Goal: Task Accomplishment & Management: Manage account settings

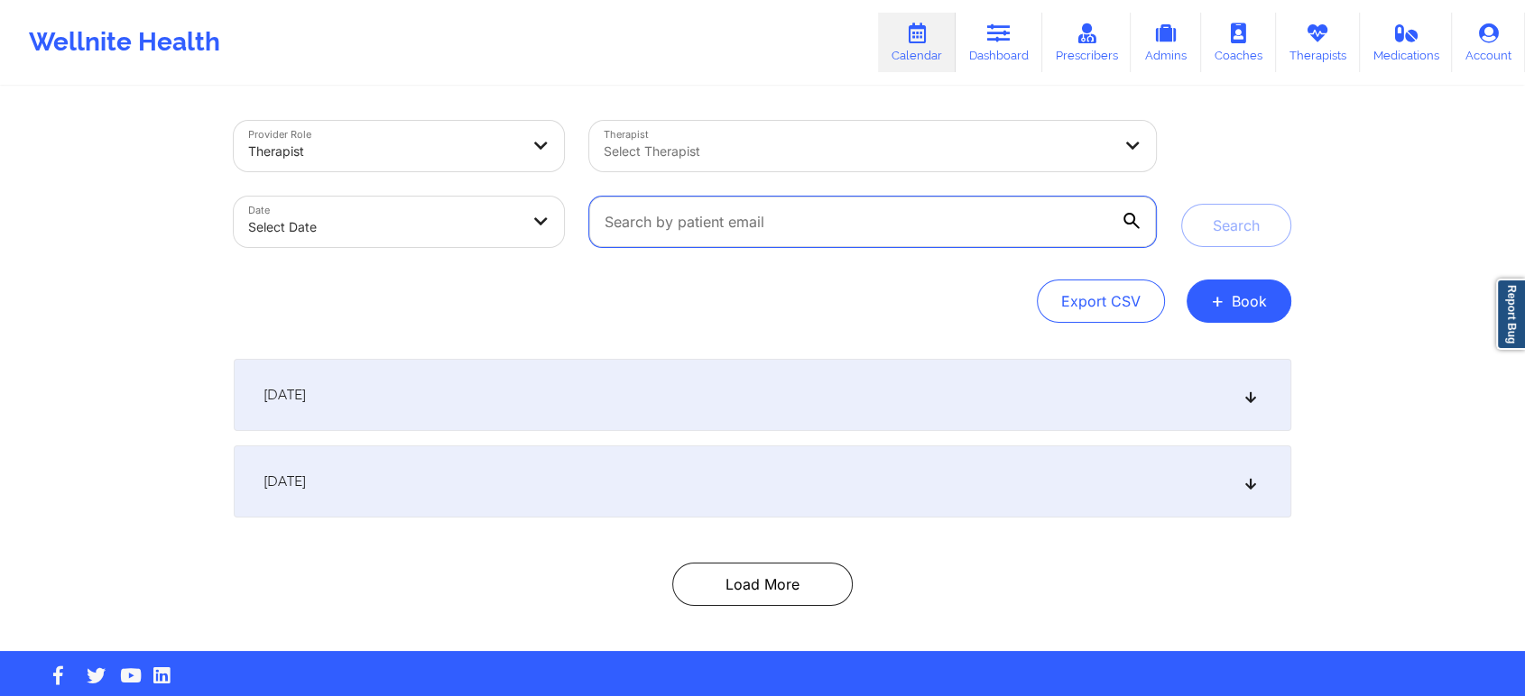
click at [917, 215] on input "text" at bounding box center [872, 222] width 567 height 51
paste input "[EMAIL_ADDRESS][DOMAIN_NAME]"
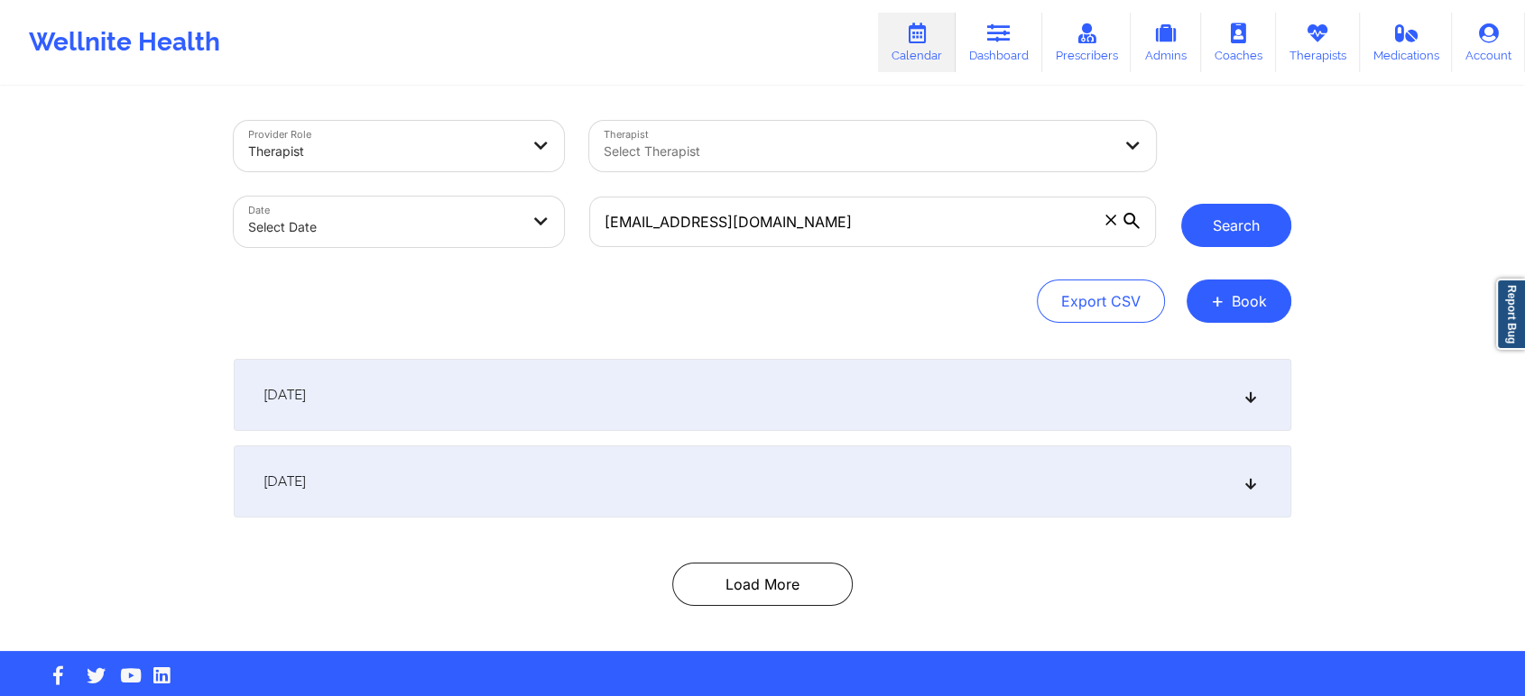
click at [1234, 230] on button "Search" at bounding box center [1236, 225] width 110 height 43
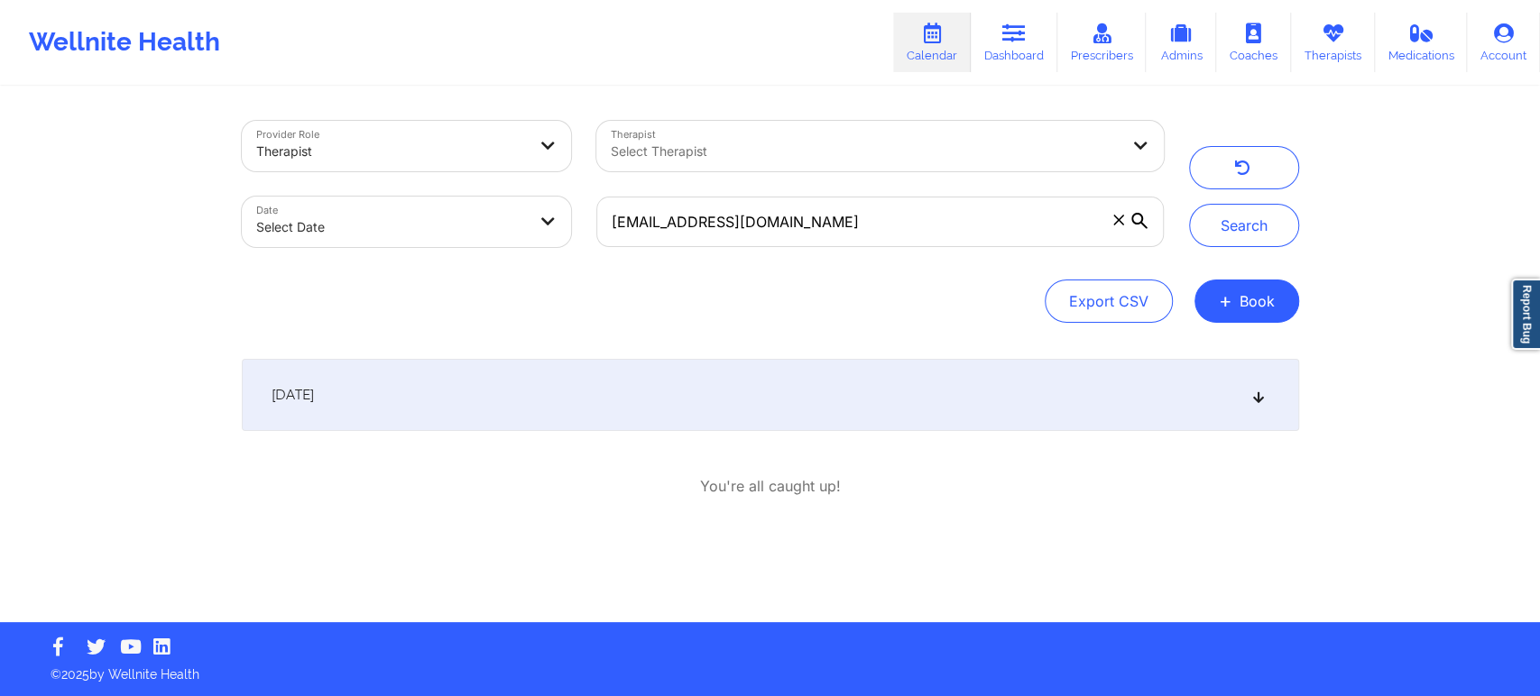
click at [1259, 395] on icon at bounding box center [1257, 395] width 15 height 13
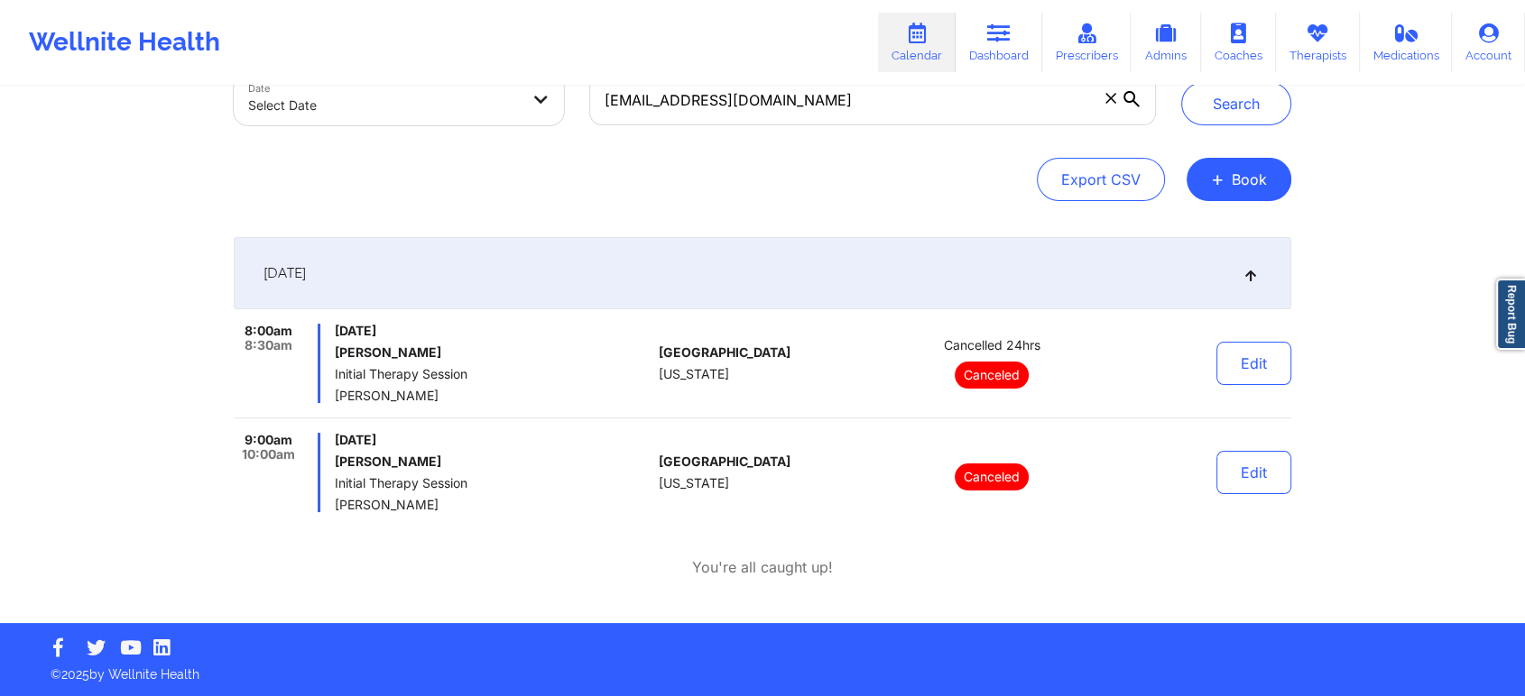
scroll to position [22, 0]
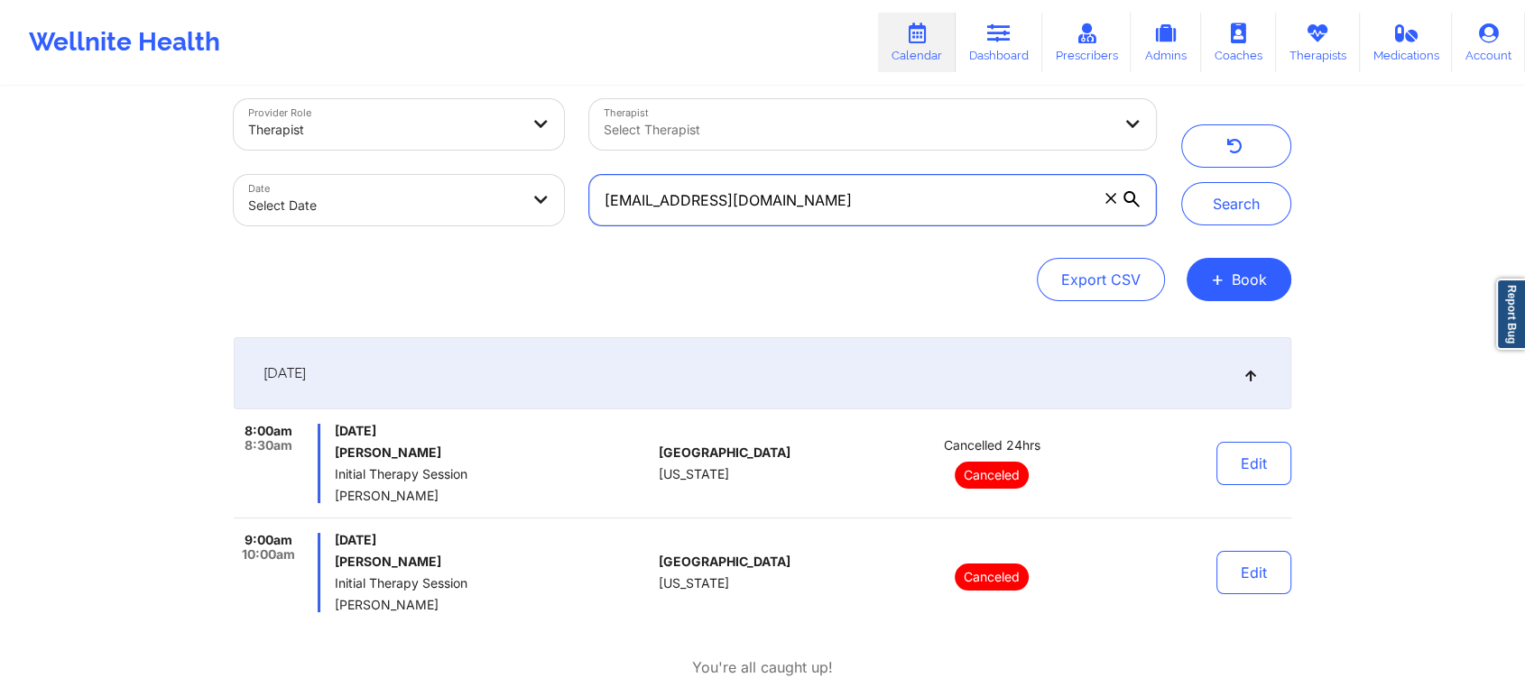
click at [882, 194] on input "[EMAIL_ADDRESS][DOMAIN_NAME]" at bounding box center [872, 200] width 567 height 51
paste input "[PERSON_NAME][EMAIL_ADDRESS][DOMAIN_NAME]"
type input "[EMAIL_ADDRESS][DOMAIN_NAME]"
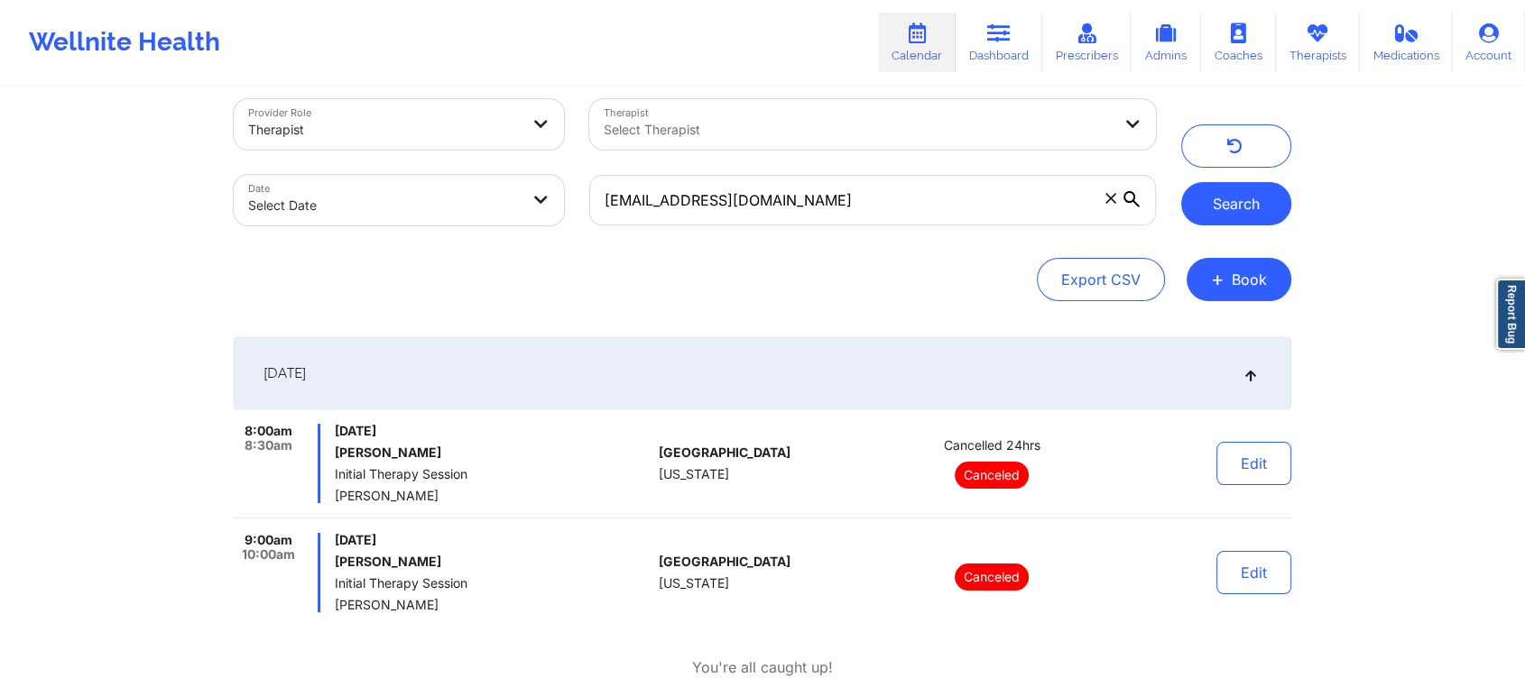
click at [1245, 207] on button "Search" at bounding box center [1236, 203] width 110 height 43
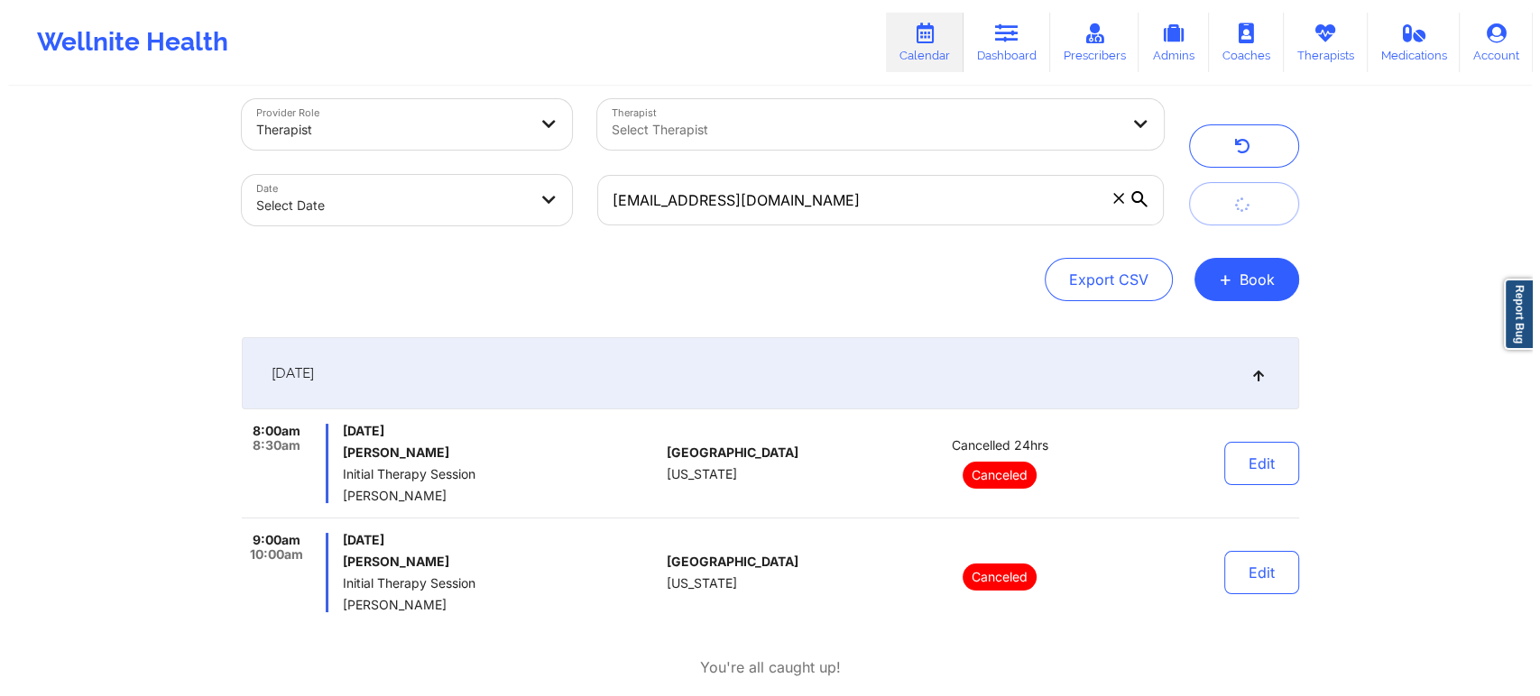
scroll to position [13, 0]
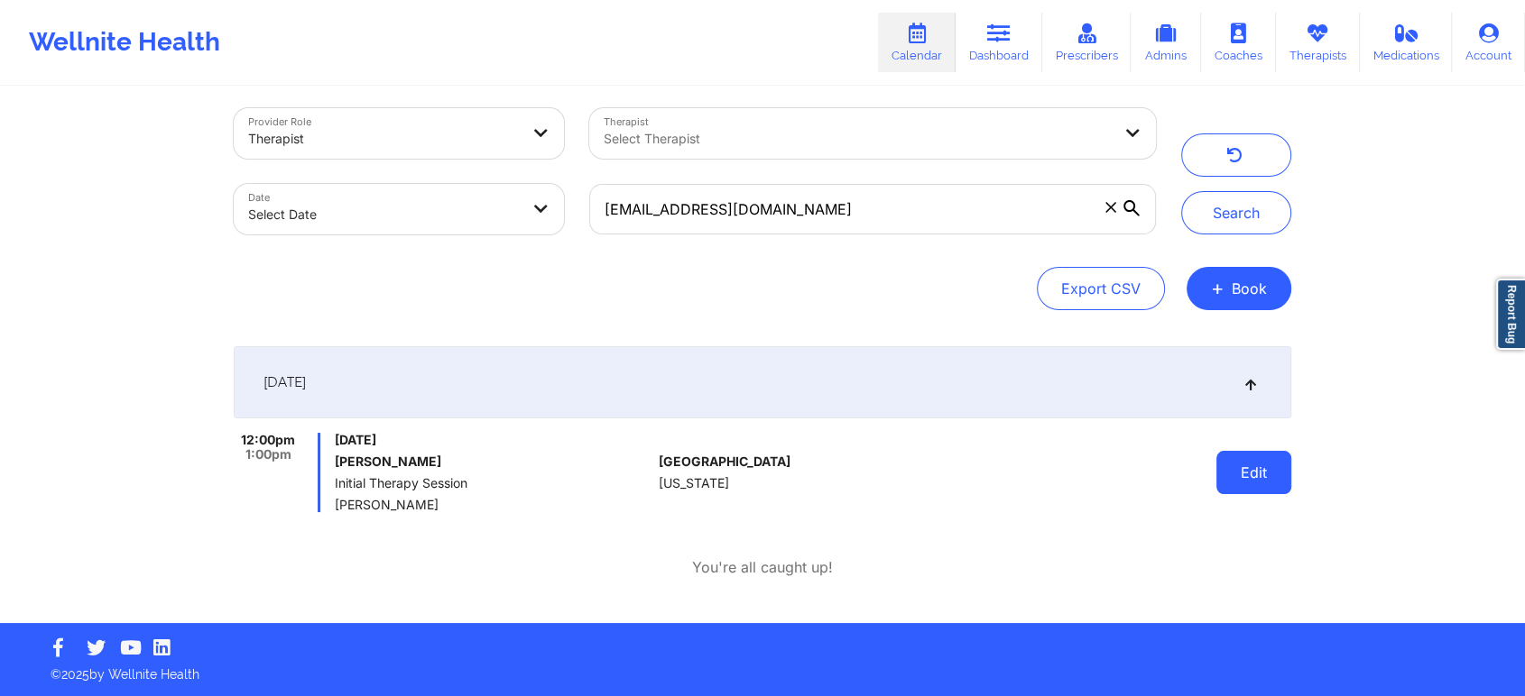
click at [1251, 477] on button "Edit" at bounding box center [1253, 472] width 75 height 43
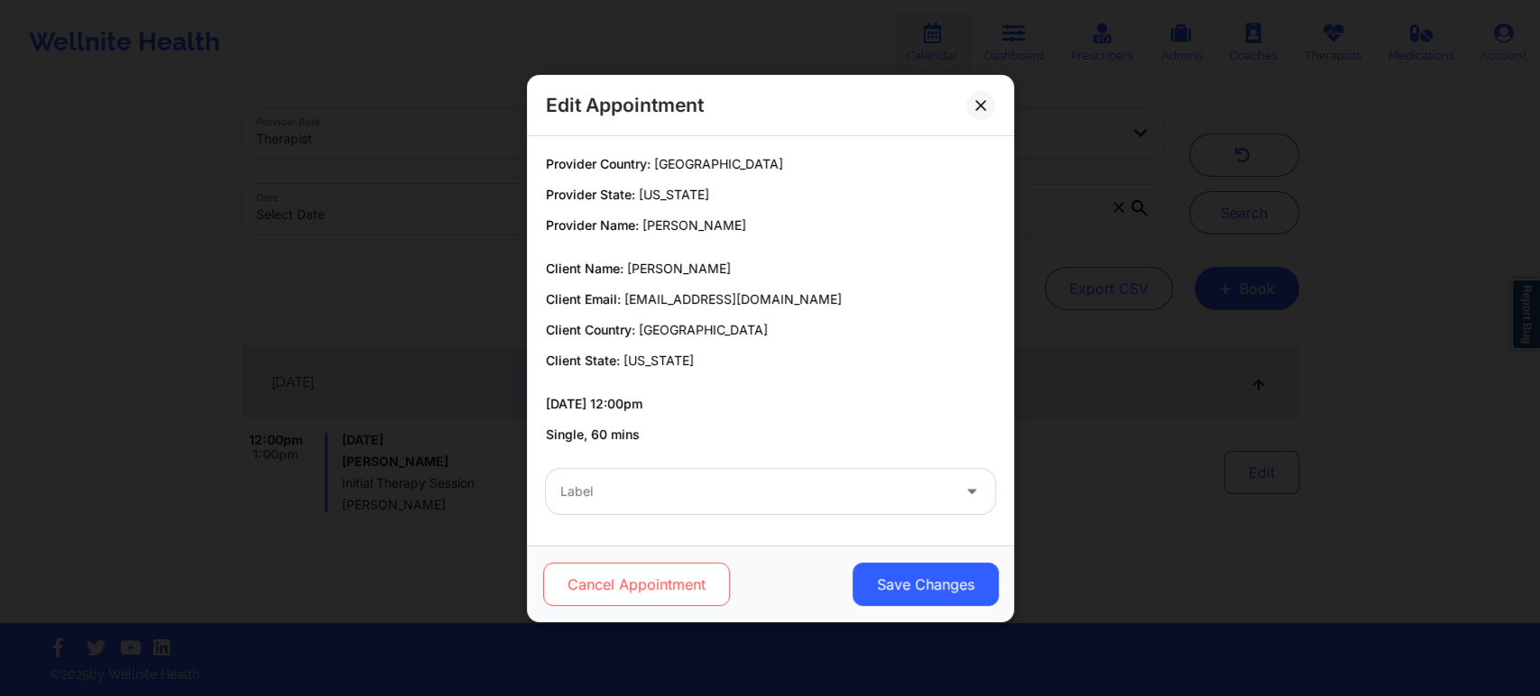
click at [613, 584] on button "Cancel Appointment" at bounding box center [635, 584] width 187 height 43
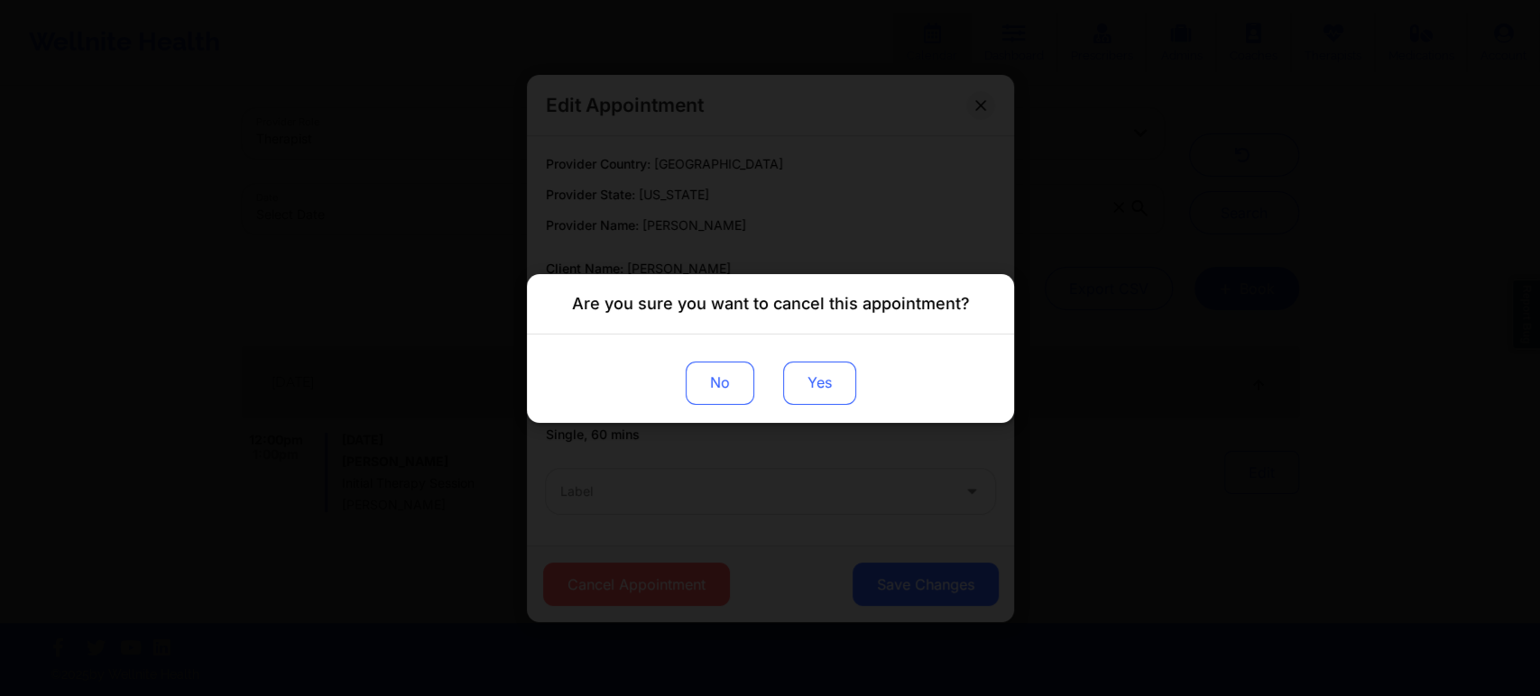
click at [830, 385] on button "Yes" at bounding box center [818, 382] width 73 height 43
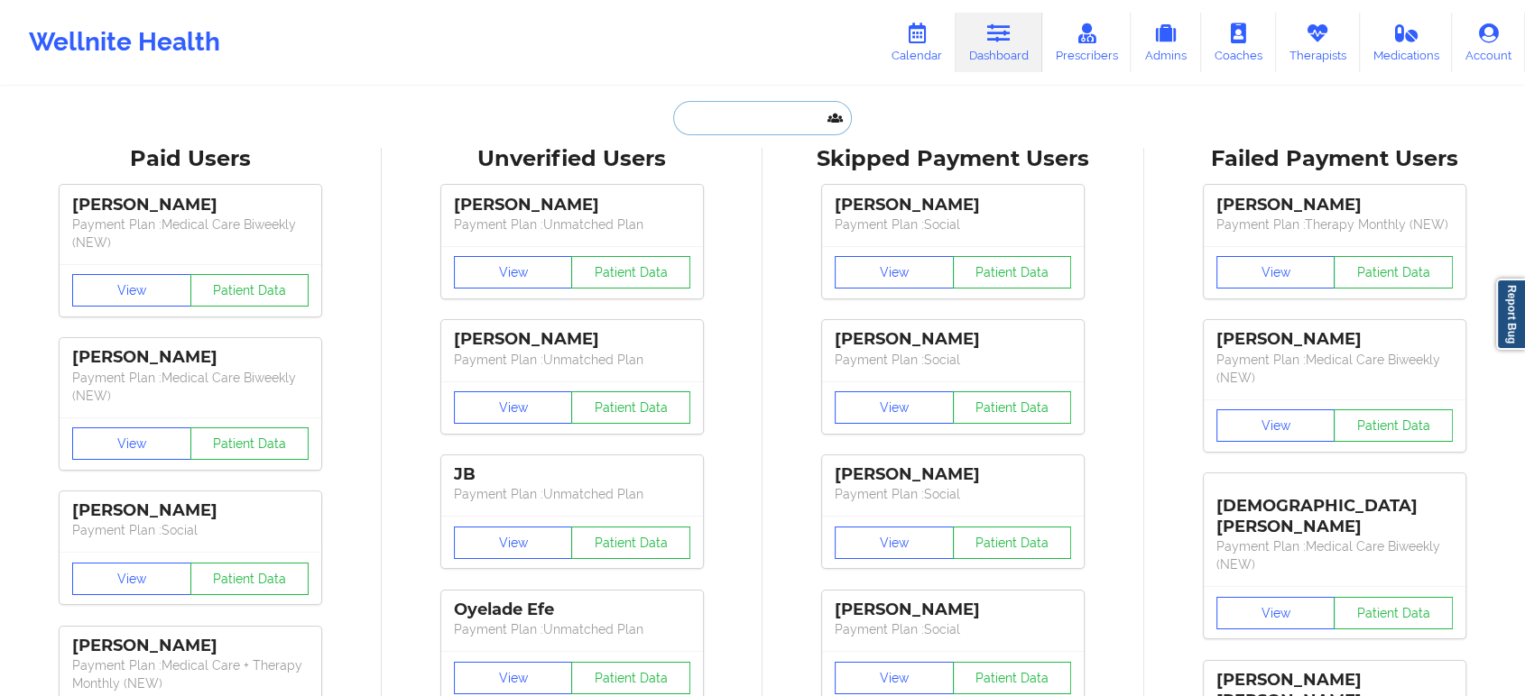
click at [784, 113] on input "text" at bounding box center [762, 118] width 179 height 34
paste input "[EMAIL_ADDRESS][DOMAIN_NAME]"
type input "[EMAIL_ADDRESS][DOMAIN_NAME]"
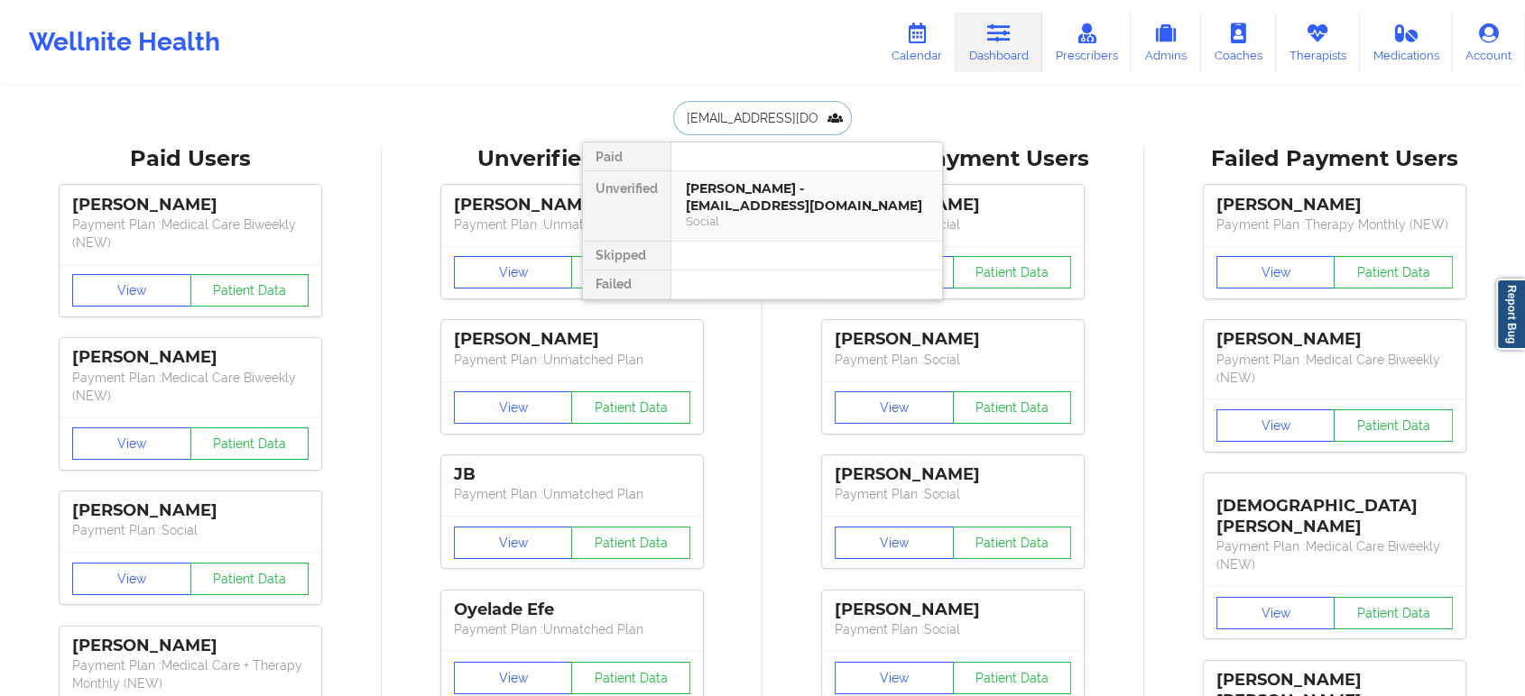
click at [800, 186] on div "Elibet Hernandez - hdrusilla@hotmail.com" at bounding box center [807, 196] width 242 height 33
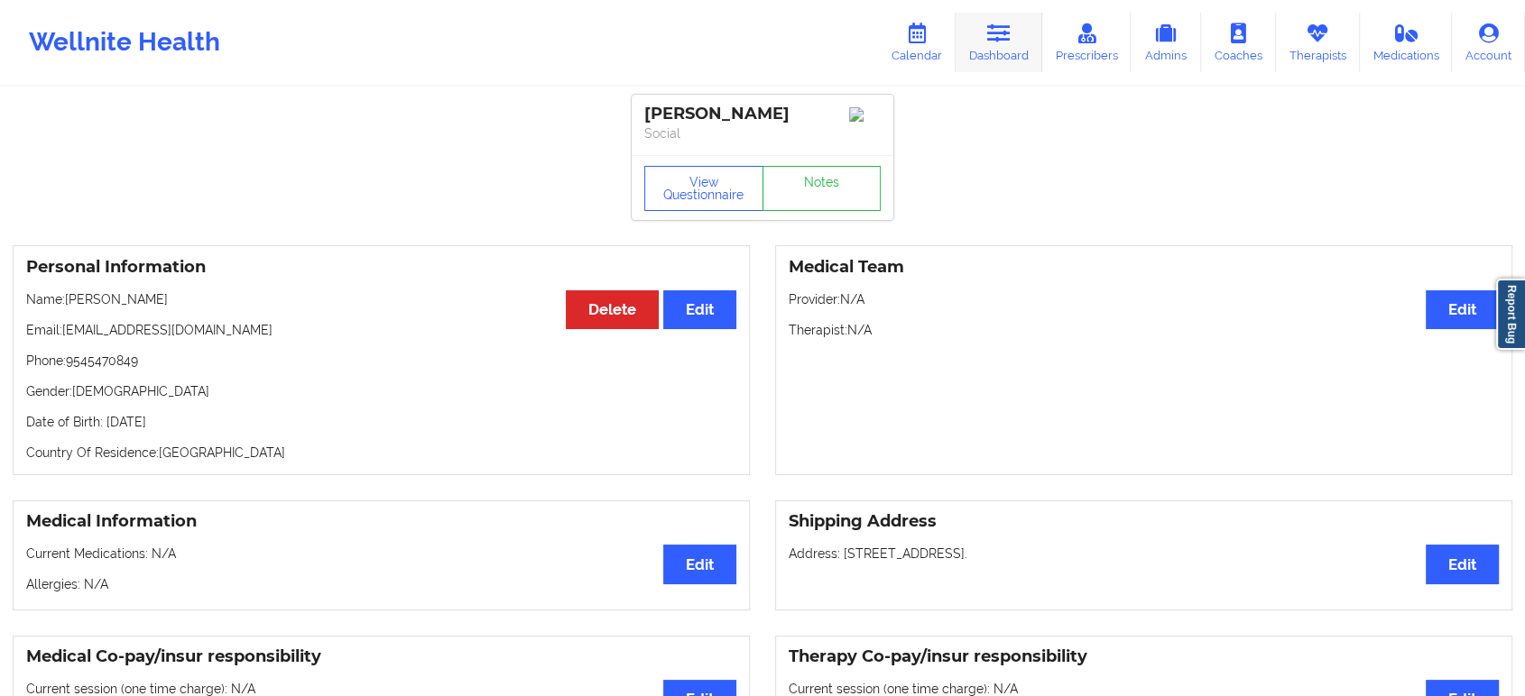
click at [1002, 45] on link "Dashboard" at bounding box center [998, 43] width 87 height 60
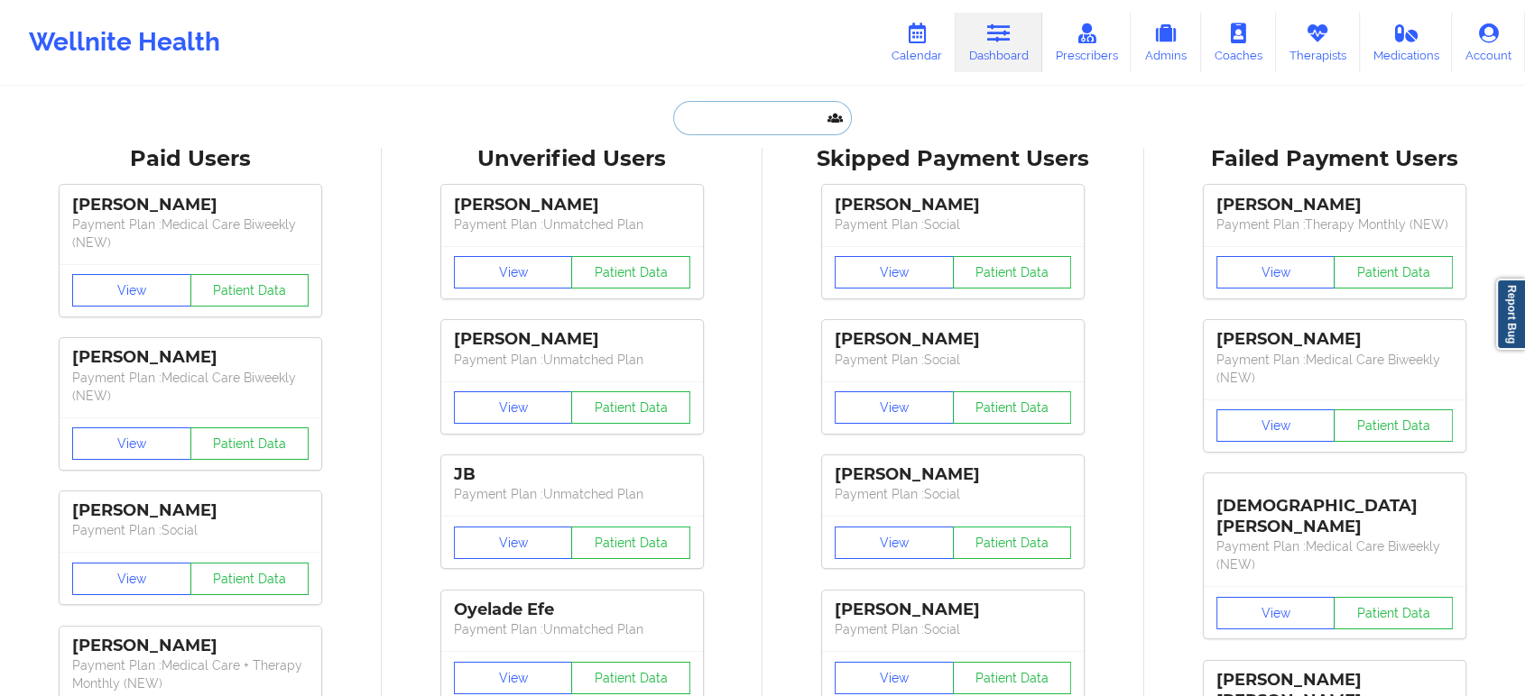
click at [765, 119] on input "text" at bounding box center [762, 118] width 179 height 34
paste input "[PERSON_NAME]"
type input "[PERSON_NAME]"
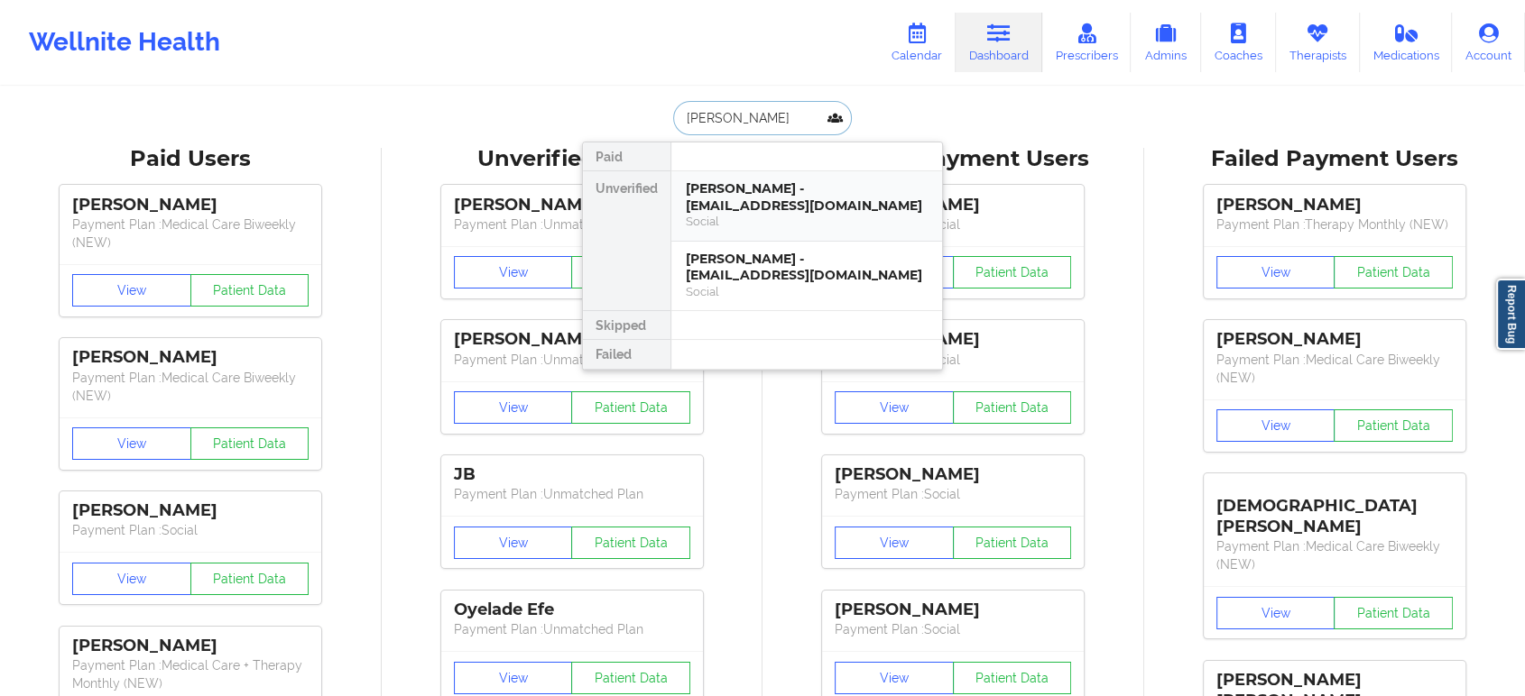
click at [788, 209] on div "Elibet Hernandez - elibet_hernandez@yahoo.com" at bounding box center [807, 196] width 242 height 33
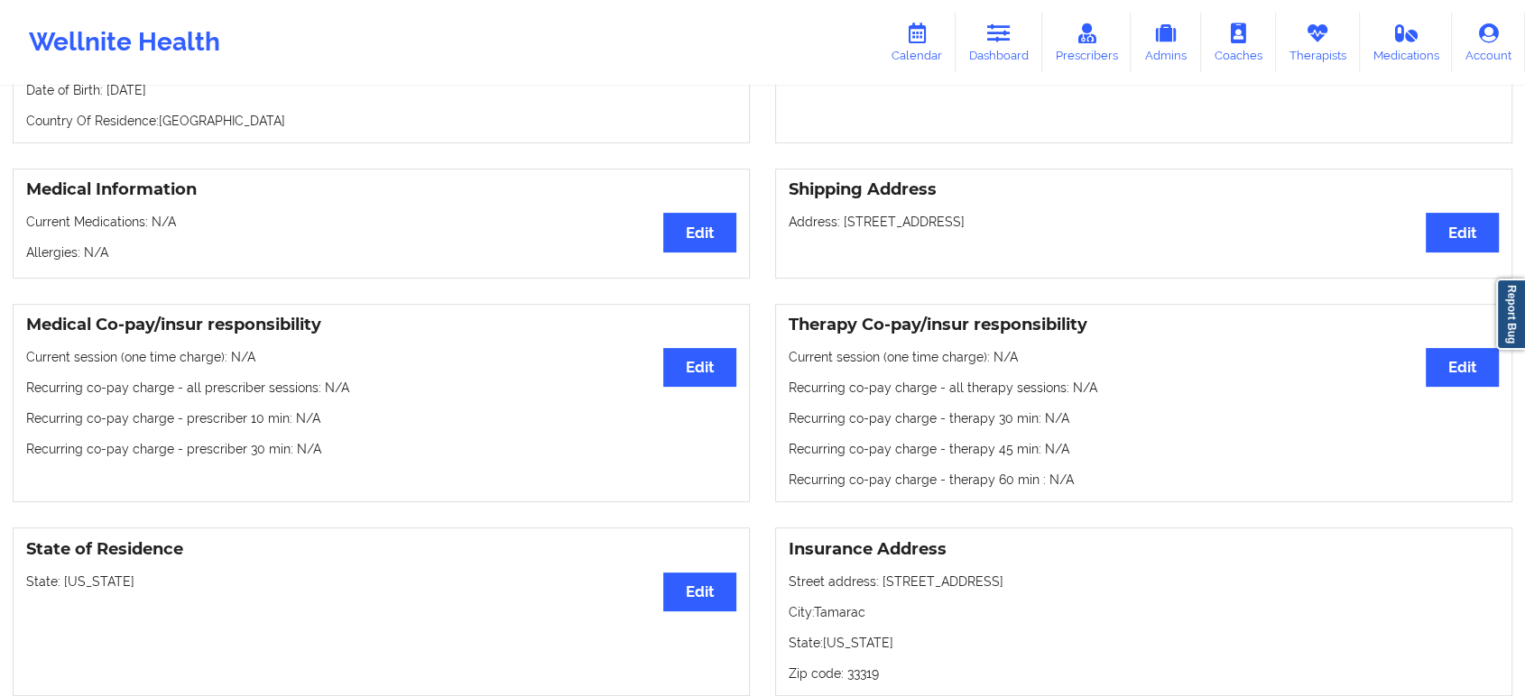
scroll to position [183, 0]
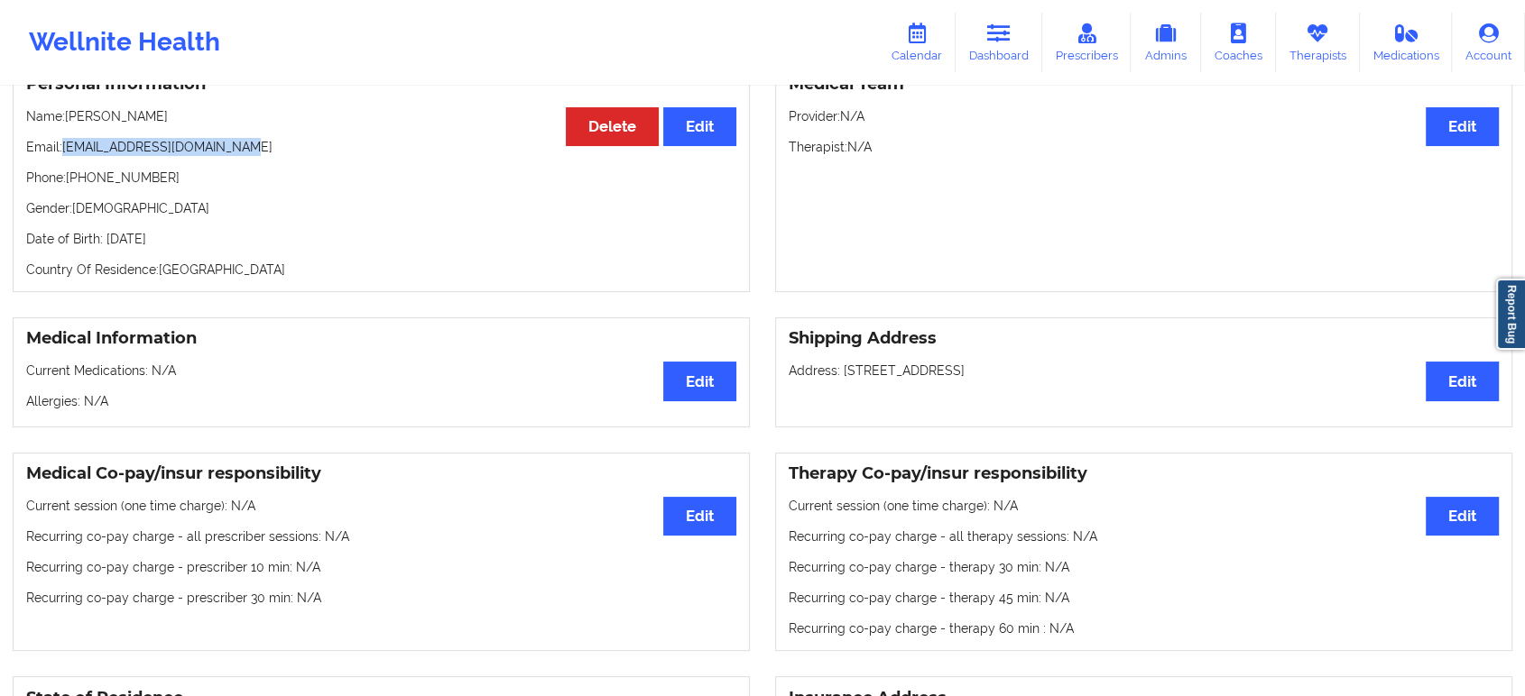
drag, startPoint x: 251, startPoint y: 152, endPoint x: 65, endPoint y: 143, distance: 186.1
click at [65, 143] on p "Email: elibet_hernandez@yahoo.com" at bounding box center [381, 147] width 710 height 18
copy p "elibet_hernandez@yahoo.com"
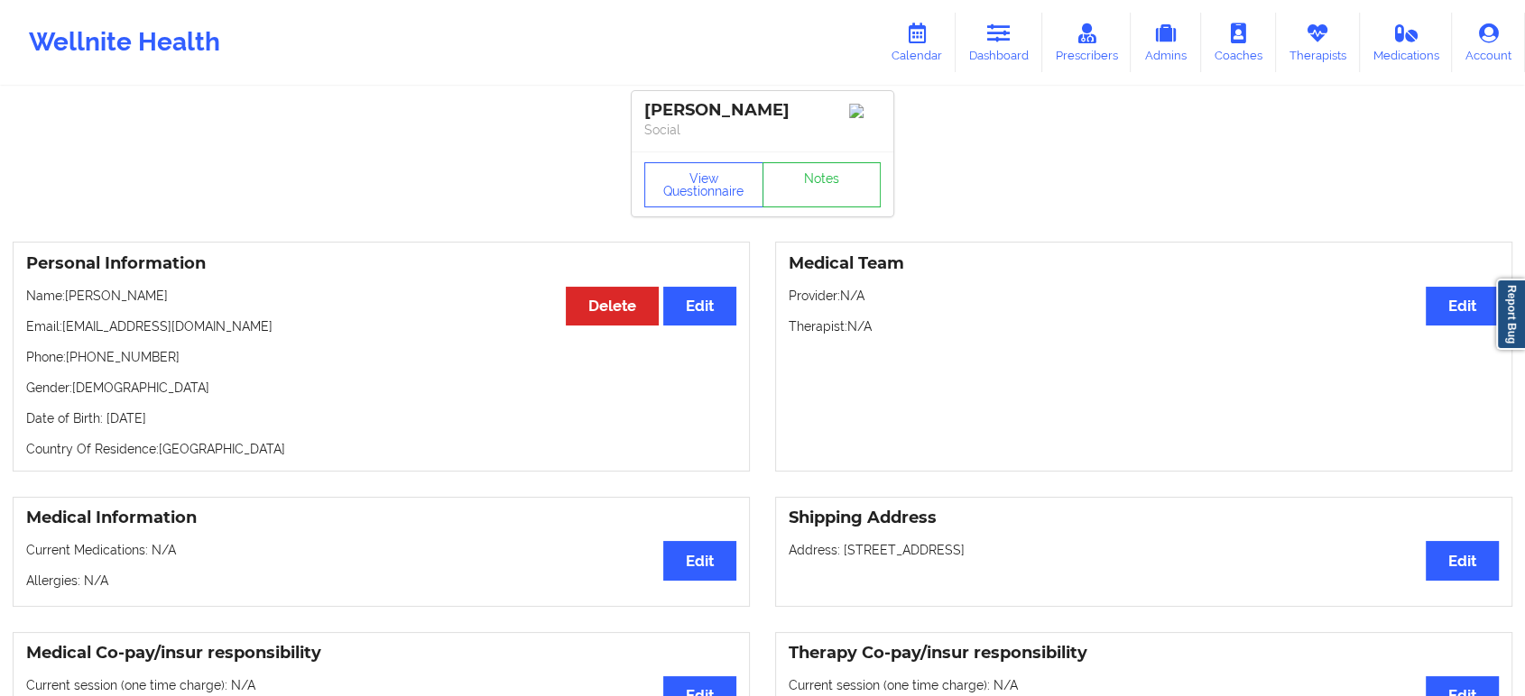
scroll to position [0, 0]
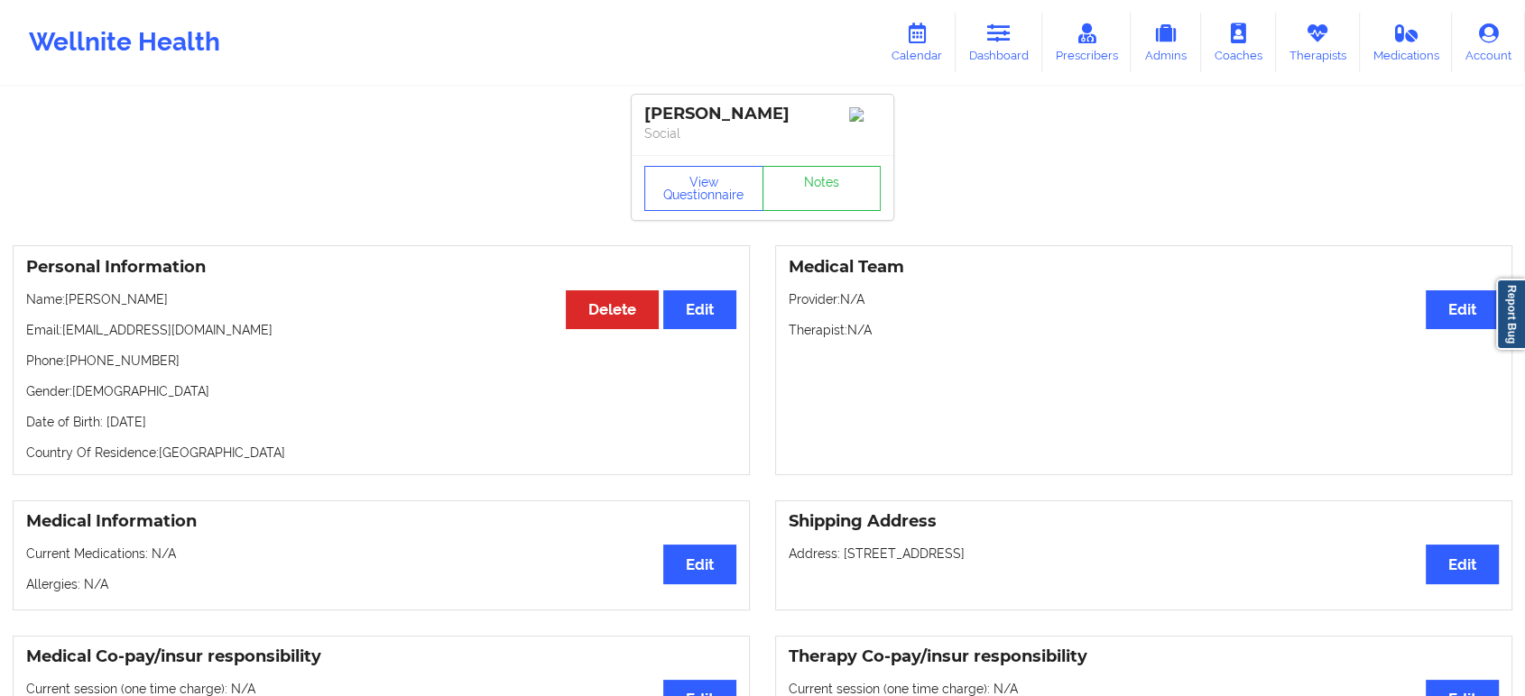
drag, startPoint x: 191, startPoint y: 309, endPoint x: 68, endPoint y: 301, distance: 123.8
click at [68, 301] on p "Name: Elibet Hernandez" at bounding box center [381, 299] width 710 height 18
copy p "[PERSON_NAME]"
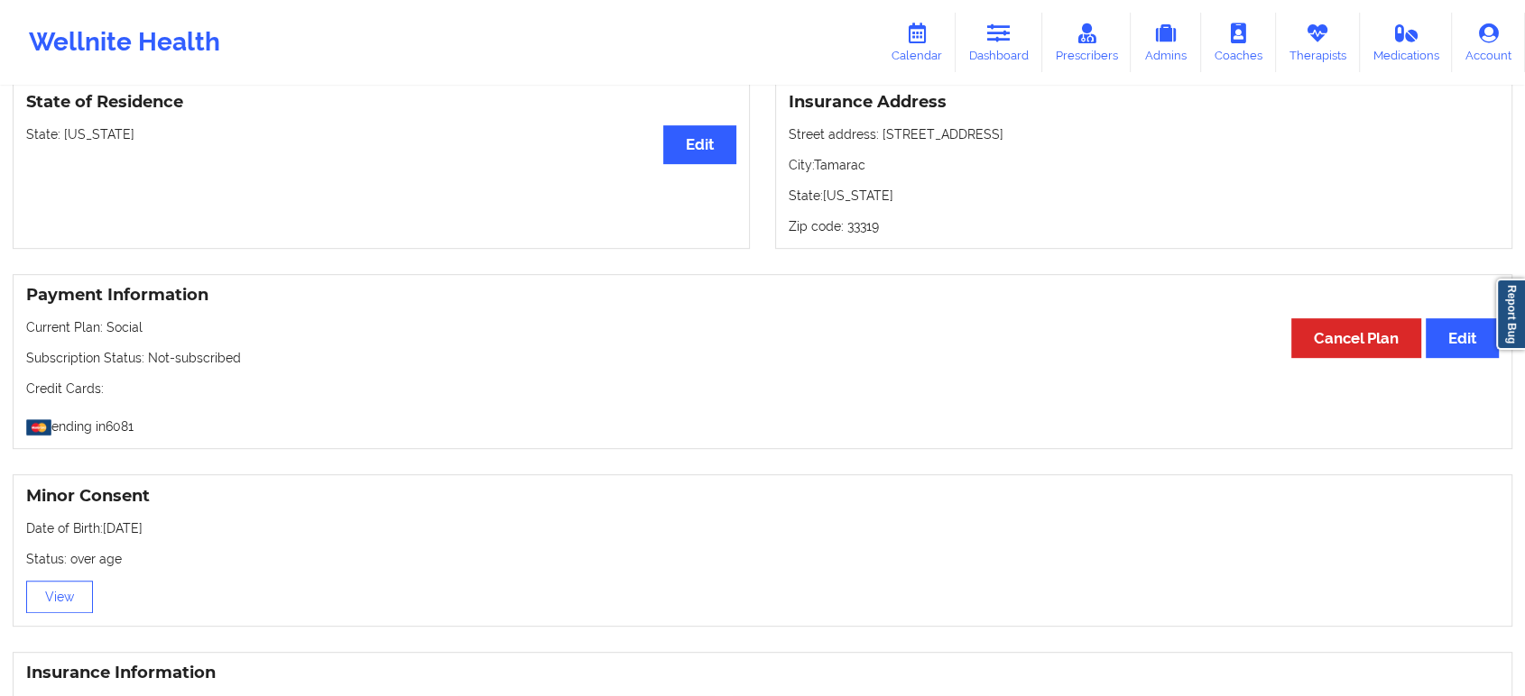
scroll to position [1240, 0]
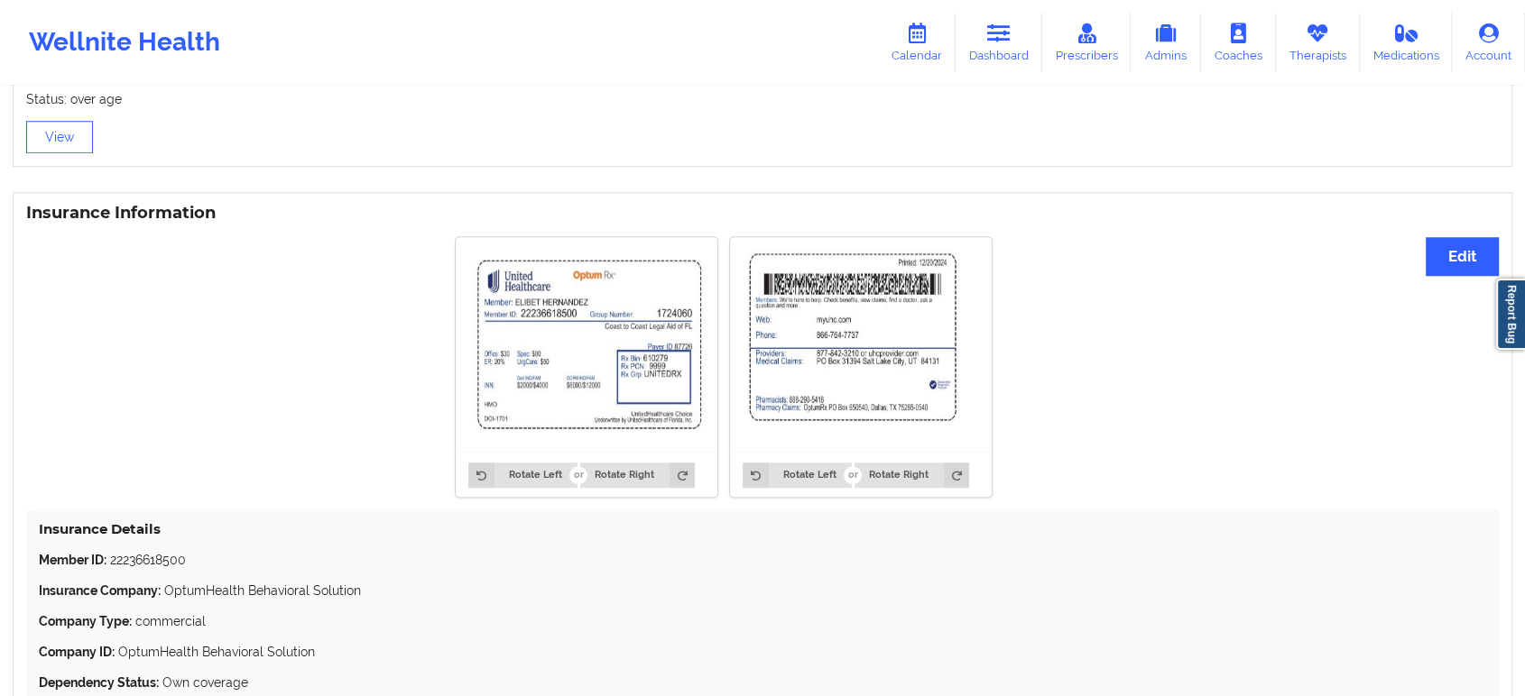
click at [155, 566] on p "Member ID: 22236618500" at bounding box center [762, 560] width 1447 height 18
copy p "22236618500"
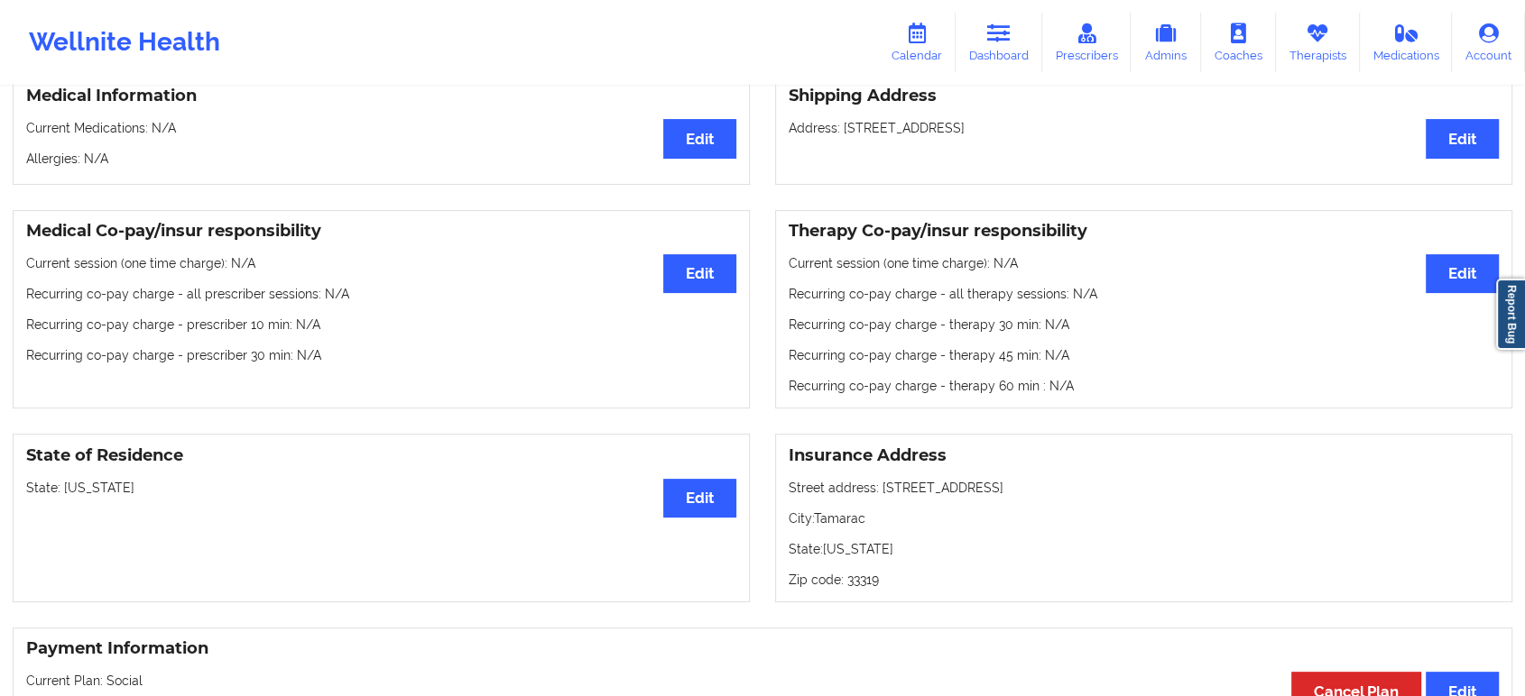
scroll to position [434, 0]
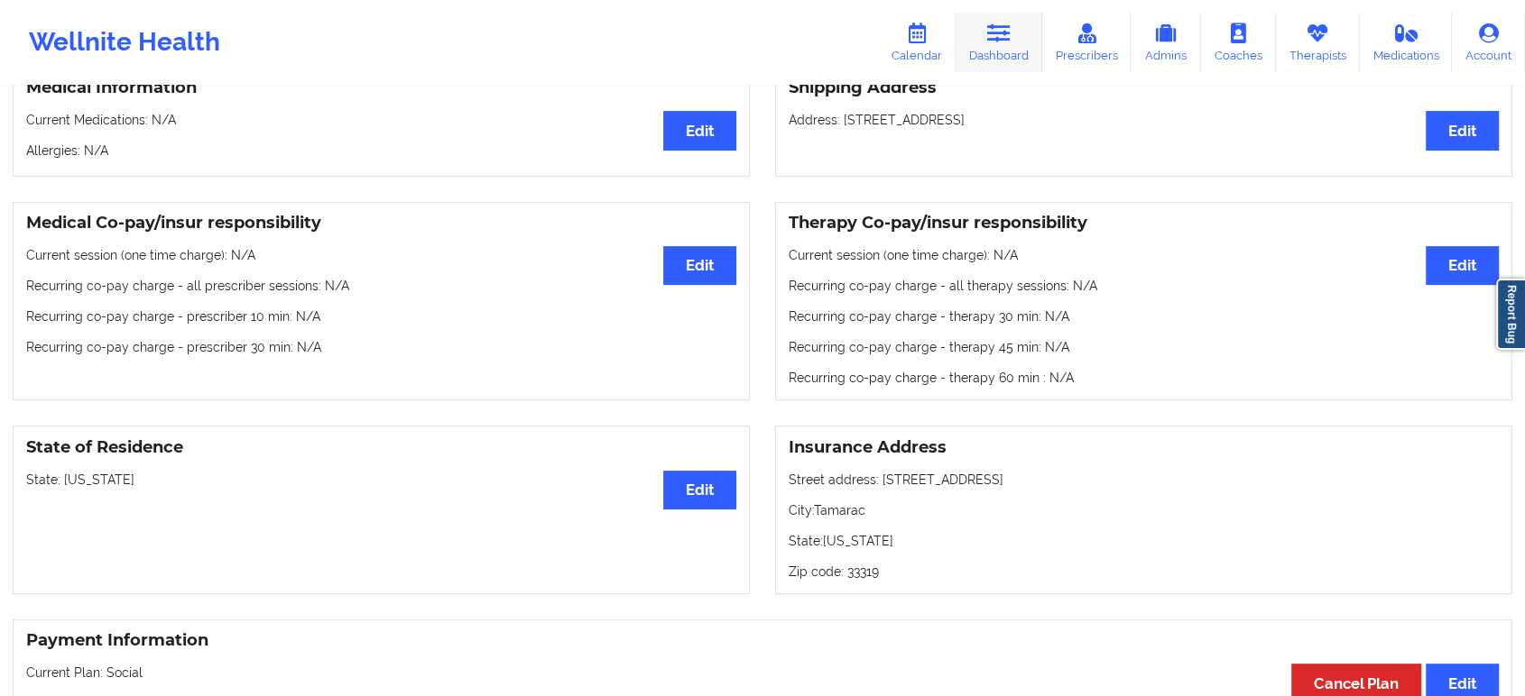
click at [1015, 43] on link "Dashboard" at bounding box center [998, 43] width 87 height 60
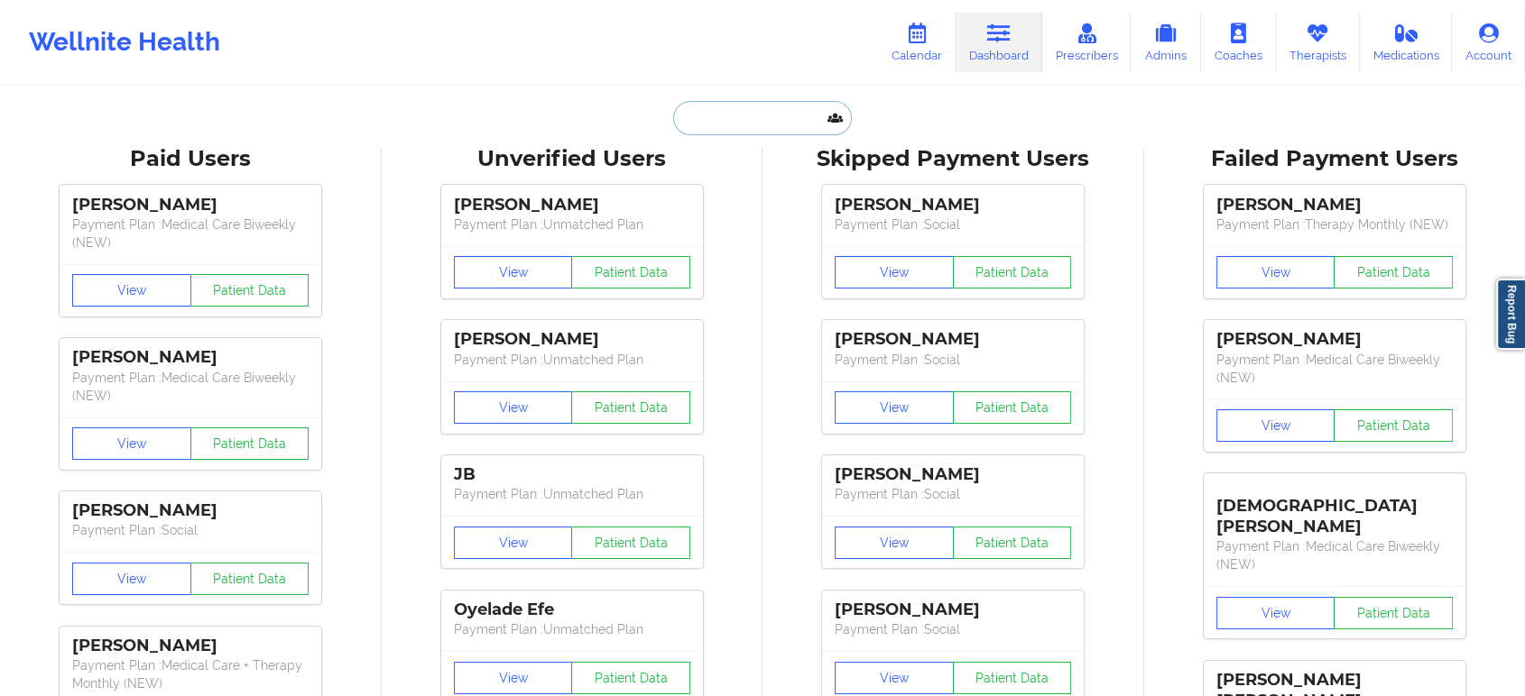
click at [774, 128] on input "text" at bounding box center [762, 118] width 179 height 34
paste input "Lavuncheae Jones"
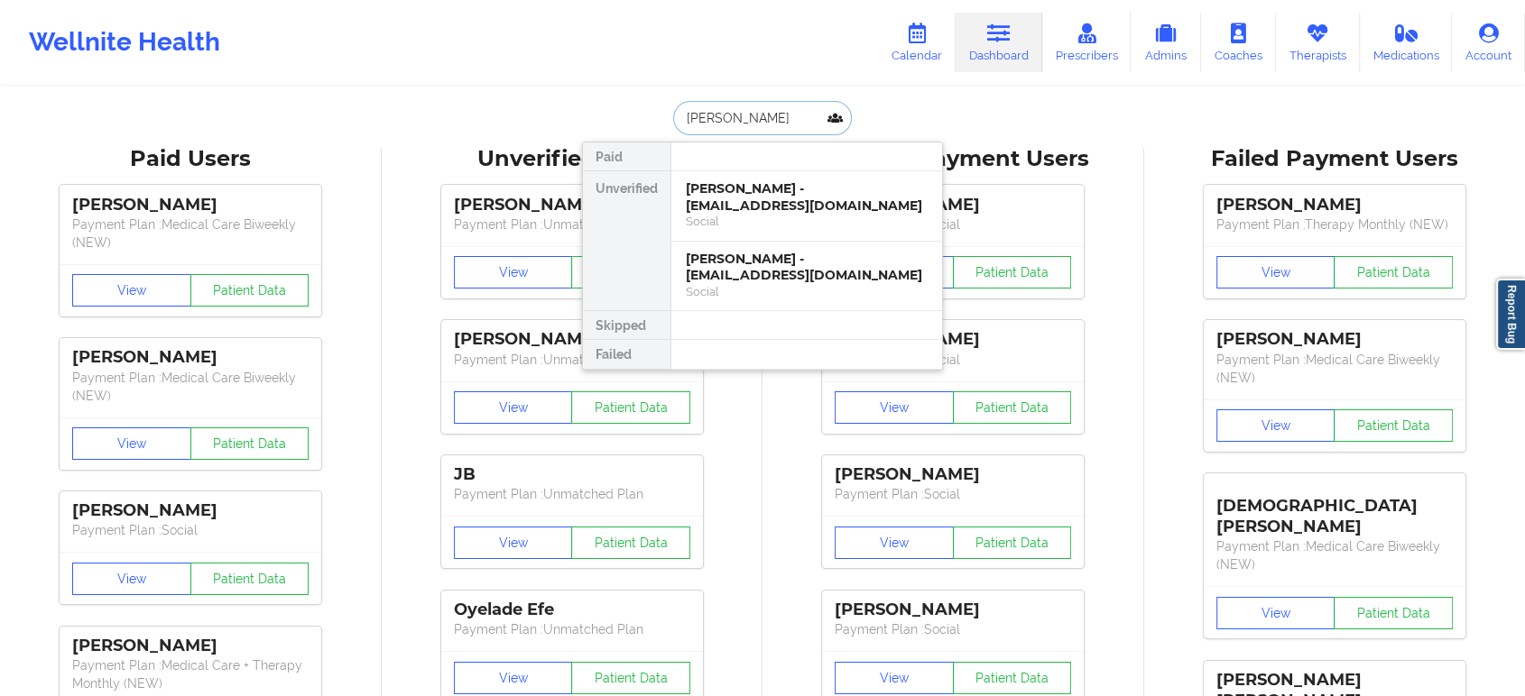
type input "Lavuncheae Jones"
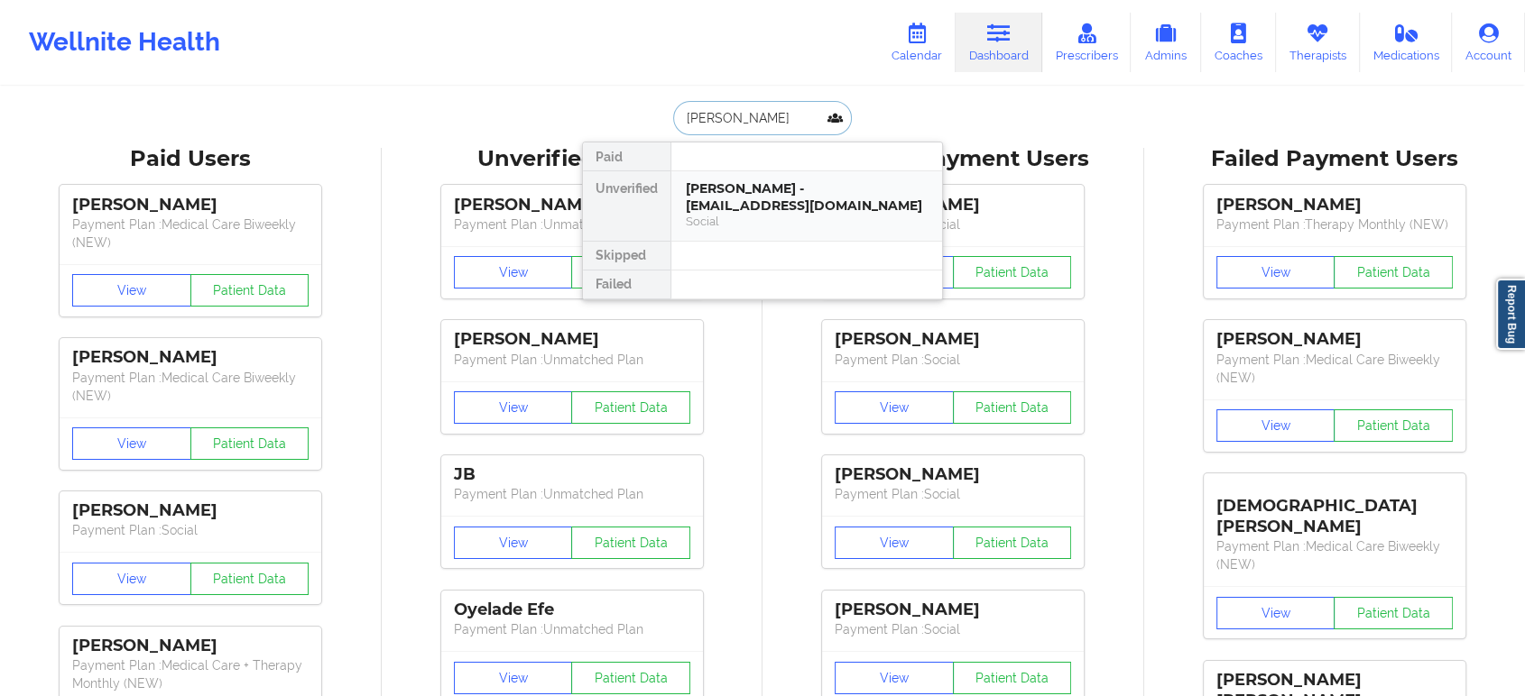
click at [757, 180] on div "Lavuncheae Jones - vonzell93@icloud.com" at bounding box center [807, 196] width 242 height 33
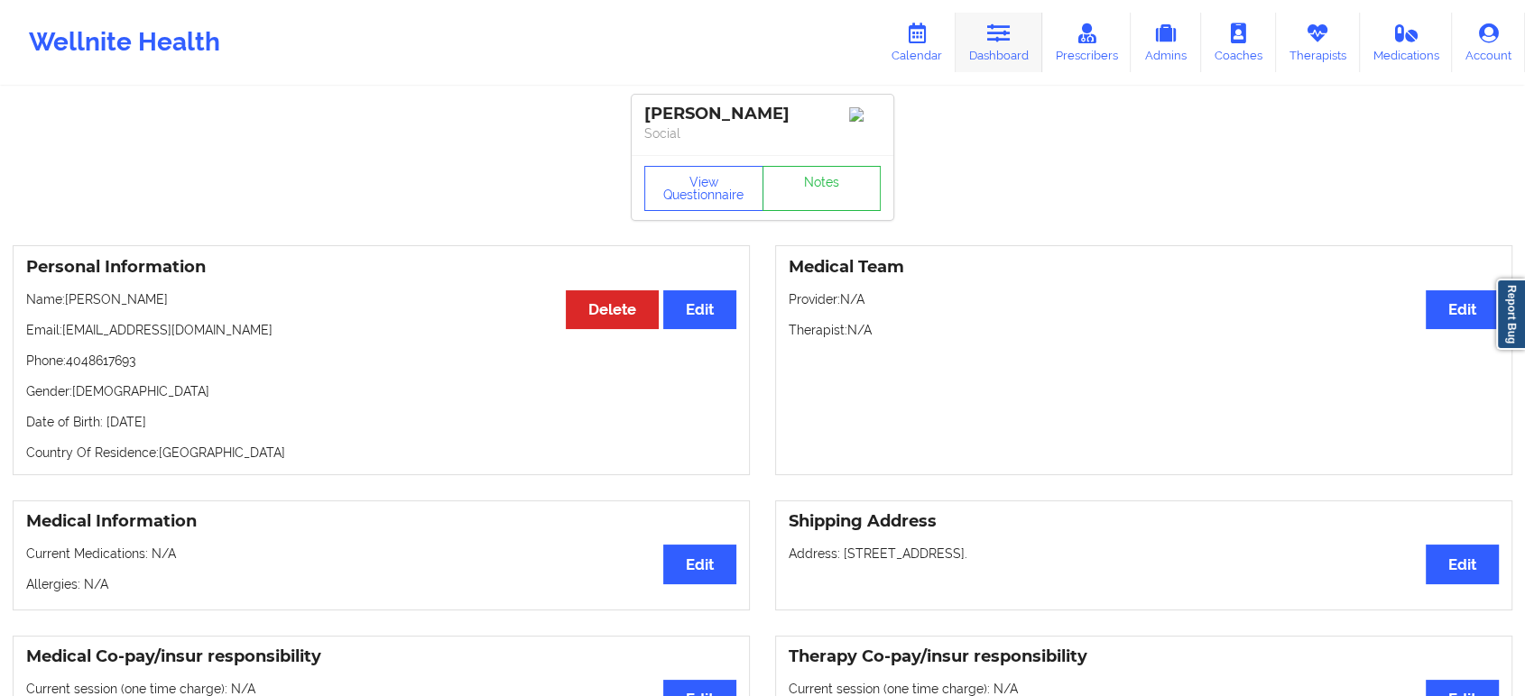
click at [1003, 48] on link "Dashboard" at bounding box center [998, 43] width 87 height 60
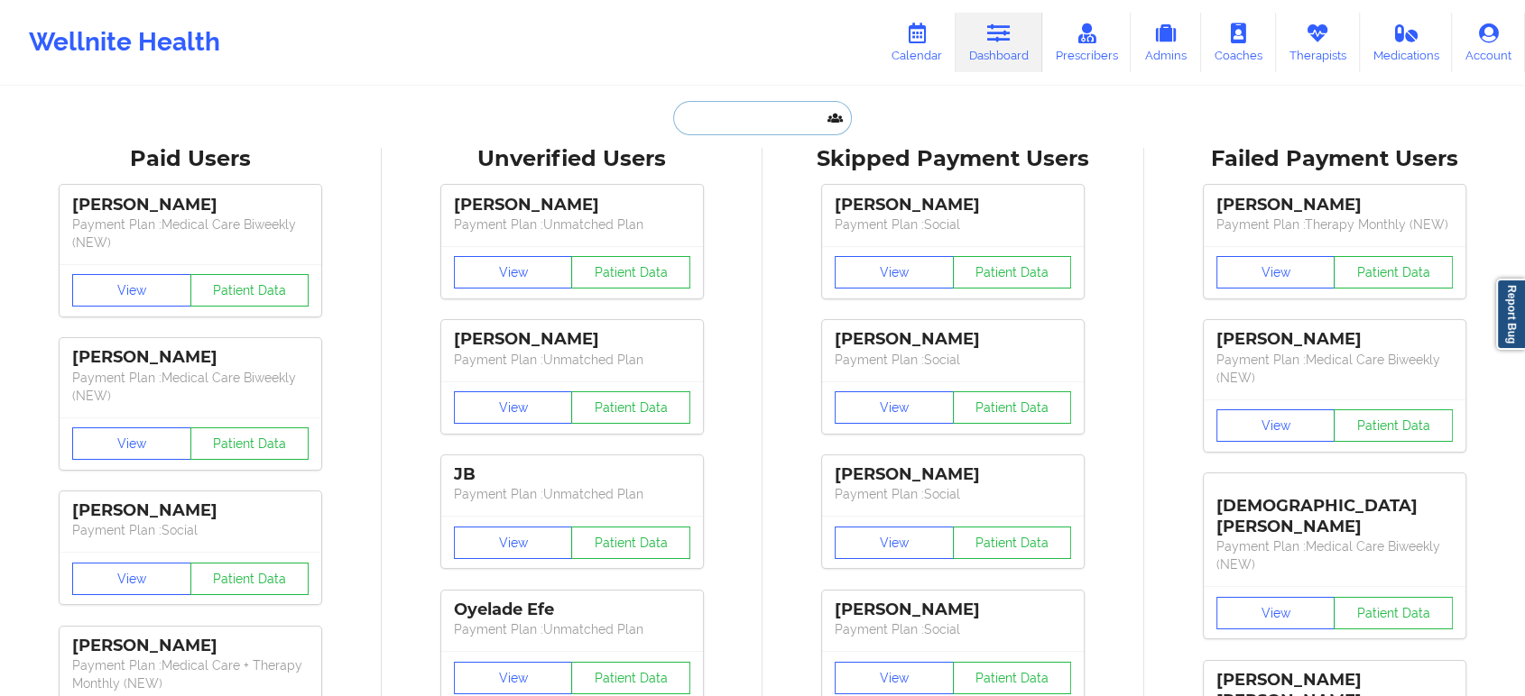
click at [746, 119] on input "text" at bounding box center [762, 118] width 179 height 34
paste input "christine3449@hotmail.com"
type input "christine3449@hotmail.com"
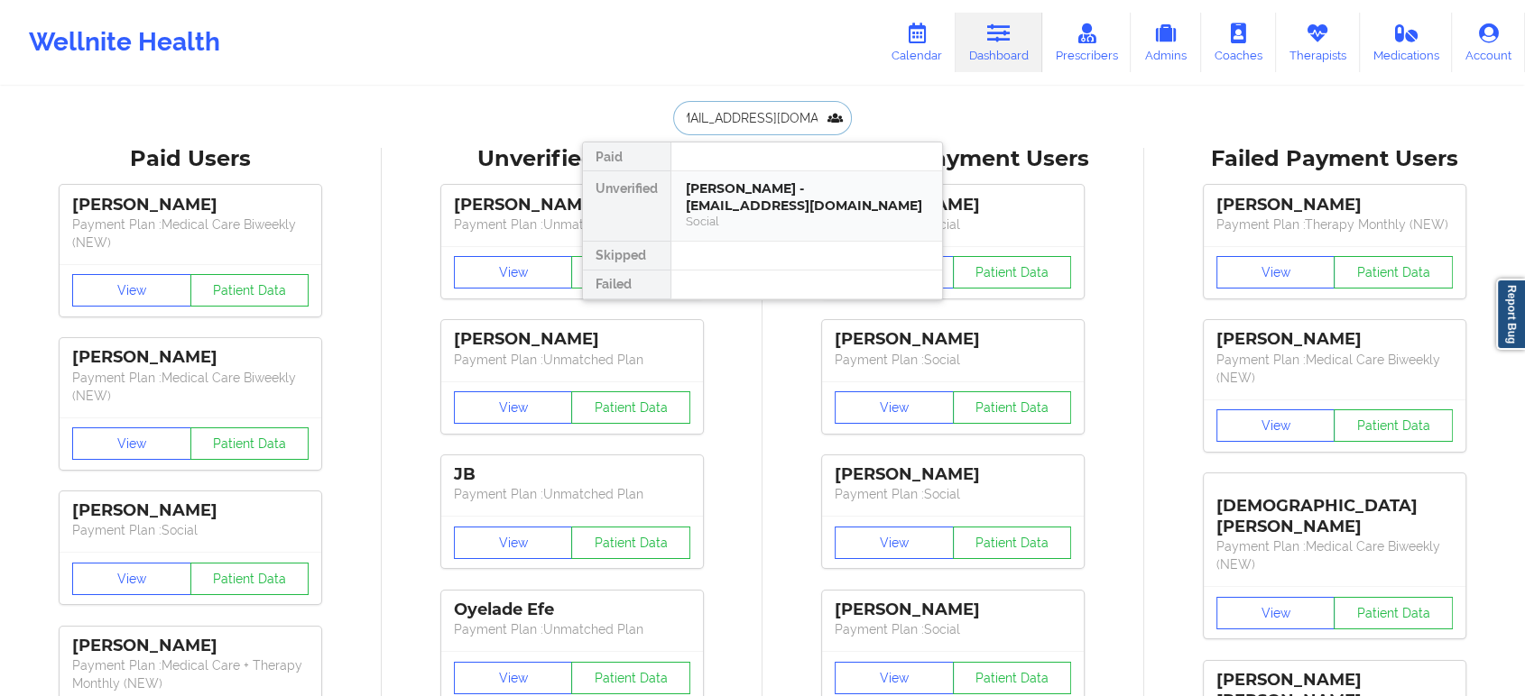
click at [770, 208] on div "Christine Mcbride - christine3449@hotmail.com" at bounding box center [807, 196] width 242 height 33
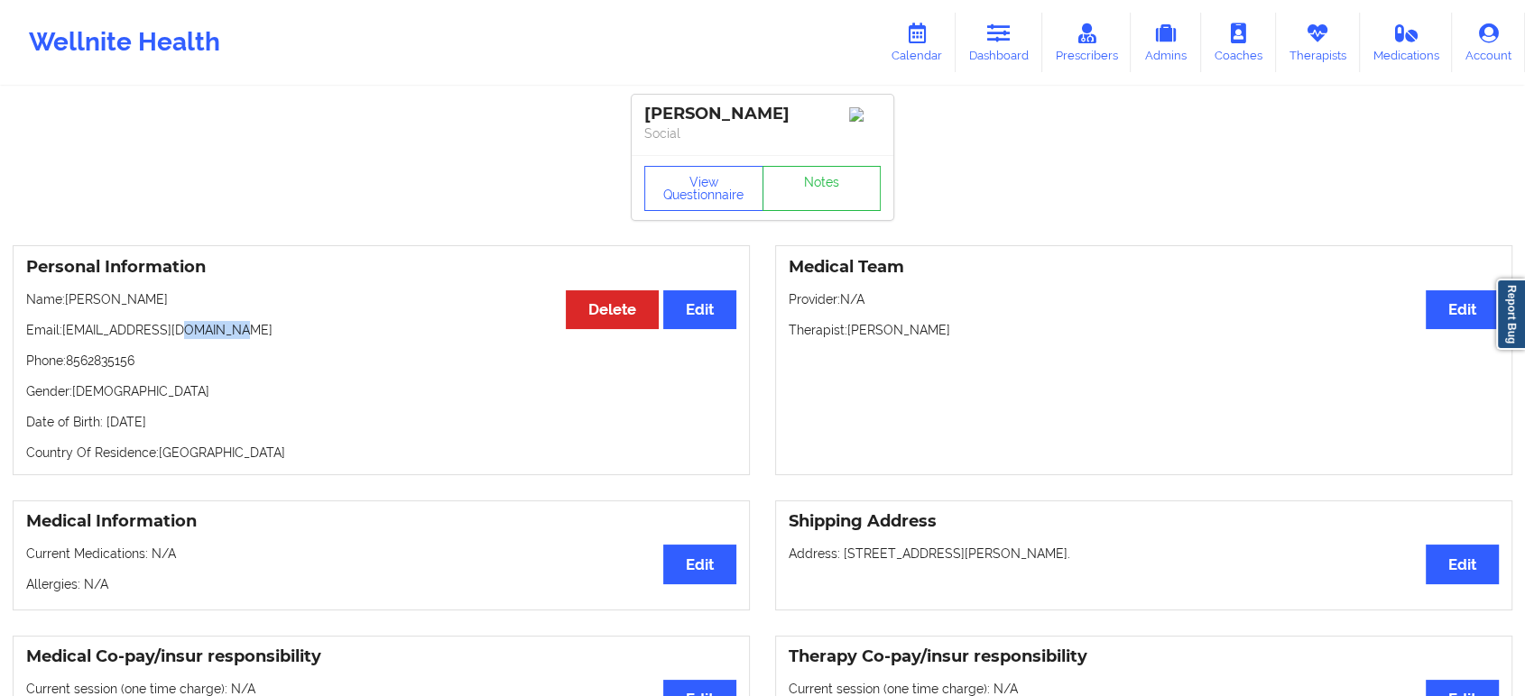
drag, startPoint x: 235, startPoint y: 336, endPoint x: 174, endPoint y: 322, distance: 63.0
click at [174, 322] on div "Personal Information Edit Delete Name: Christine Mcbride Email: christine3449@h…" at bounding box center [381, 360] width 737 height 230
click at [189, 299] on p "Name: Christine Mcbride" at bounding box center [381, 299] width 710 height 18
drag, startPoint x: 173, startPoint y: 305, endPoint x: 71, endPoint y: 301, distance: 102.0
click at [71, 301] on p "Name: Christine Mcbride" at bounding box center [381, 299] width 710 height 18
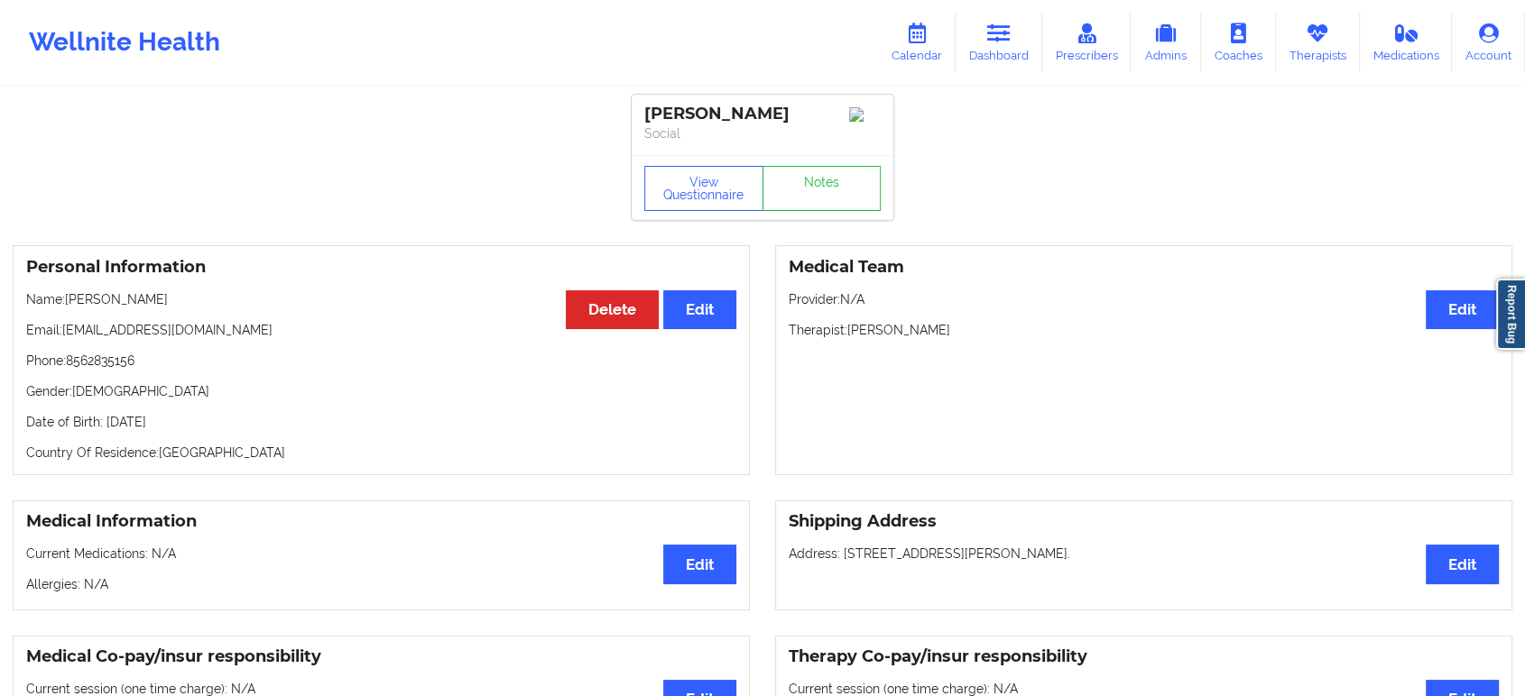
copy p "Christine Mcbride"
click at [991, 34] on icon at bounding box center [998, 33] width 23 height 20
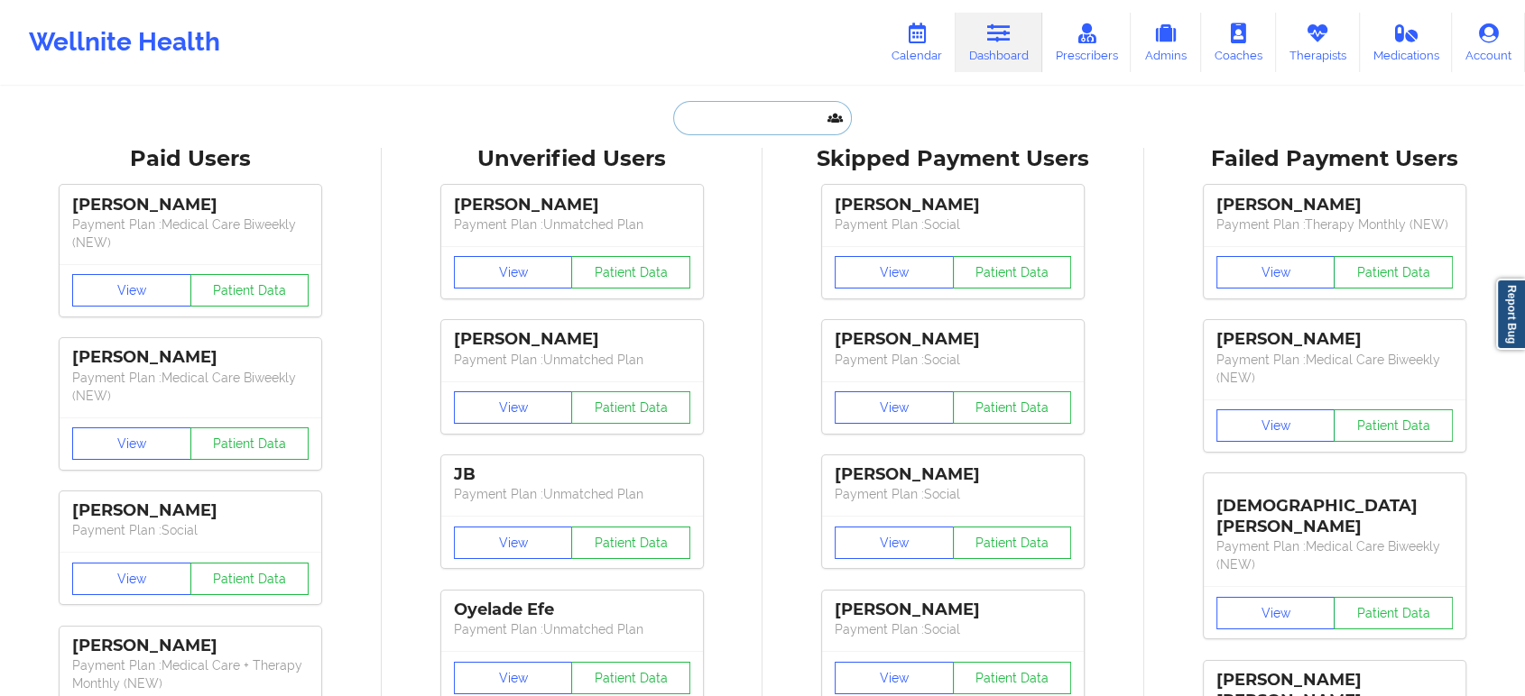
click at [794, 118] on input "text" at bounding box center [762, 118] width 179 height 34
paste input "mr.aragonb@gmail.com"
type input "mr.aragonb@gmail.com"
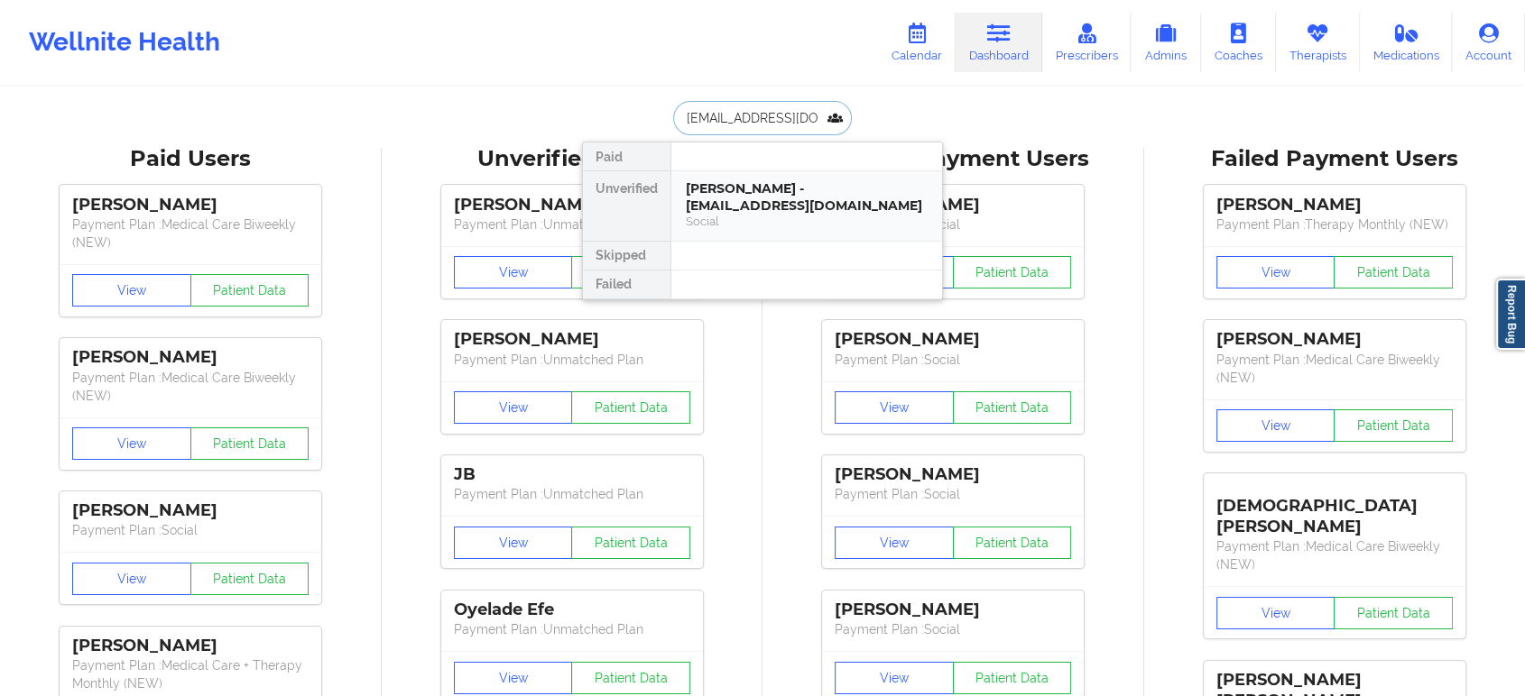
click at [781, 197] on div "Brandon Aragon - mr.aragonb@gmail.com" at bounding box center [807, 196] width 242 height 33
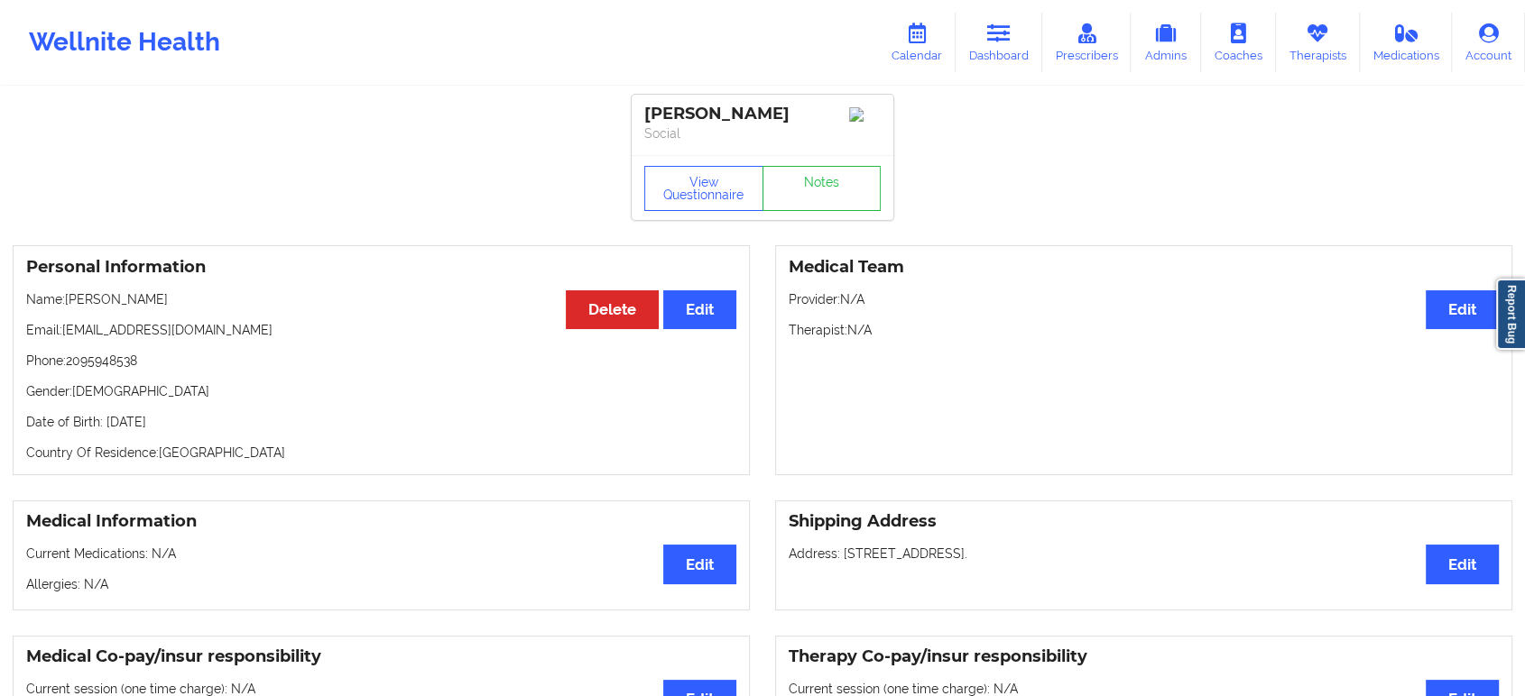
drag, startPoint x: 179, startPoint y: 307, endPoint x: 69, endPoint y: 302, distance: 110.2
click at [69, 302] on p "Name: Brandon Aragon" at bounding box center [381, 299] width 710 height 18
copy p "Brandon Aragon"
click at [1009, 41] on icon at bounding box center [998, 33] width 23 height 20
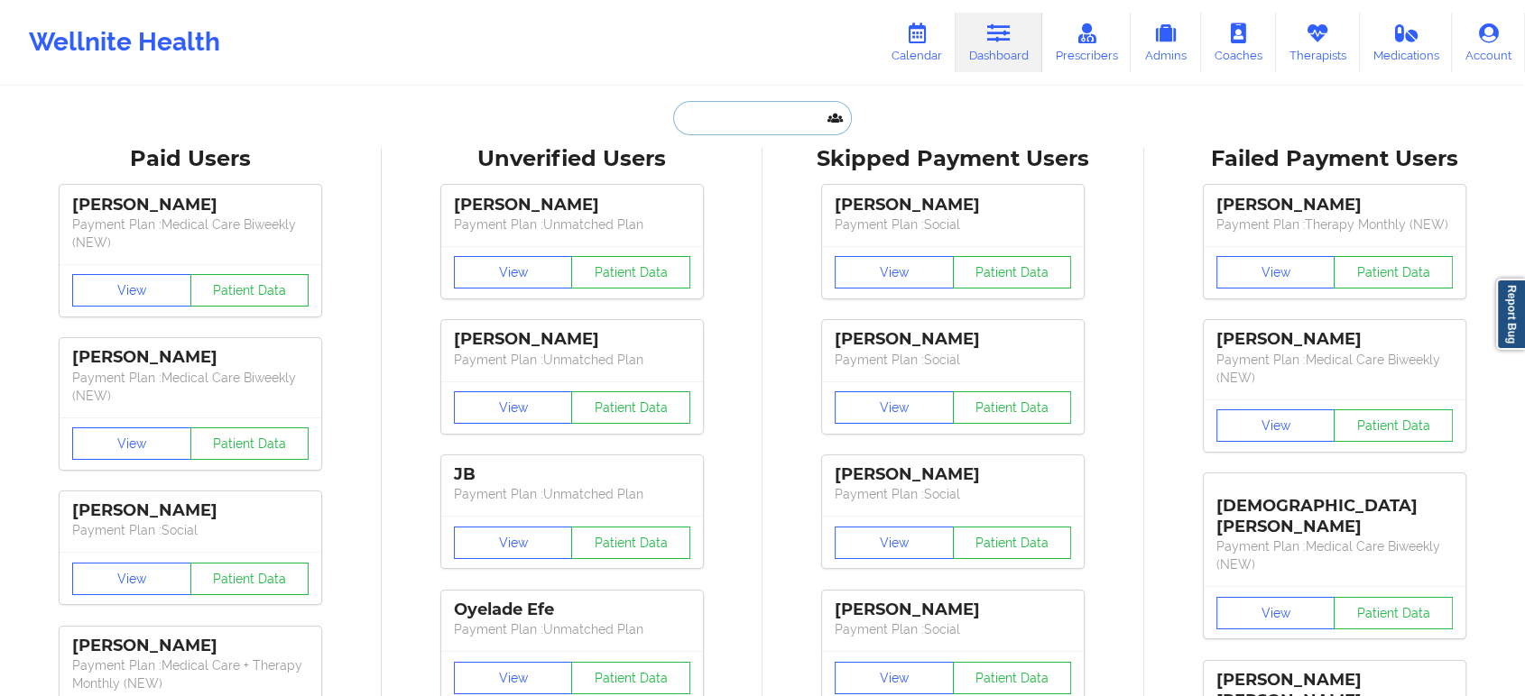
click at [753, 101] on input "text" at bounding box center [762, 118] width 179 height 34
paste input "Brandon Aragon"
type input "Brandon Aragon"
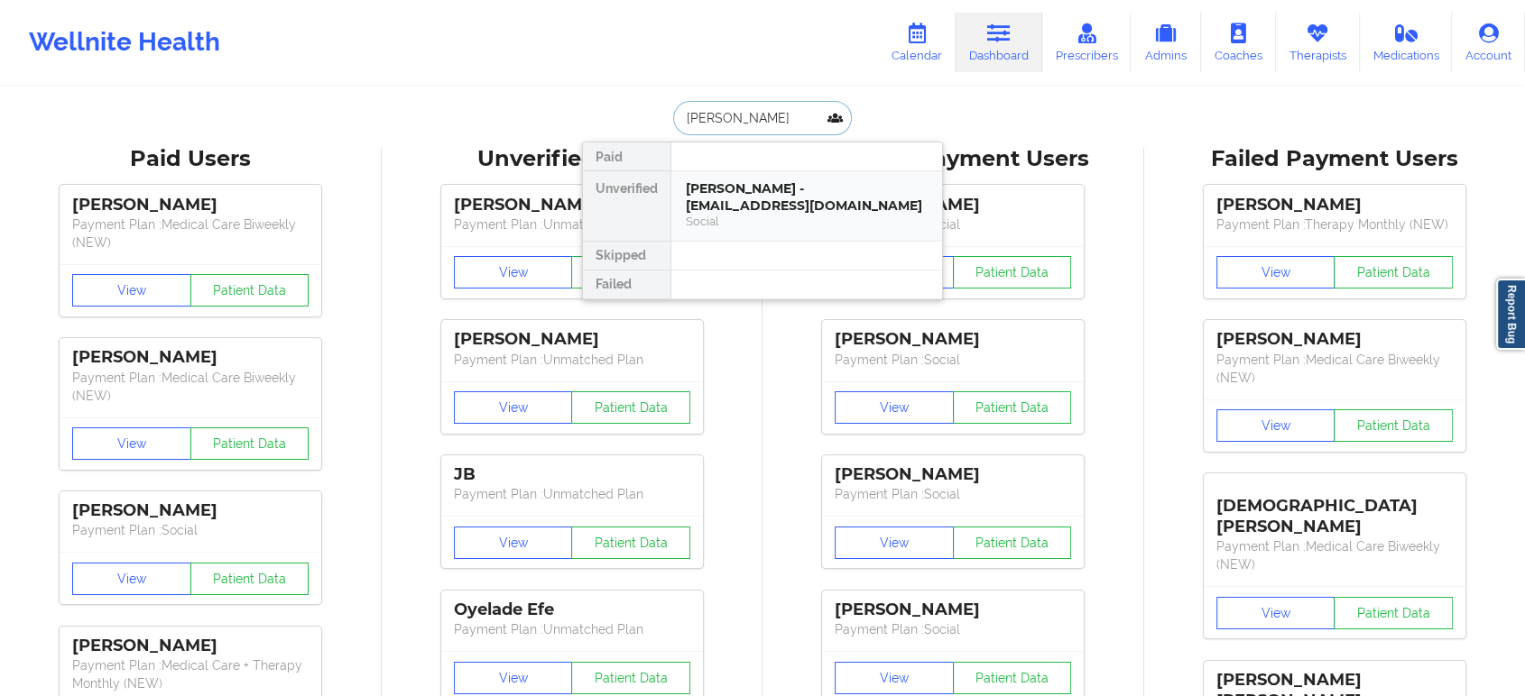
click at [817, 219] on div "Social" at bounding box center [807, 221] width 242 height 15
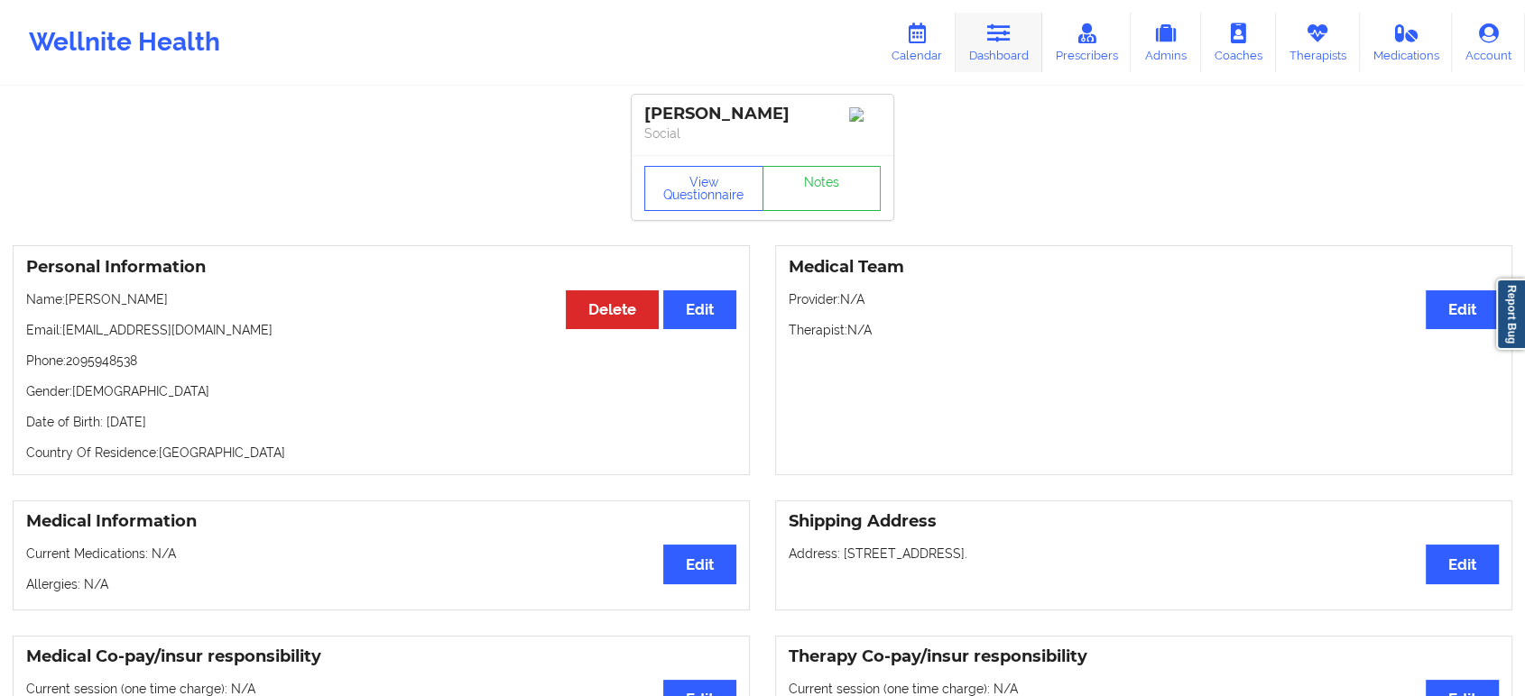
click at [1001, 40] on icon at bounding box center [998, 33] width 23 height 20
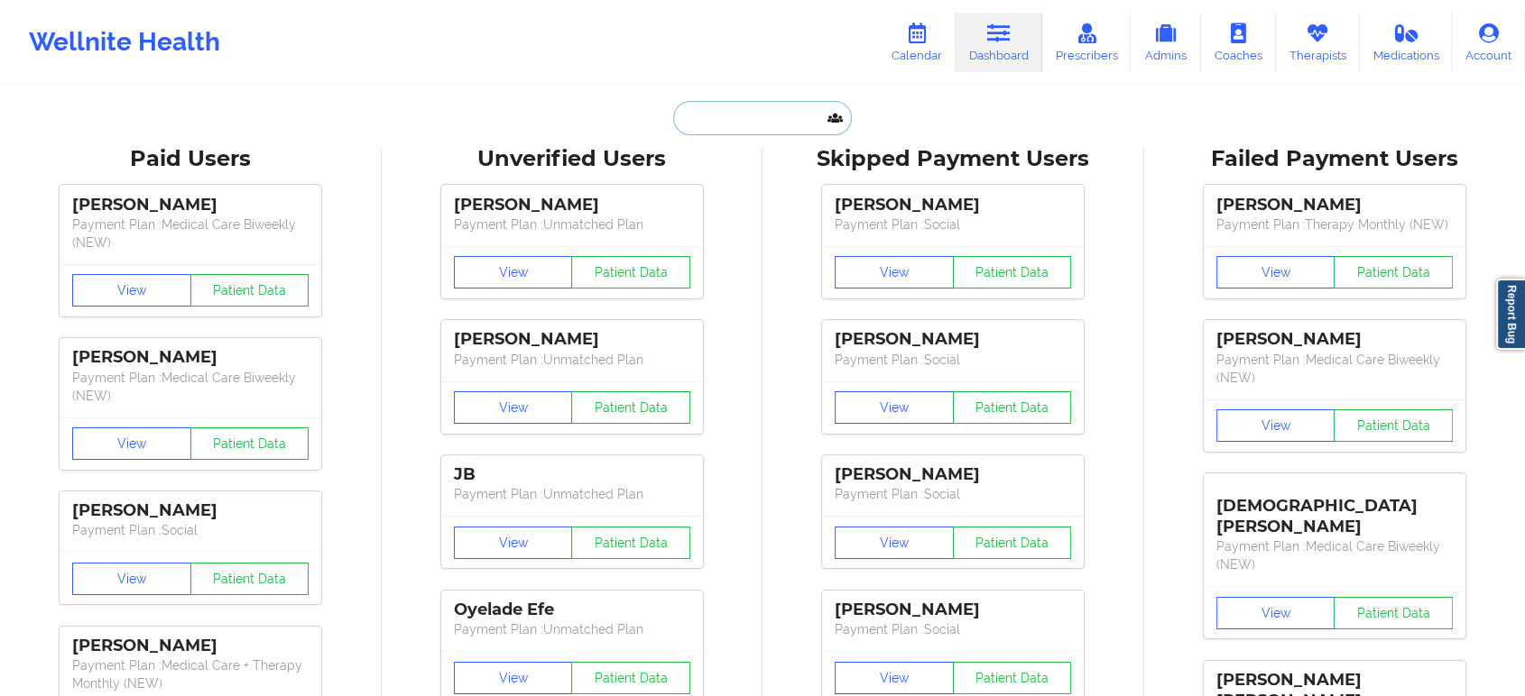
click at [750, 118] on input "text" at bounding box center [762, 118] width 179 height 34
paste input "Scott Wood"
type input "Scott Wood"
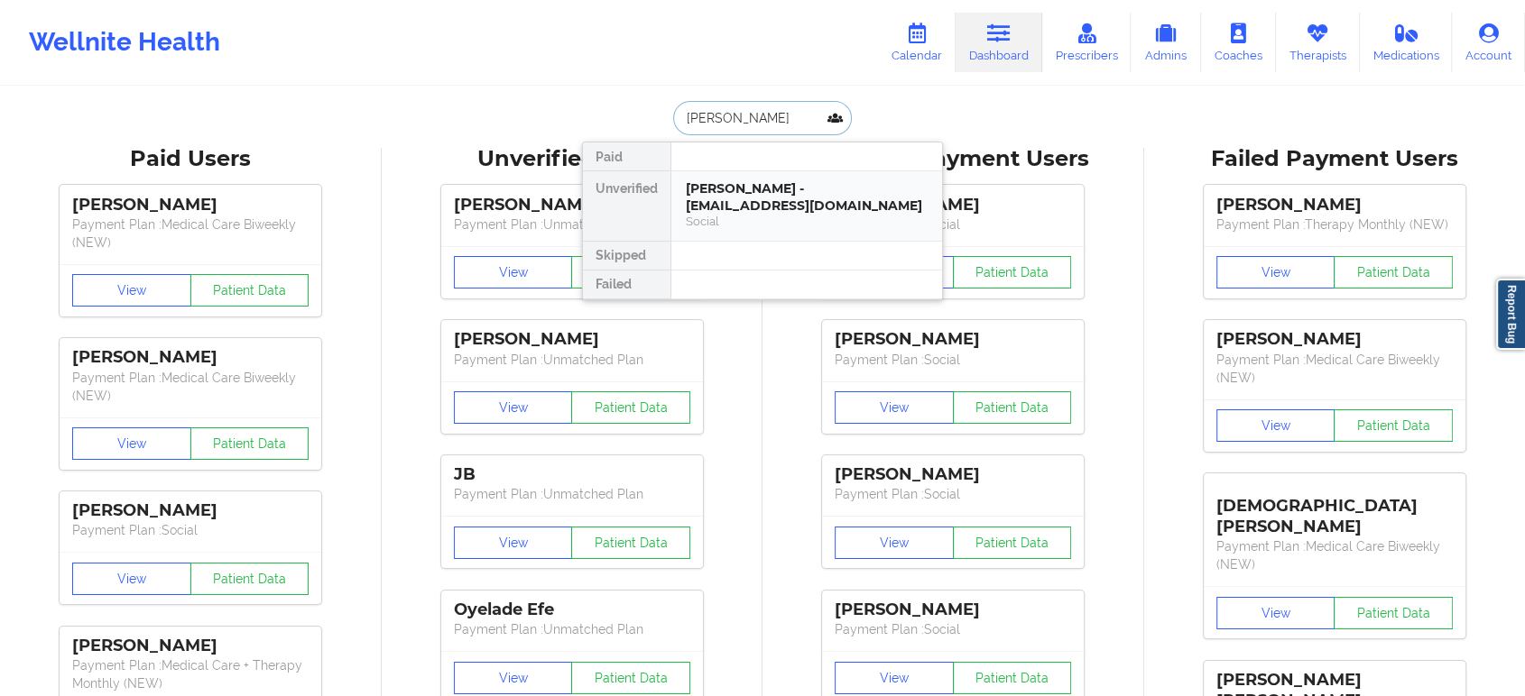
click at [773, 212] on div "Scott Wood - scottwoodnapa@gmail.com" at bounding box center [807, 196] width 242 height 33
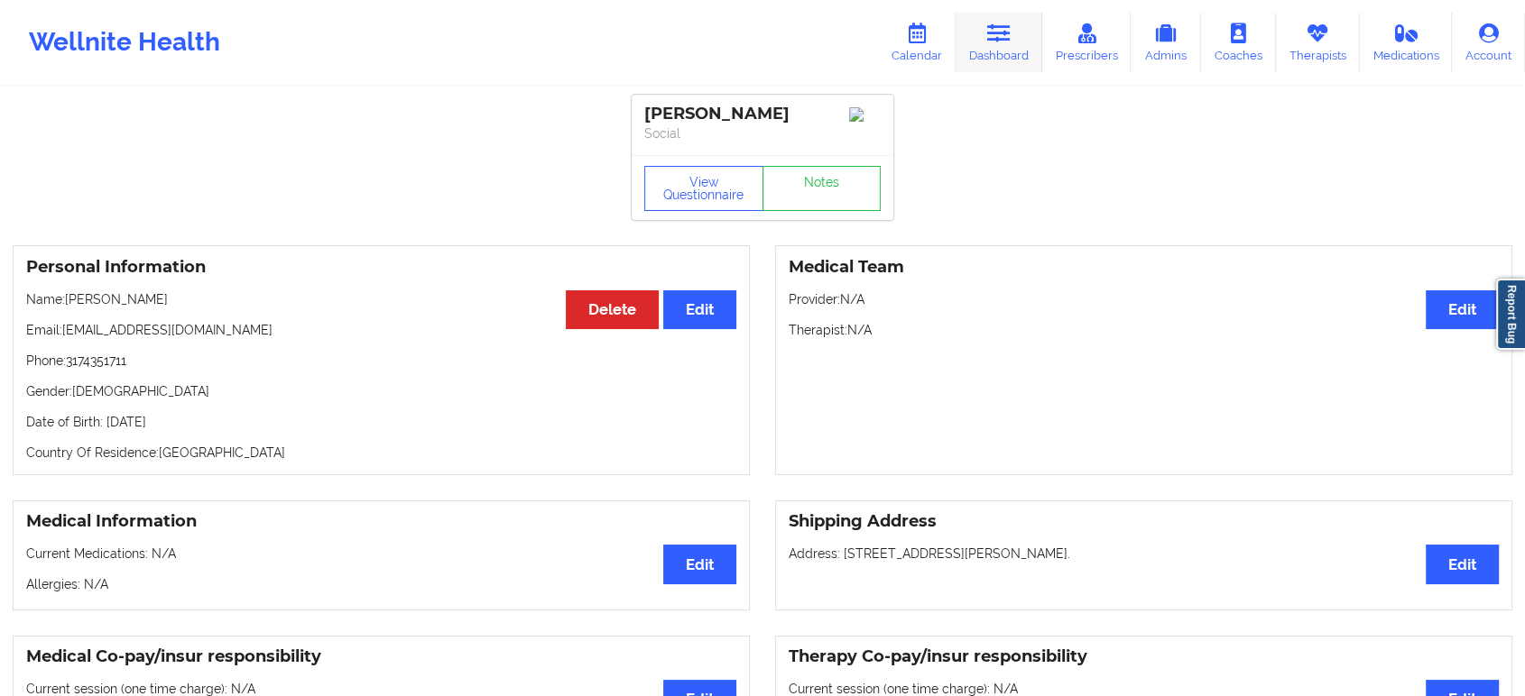
click at [994, 41] on icon at bounding box center [998, 33] width 23 height 20
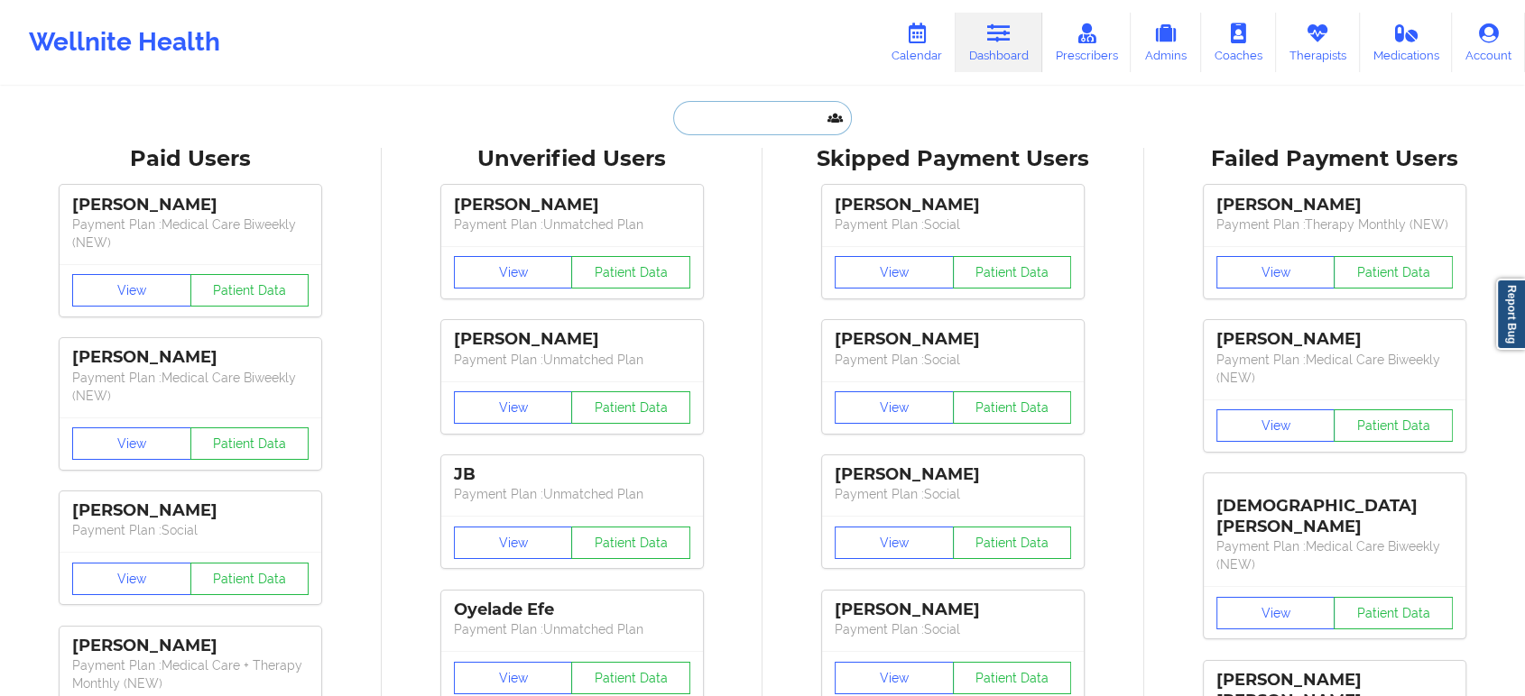
click at [761, 121] on input "text" at bounding box center [762, 118] width 179 height 34
paste input "Donna Foster"
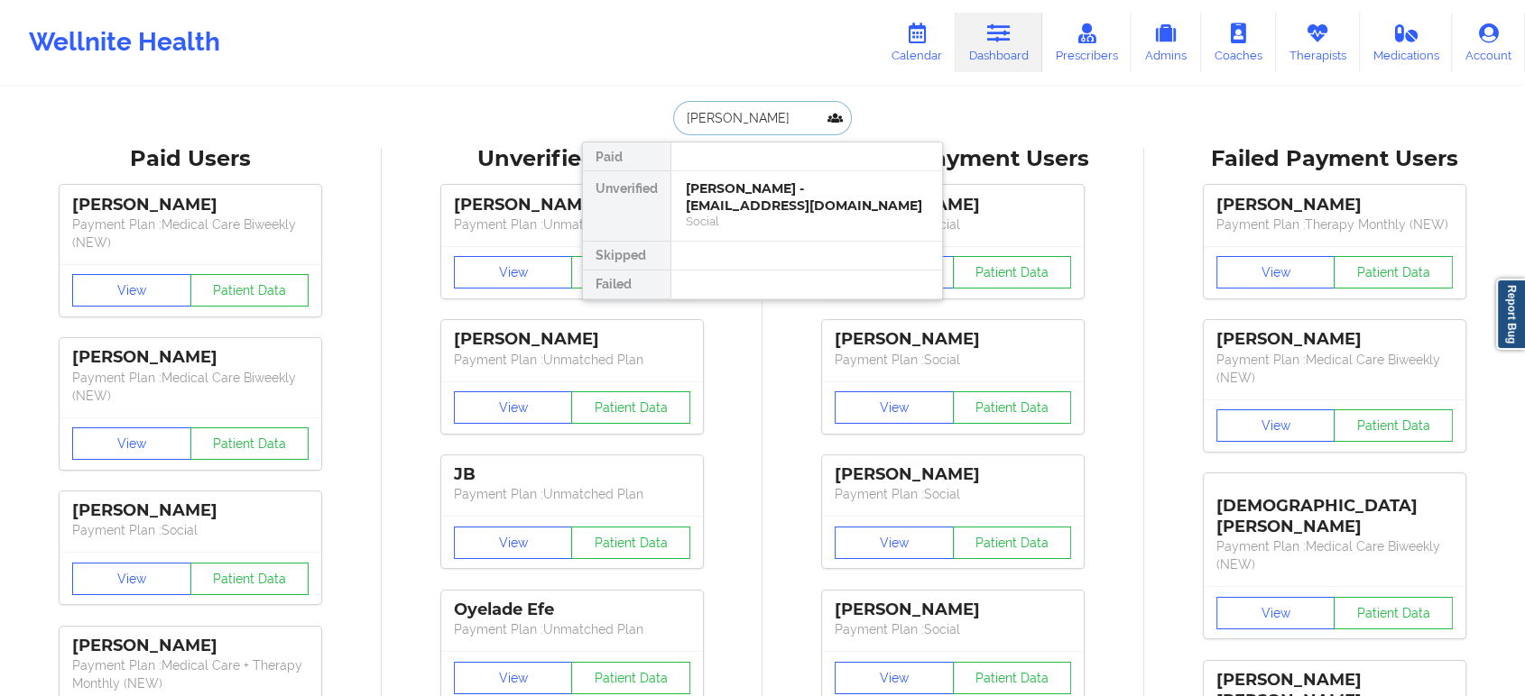
paste input ".dfoster@gmail.com"
type input "D.dfoster@gmail.com"
click at [841, 205] on div "Donna Marie Foster - d.dfoster@gmail.com" at bounding box center [807, 196] width 242 height 33
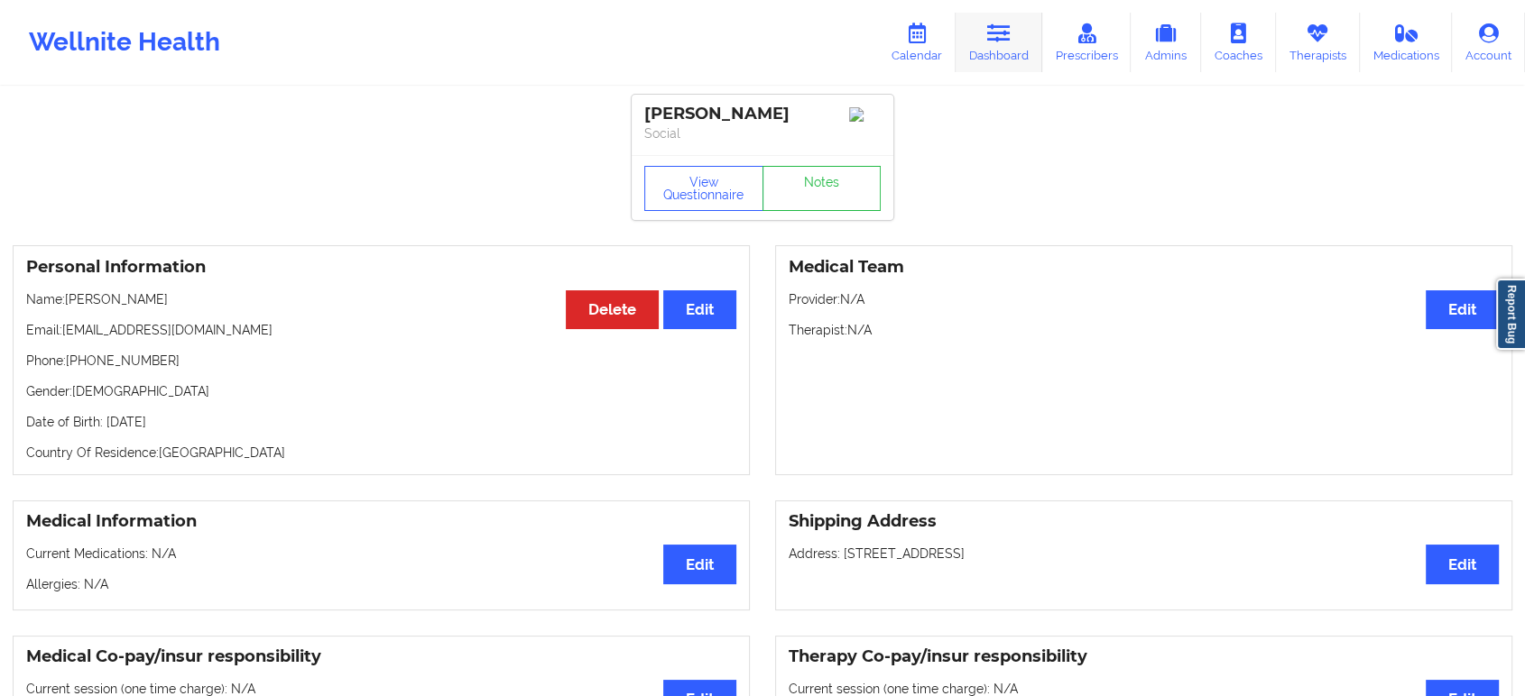
click at [1027, 41] on link "Dashboard" at bounding box center [998, 43] width 87 height 60
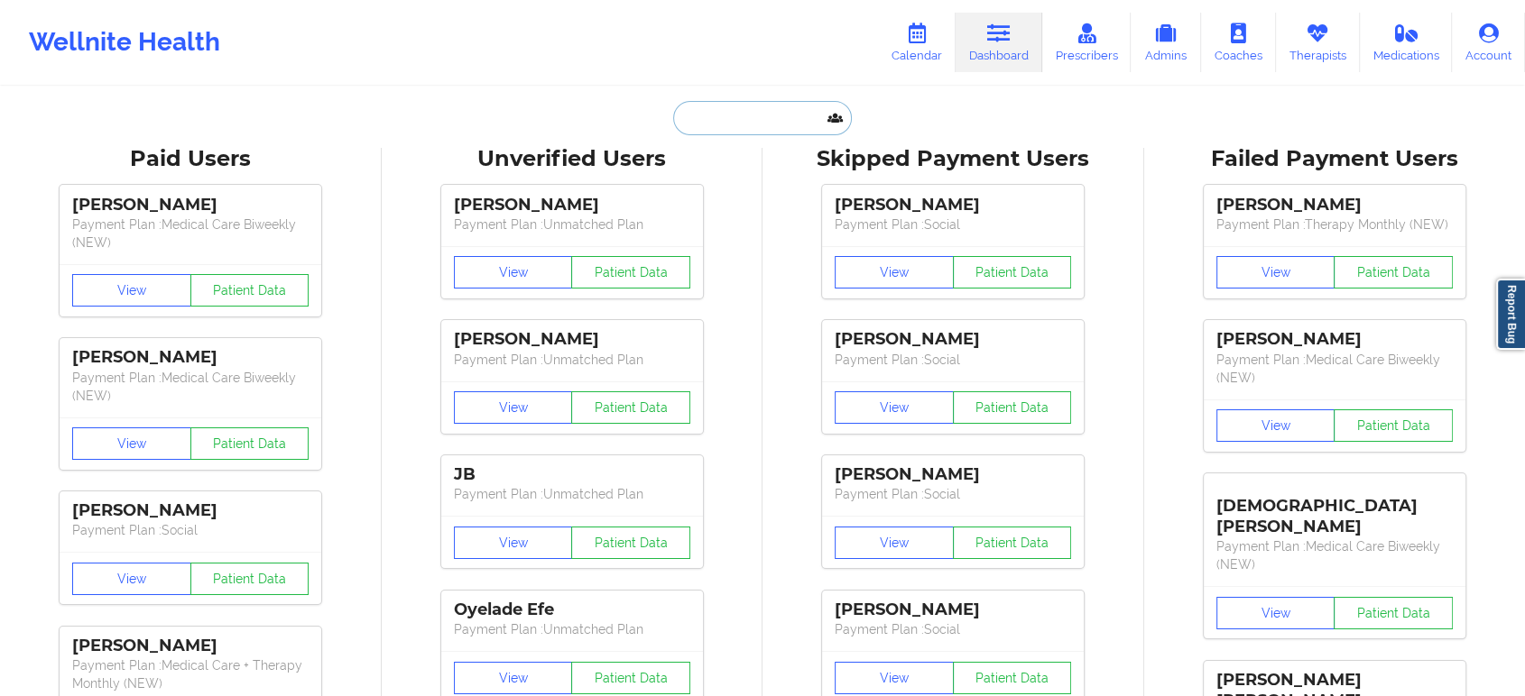
click at [742, 128] on input "text" at bounding box center [762, 118] width 179 height 34
paste input "Donna Foster"
type input "Donna Foster"
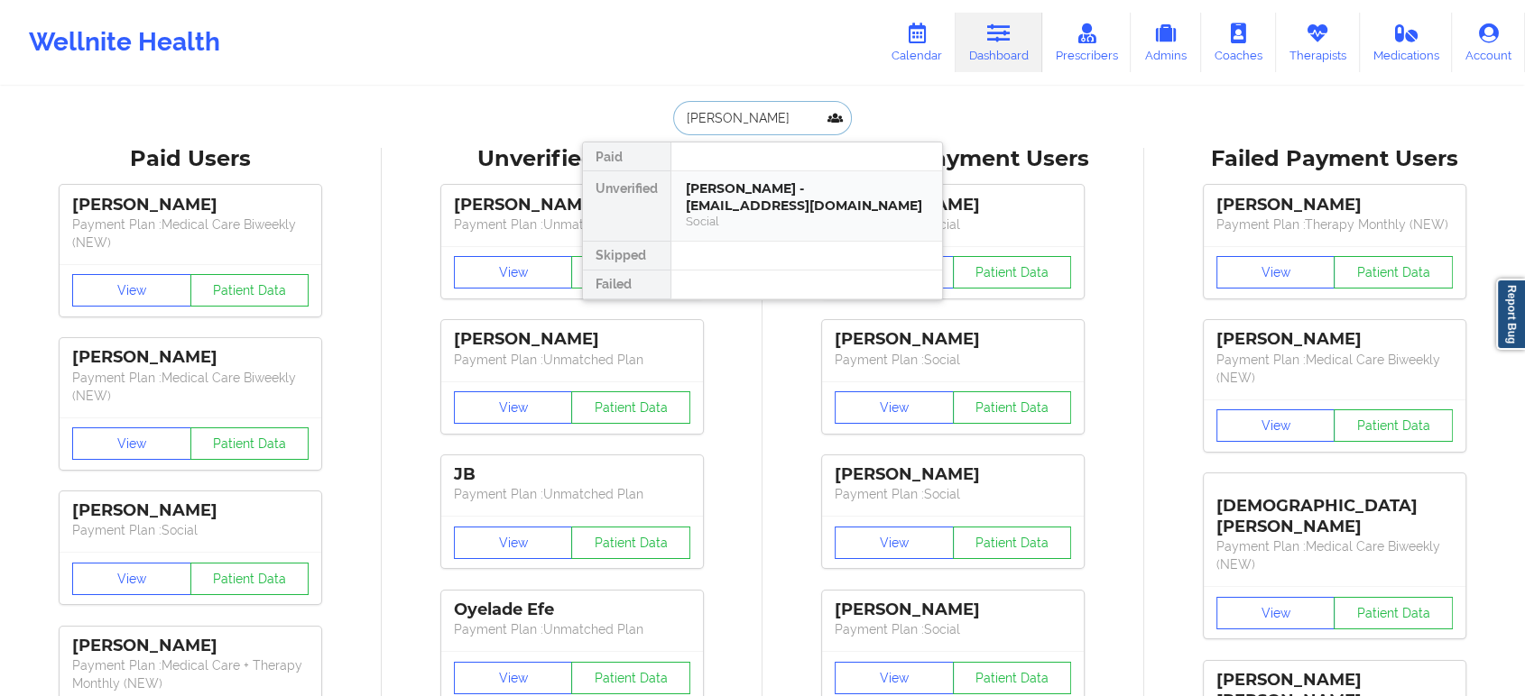
click at [793, 208] on div "Donna Foster - d-dfoster@hotmail.com" at bounding box center [807, 196] width 242 height 33
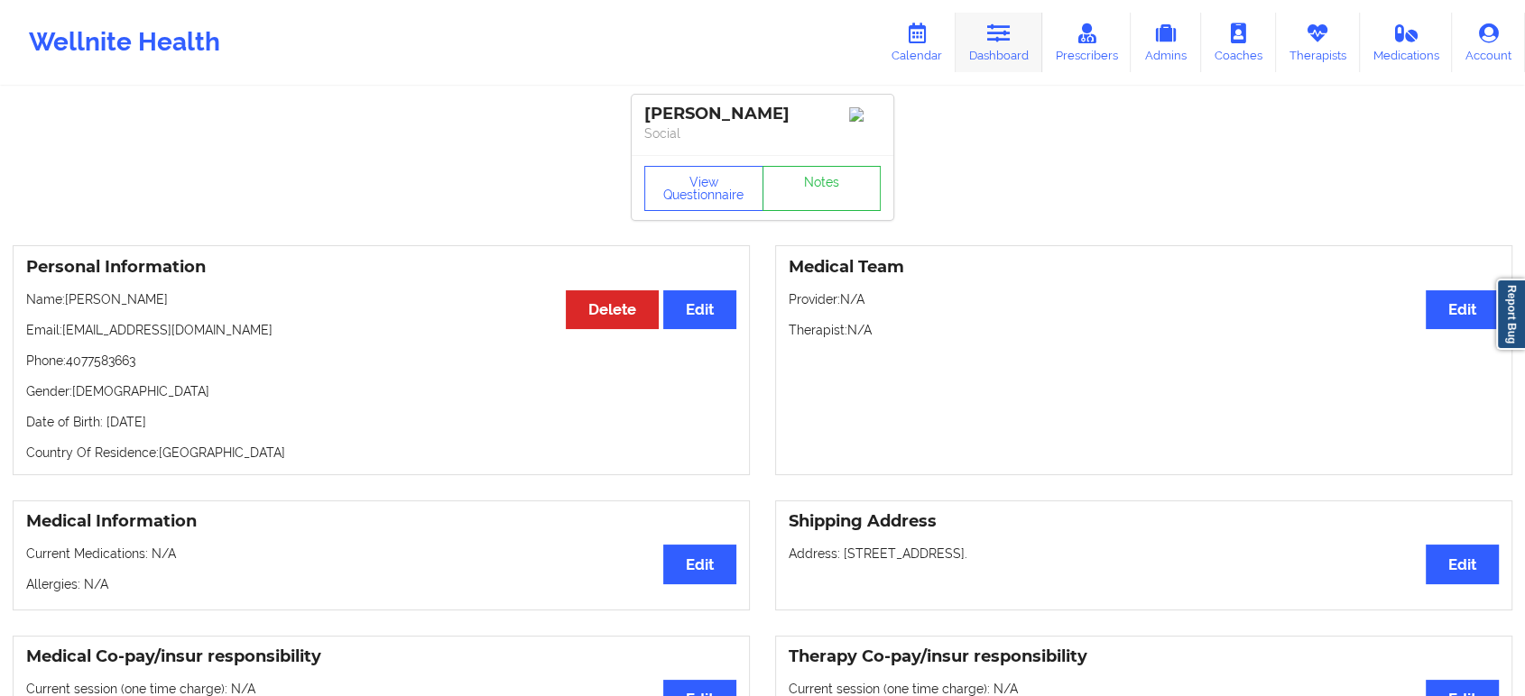
click at [986, 24] on link "Dashboard" at bounding box center [998, 43] width 87 height 60
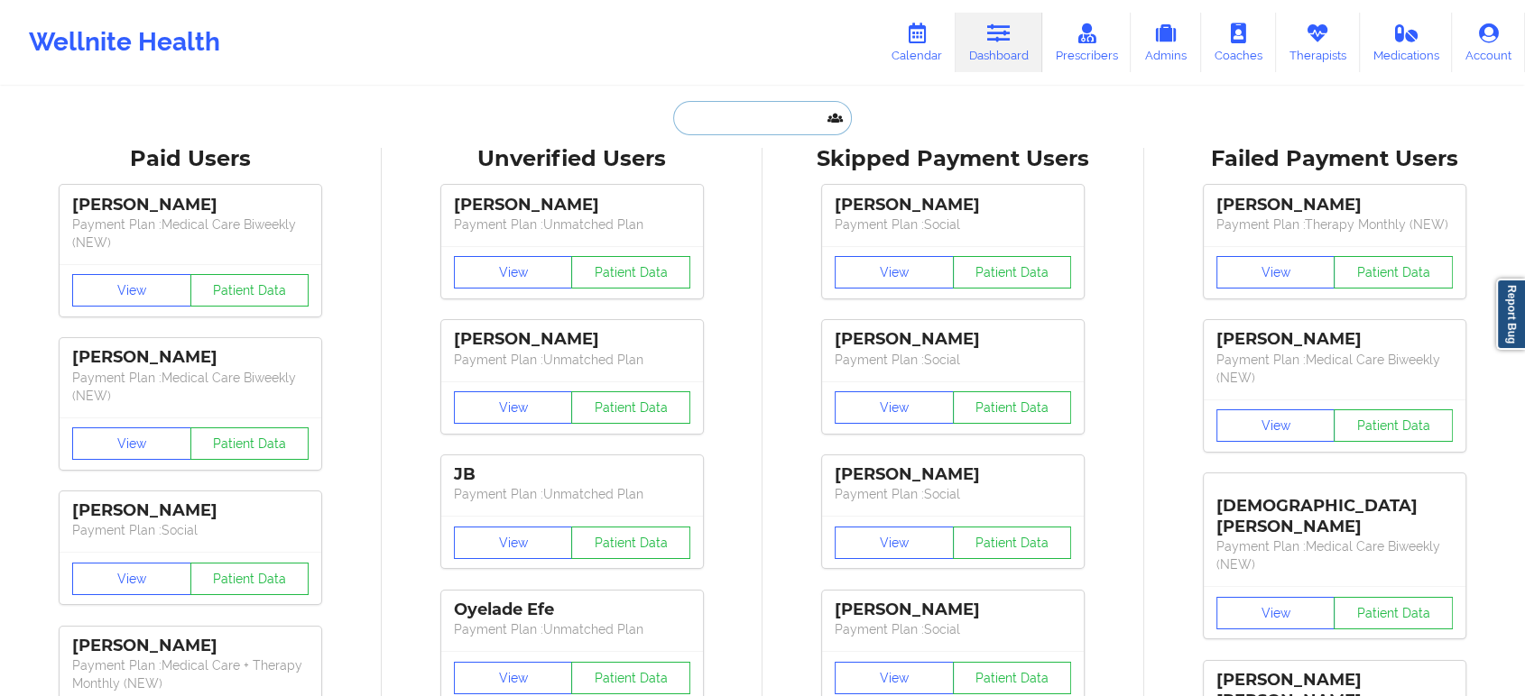
click at [769, 121] on input "text" at bounding box center [762, 118] width 179 height 34
paste input "Claudine Mellish"
type input "Claudine Mellish"
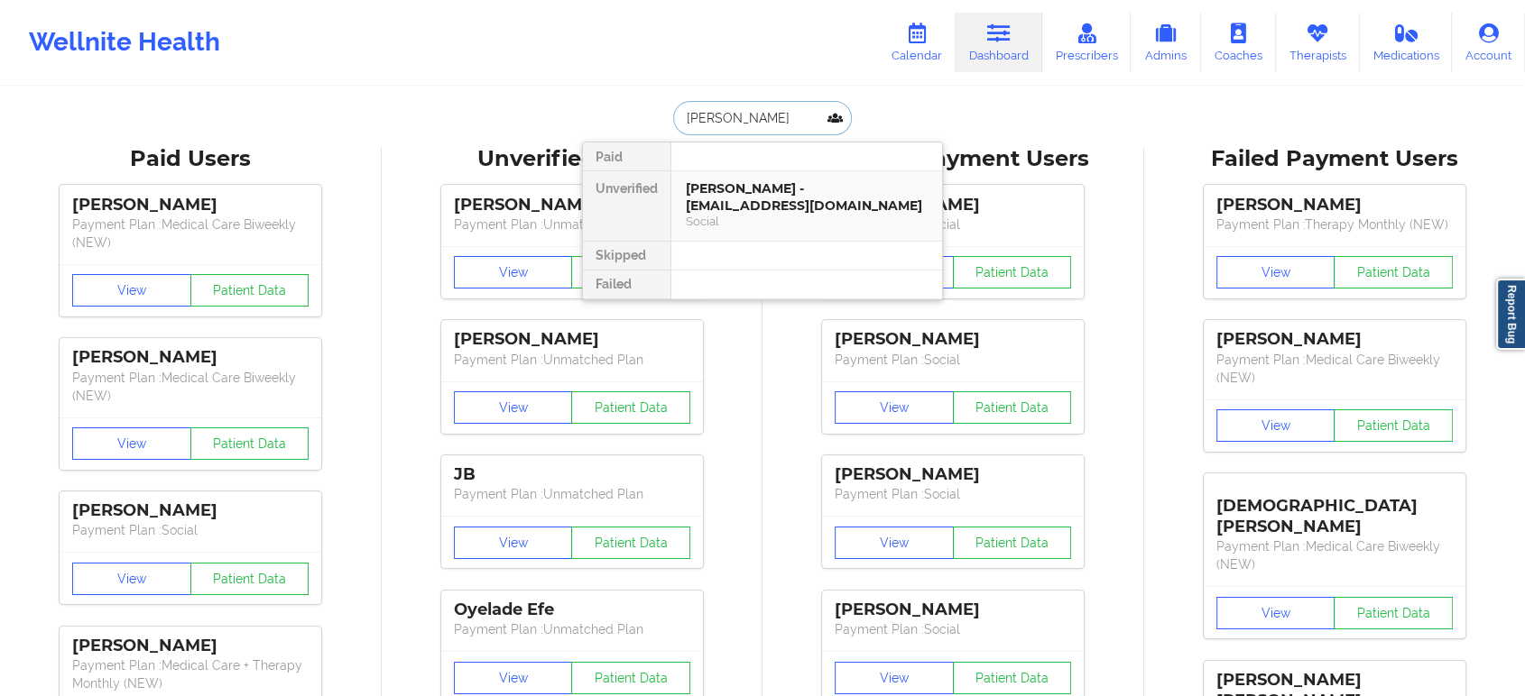
click at [776, 184] on div "Claudine Mellish - claudinemellish@gmail.com" at bounding box center [807, 196] width 242 height 33
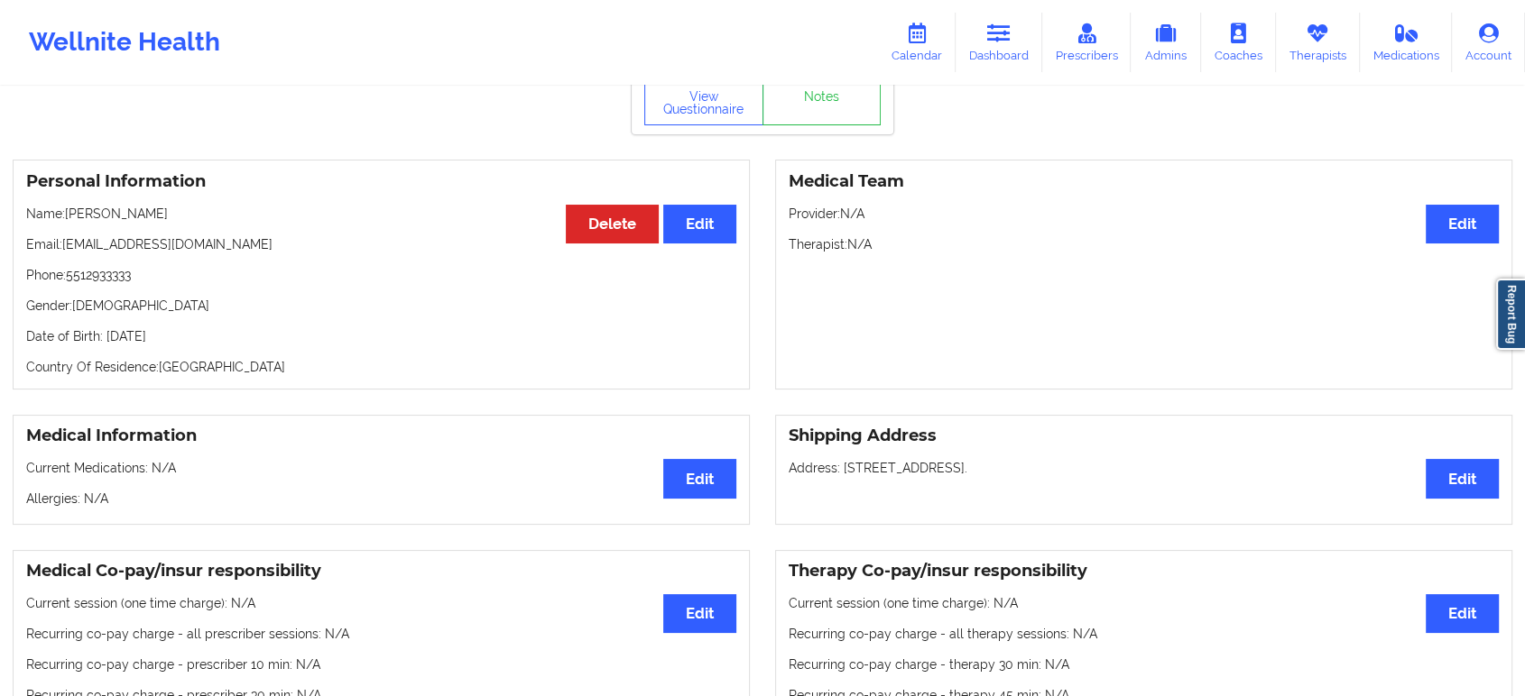
scroll to position [43, 0]
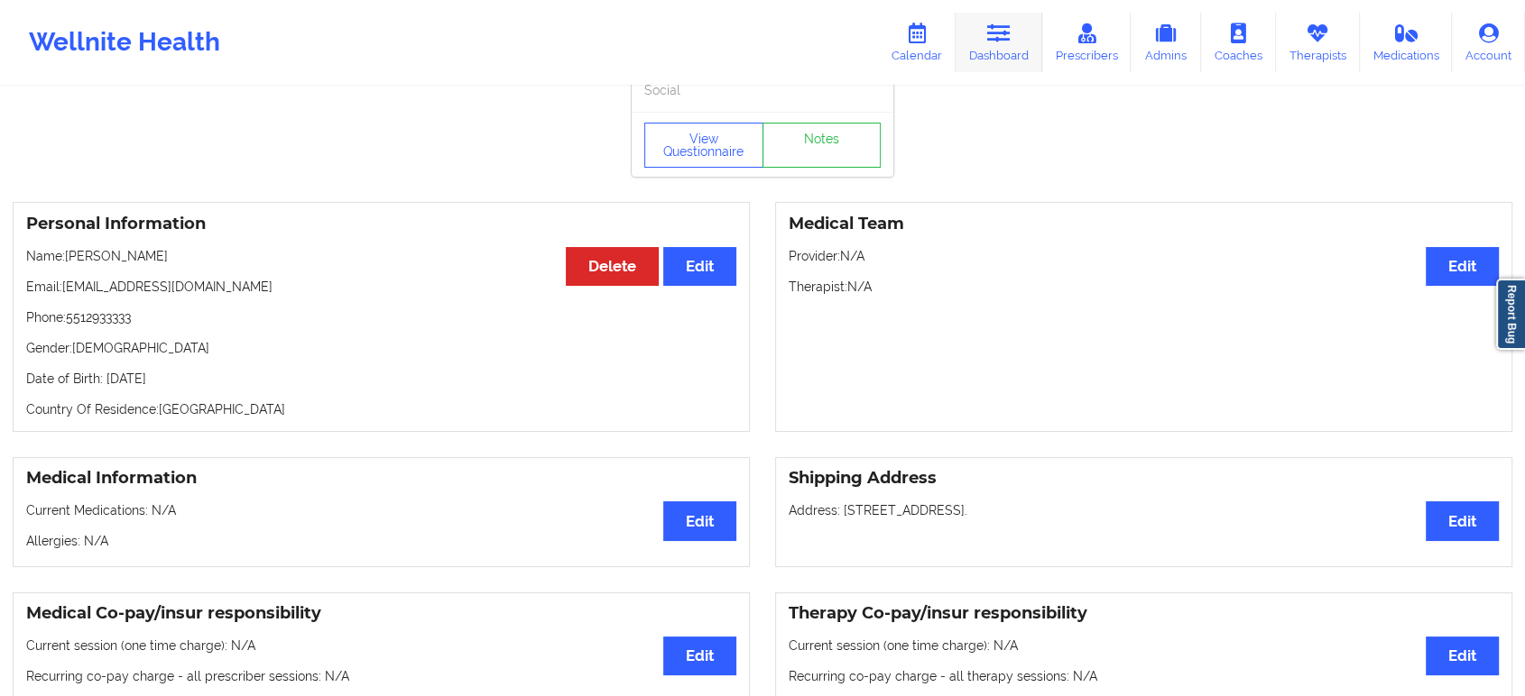
click at [1009, 46] on link "Dashboard" at bounding box center [998, 43] width 87 height 60
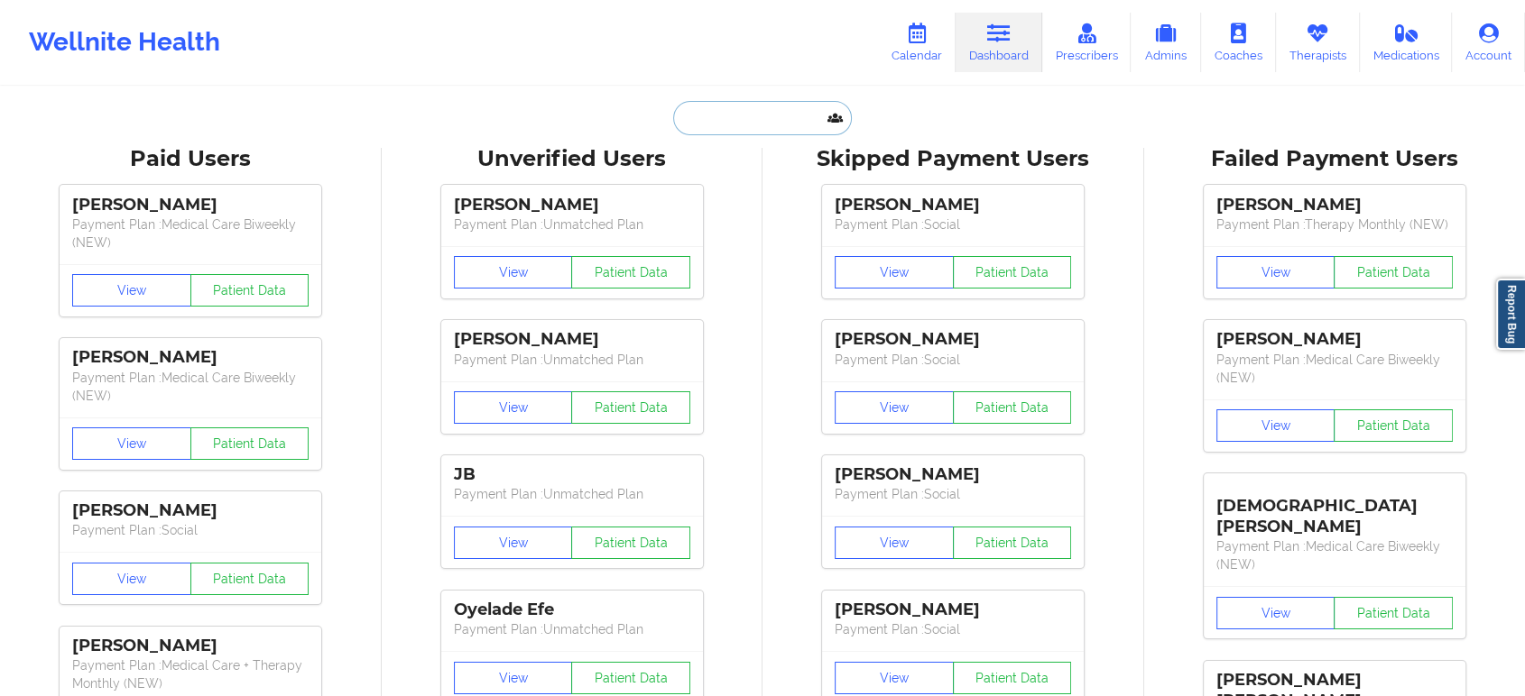
click at [760, 112] on input "text" at bounding box center [762, 118] width 179 height 34
paste input "hdyzharia@gmail.com"
type input "hdyzharia@gmail.com"
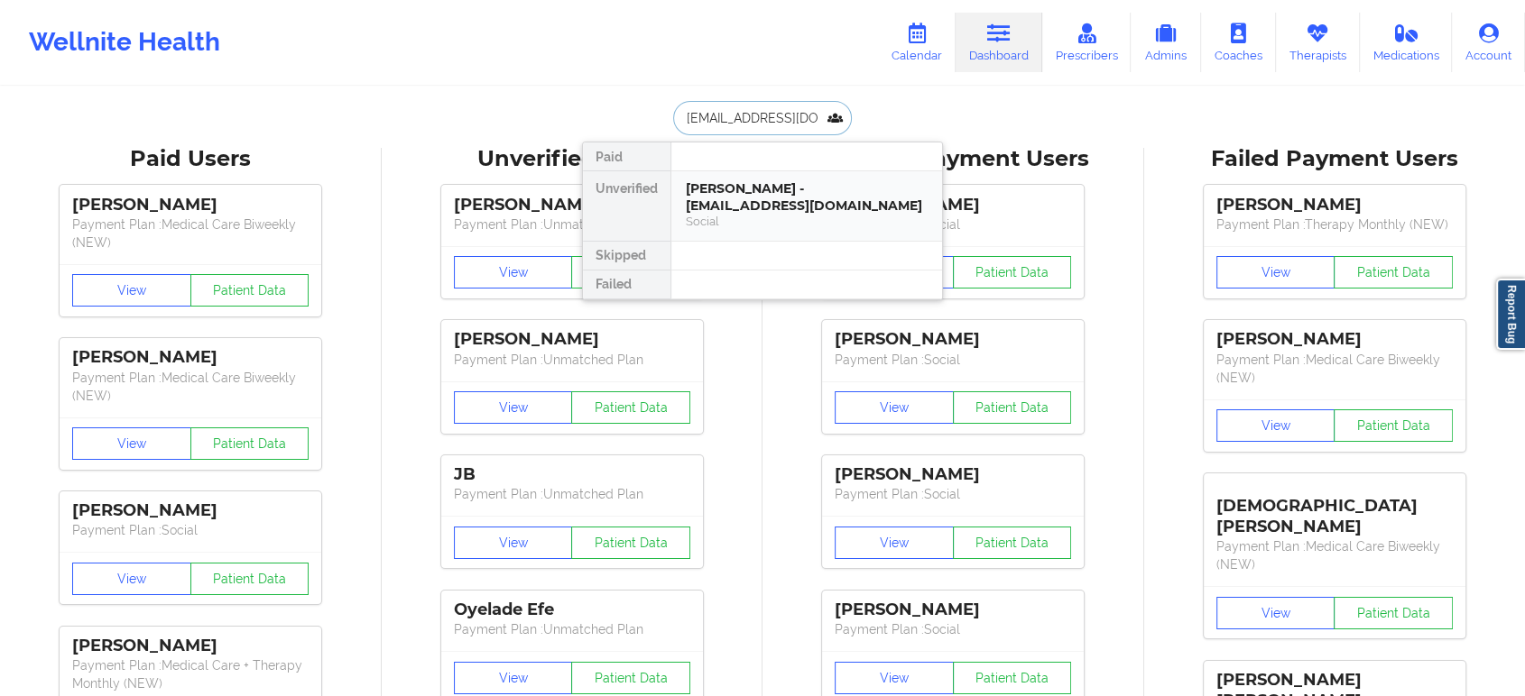
click at [782, 199] on div "Dyzharia Hawkins - hdyzharia@gmail.com" at bounding box center [807, 196] width 242 height 33
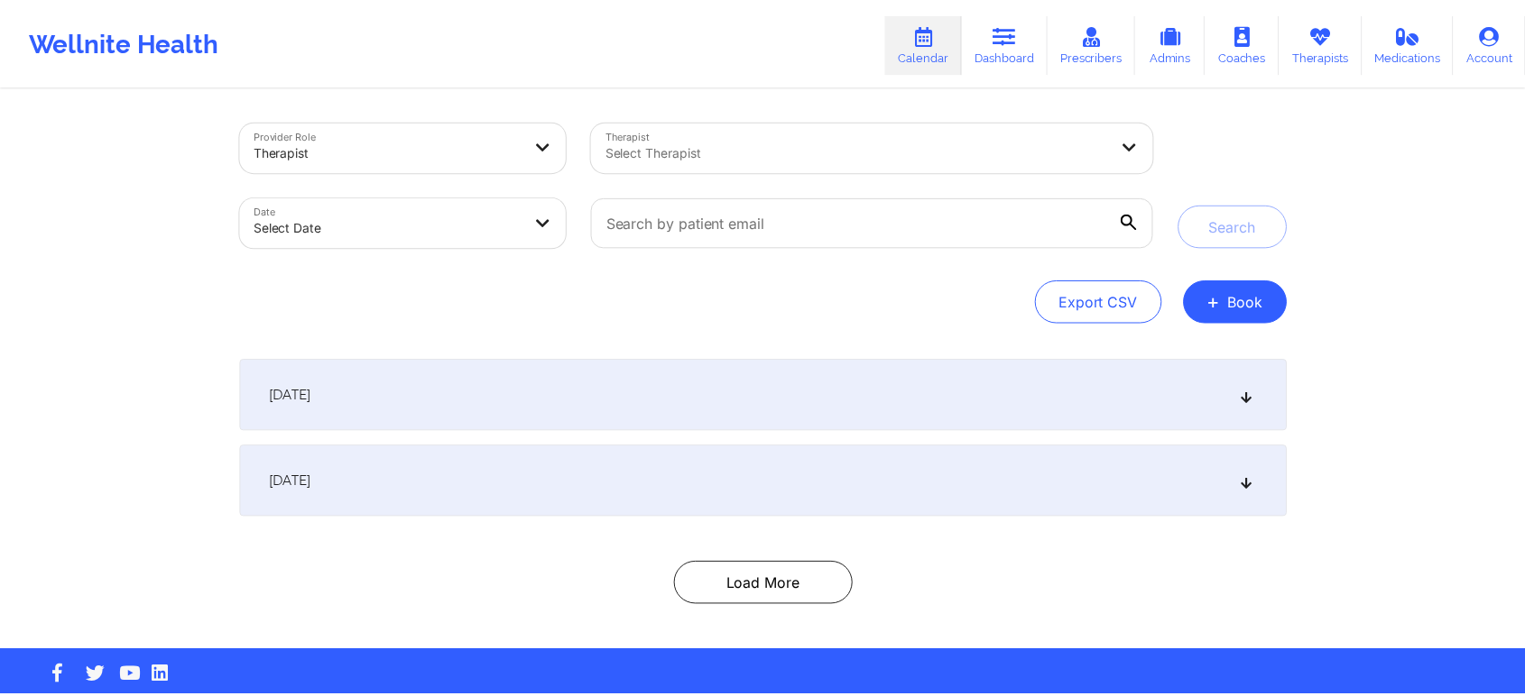
scroll to position [13, 0]
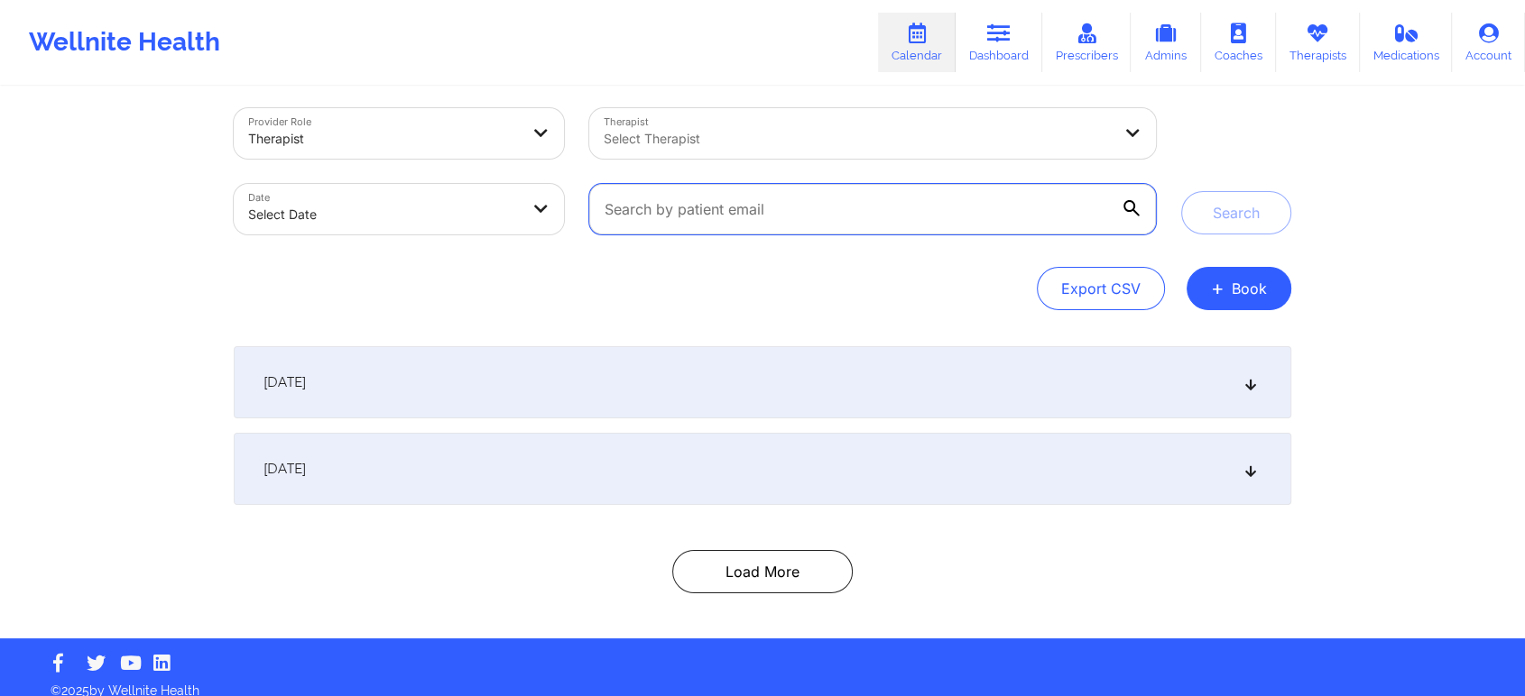
click at [870, 215] on input "text" at bounding box center [872, 209] width 567 height 51
paste input "[EMAIL_ADDRESS][DOMAIN_NAME]"
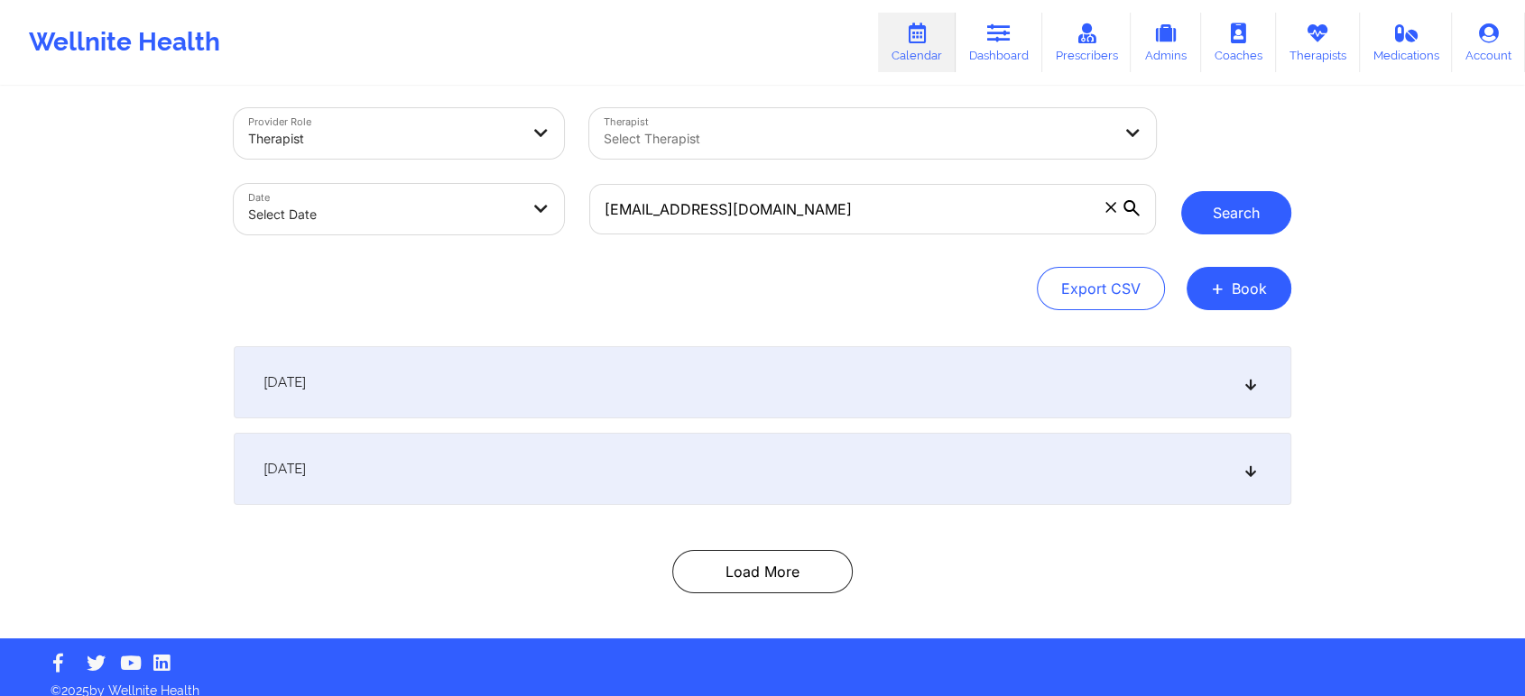
click at [1256, 220] on button "Search" at bounding box center [1236, 212] width 110 height 43
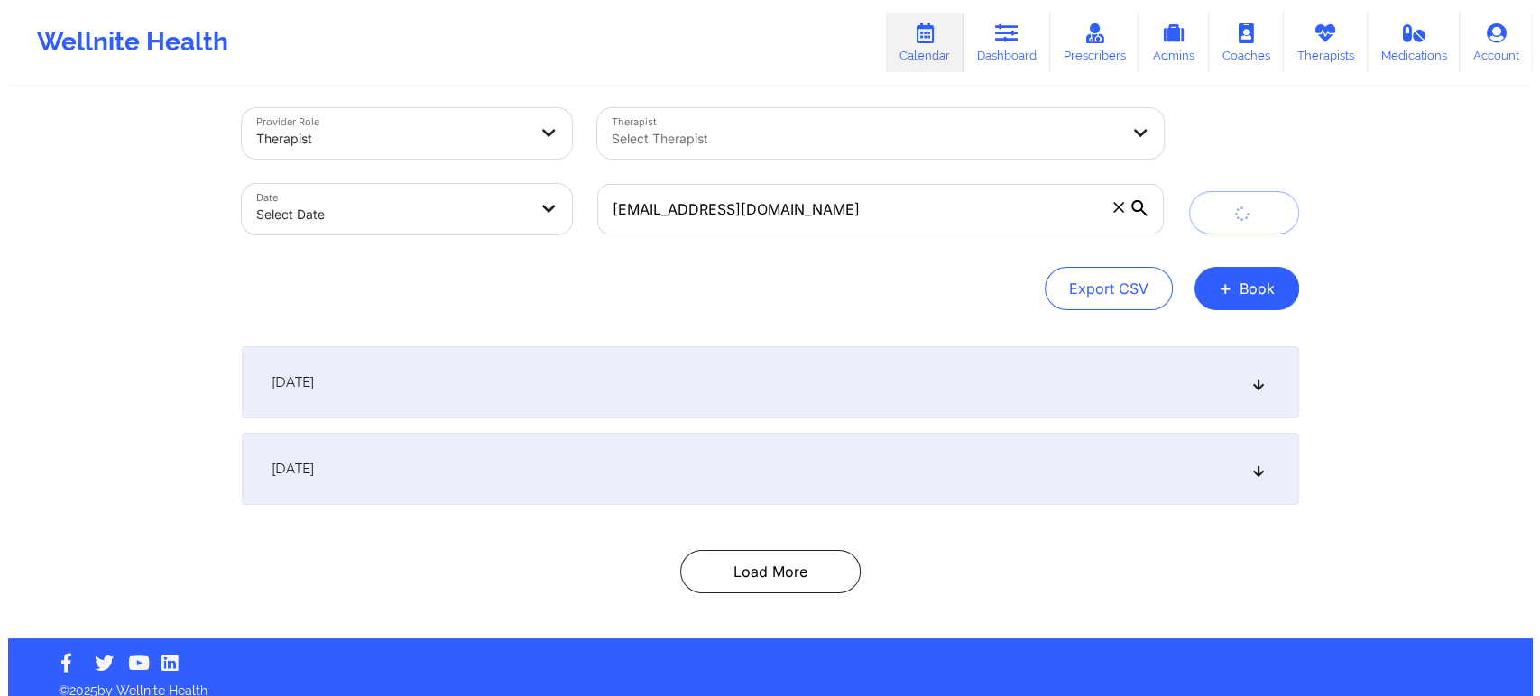
scroll to position [0, 0]
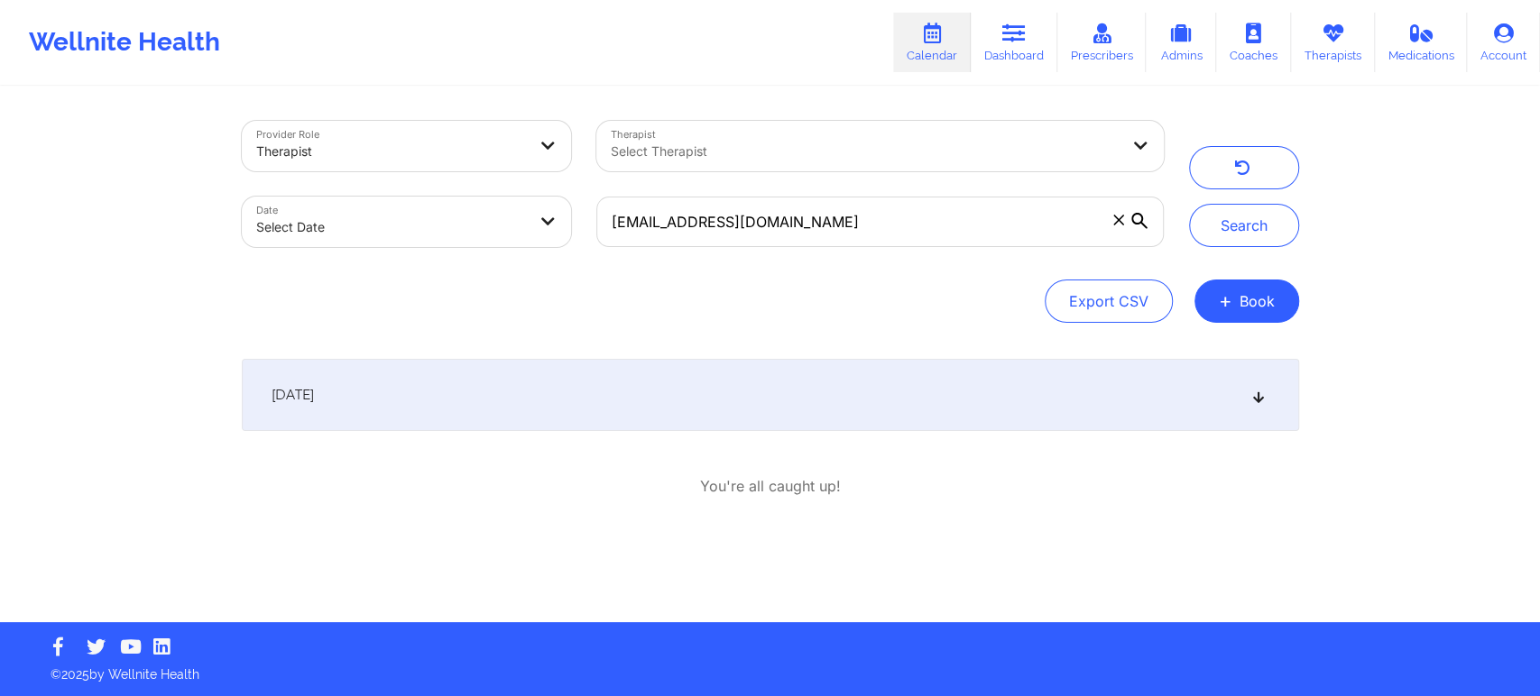
click at [1270, 392] on div "[DATE]" at bounding box center [770, 395] width 1057 height 72
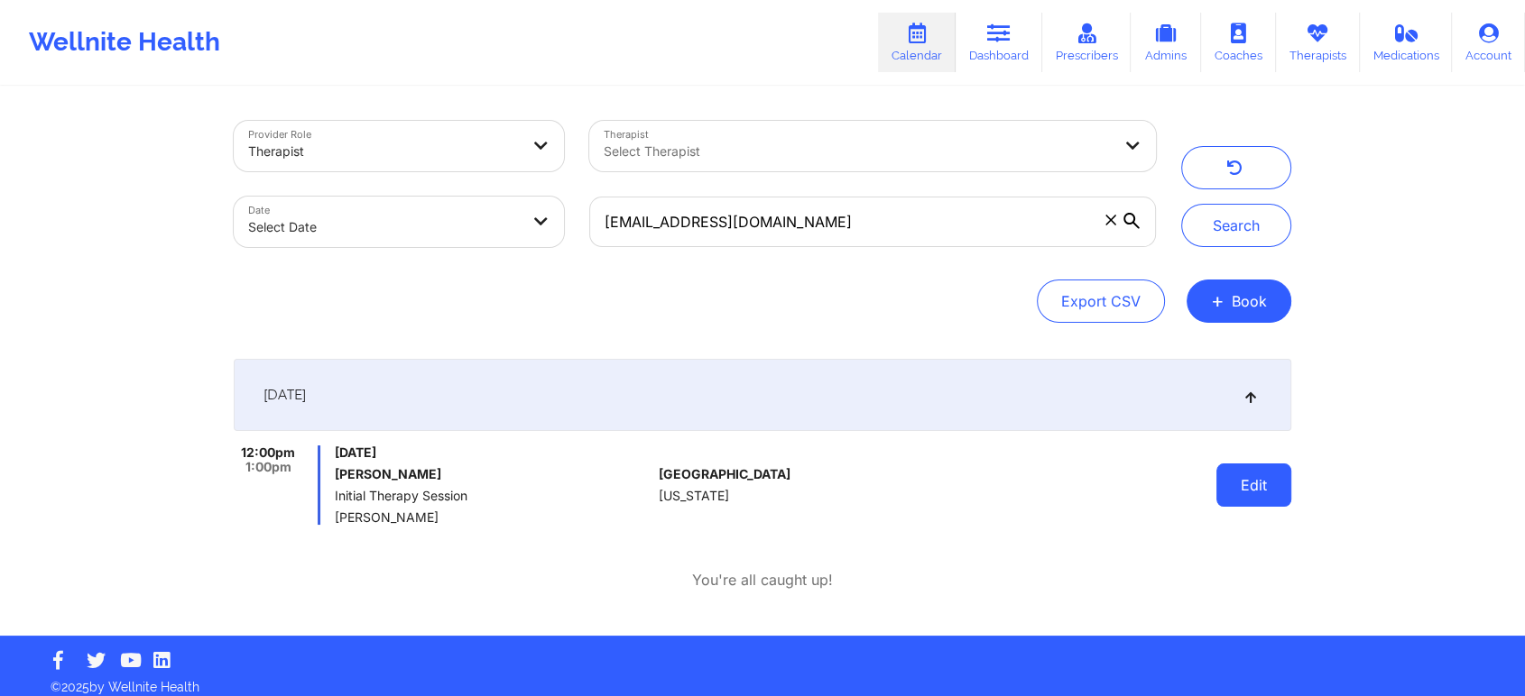
click at [1252, 493] on button "Edit" at bounding box center [1253, 485] width 75 height 43
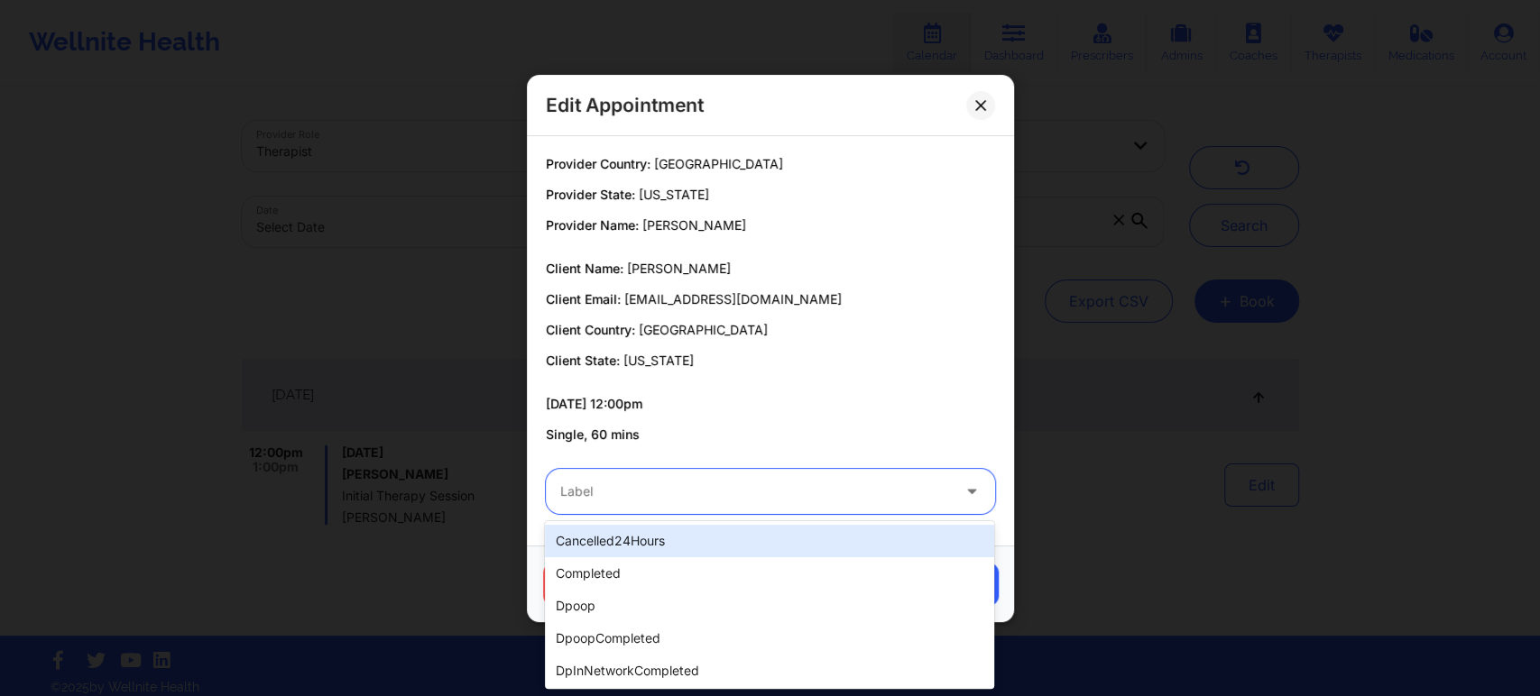
click at [888, 485] on div at bounding box center [755, 492] width 390 height 22
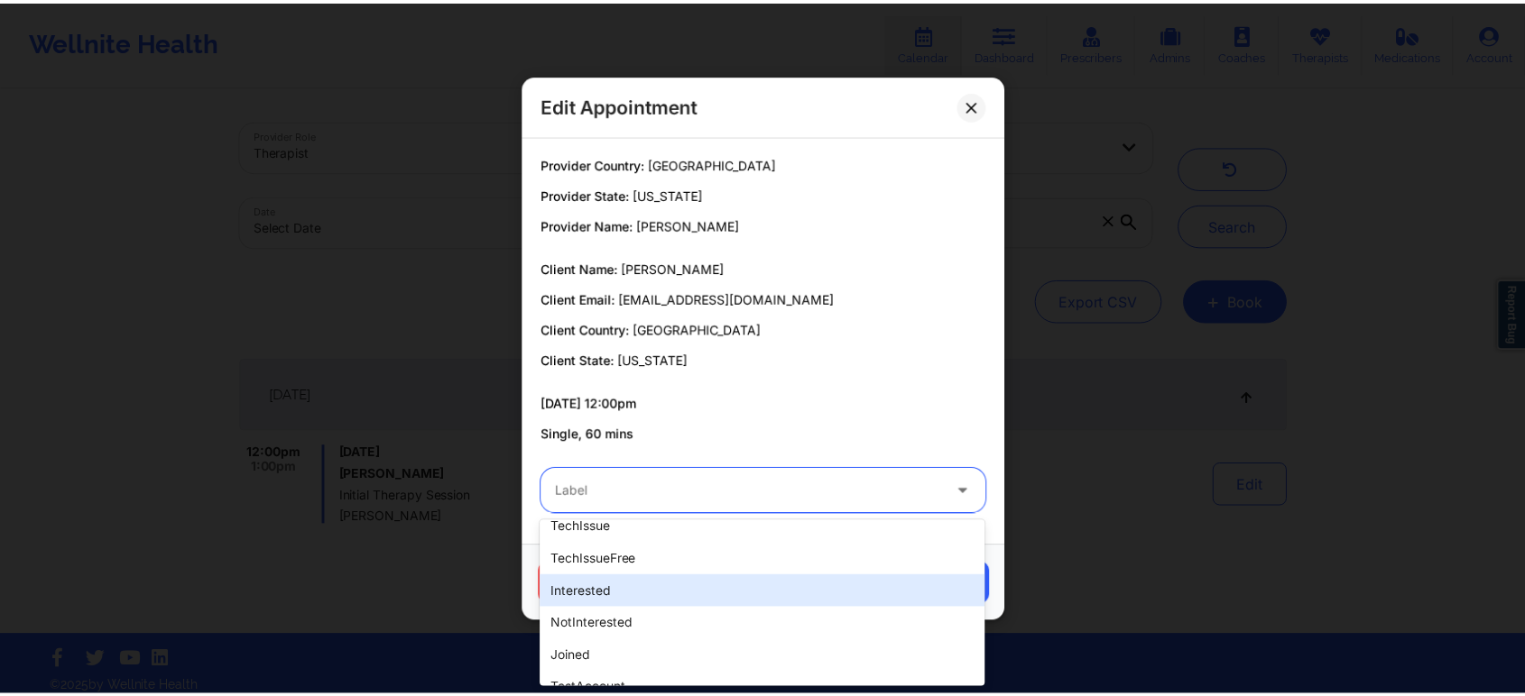
scroll to position [553, 0]
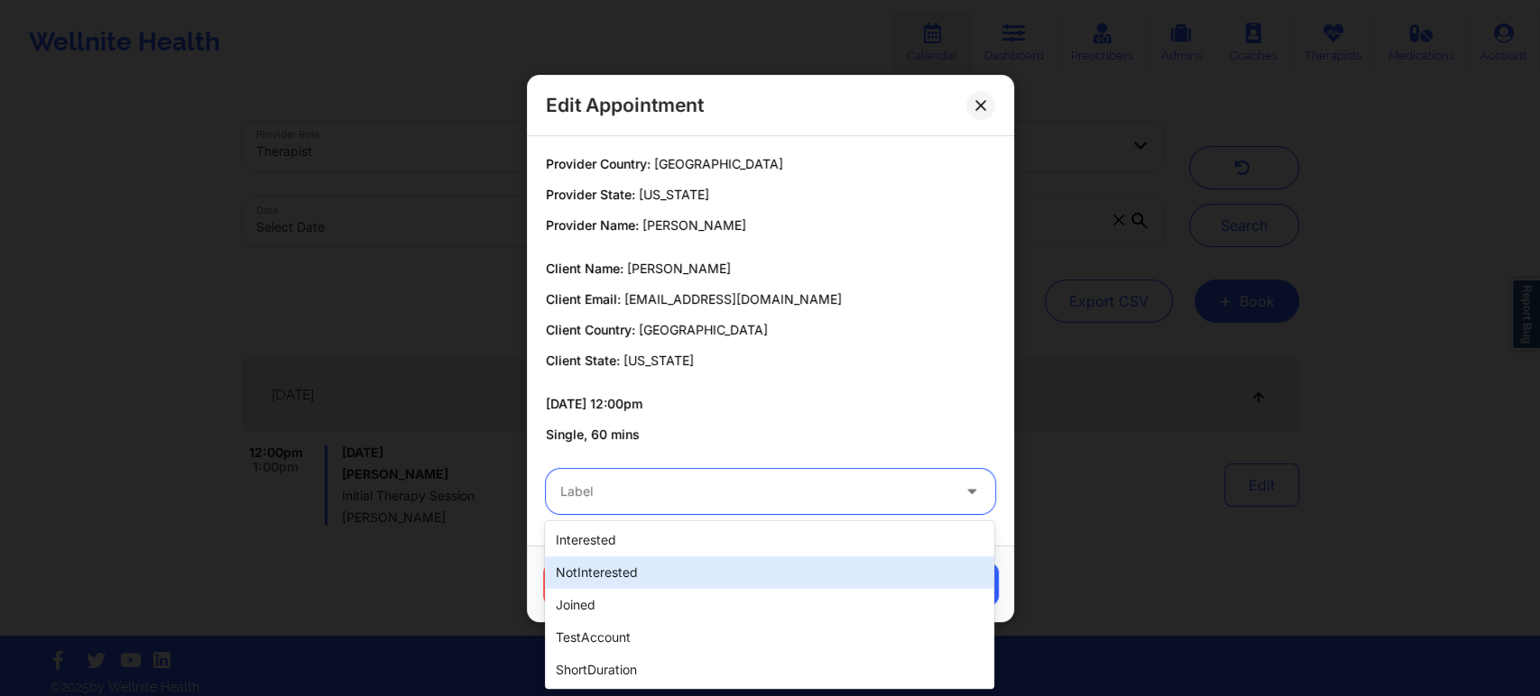
click at [1170, 571] on div "Edit Appointment Provider Country: United States Provider State: Florida Provid…" at bounding box center [770, 348] width 1540 height 696
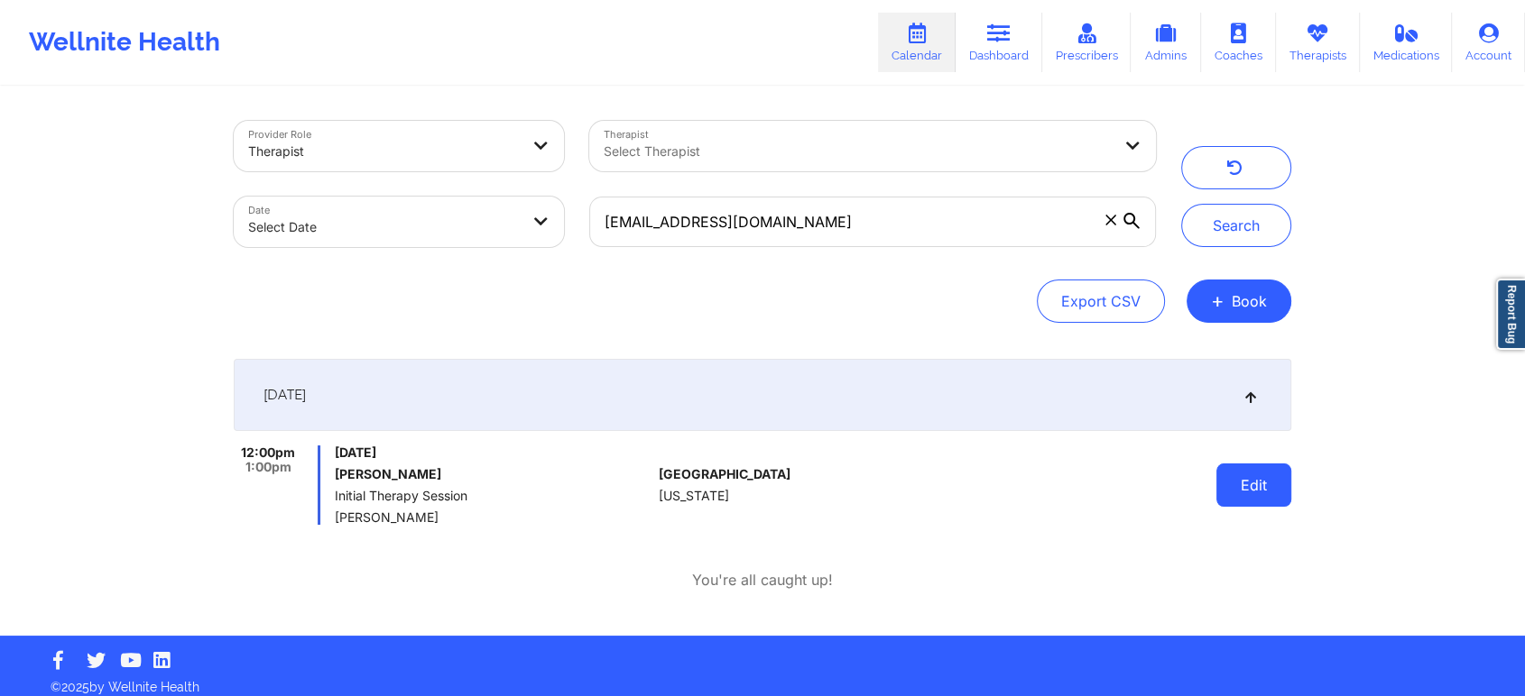
click at [1262, 493] on button "Edit" at bounding box center [1253, 485] width 75 height 43
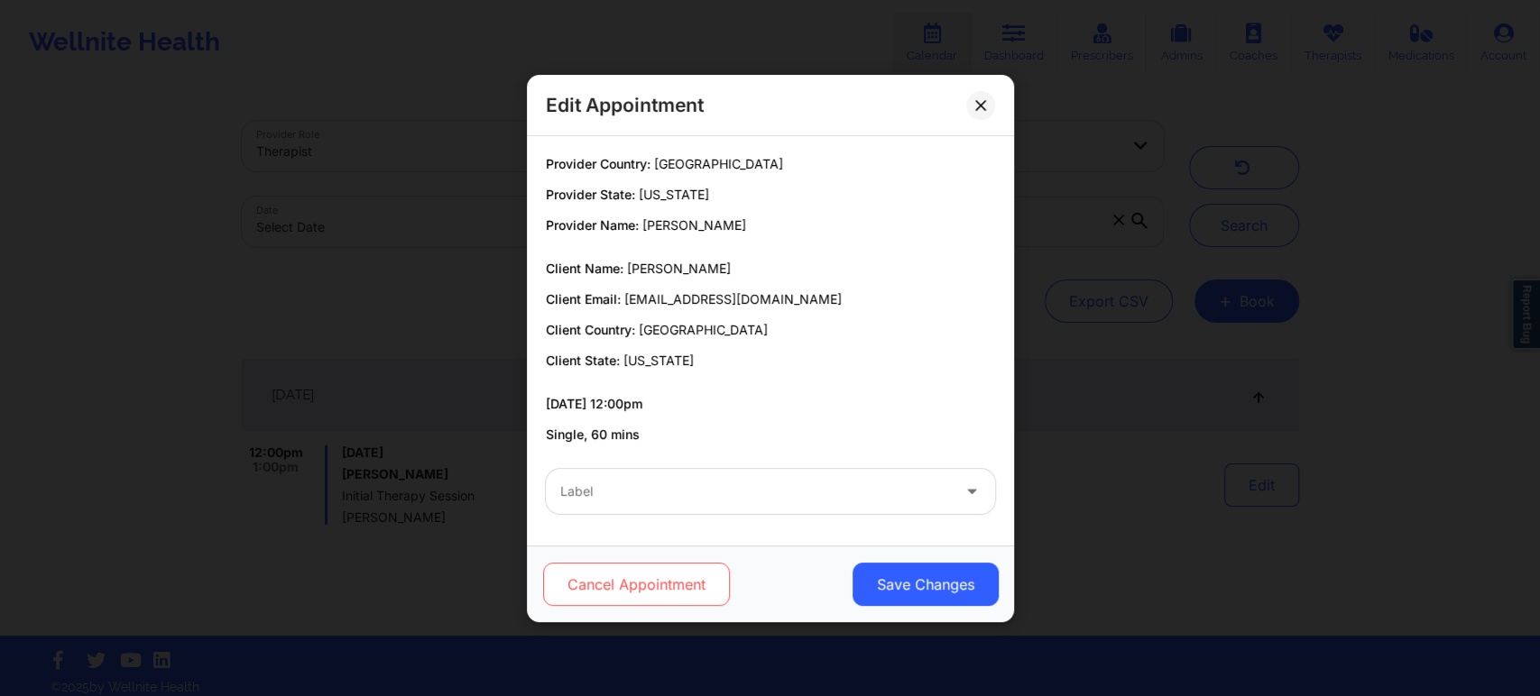
click at [641, 598] on button "Cancel Appointment" at bounding box center [635, 584] width 187 height 43
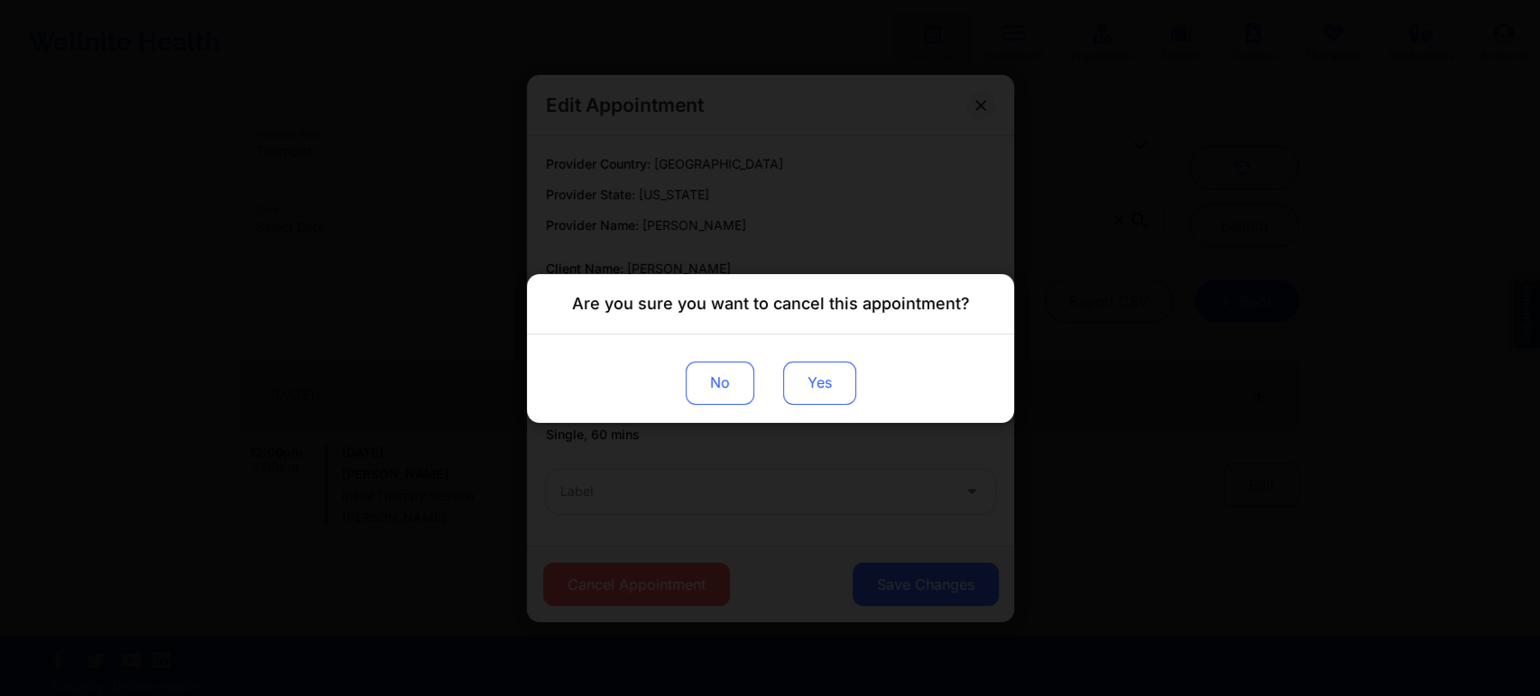
click at [812, 369] on button "Yes" at bounding box center [818, 382] width 73 height 43
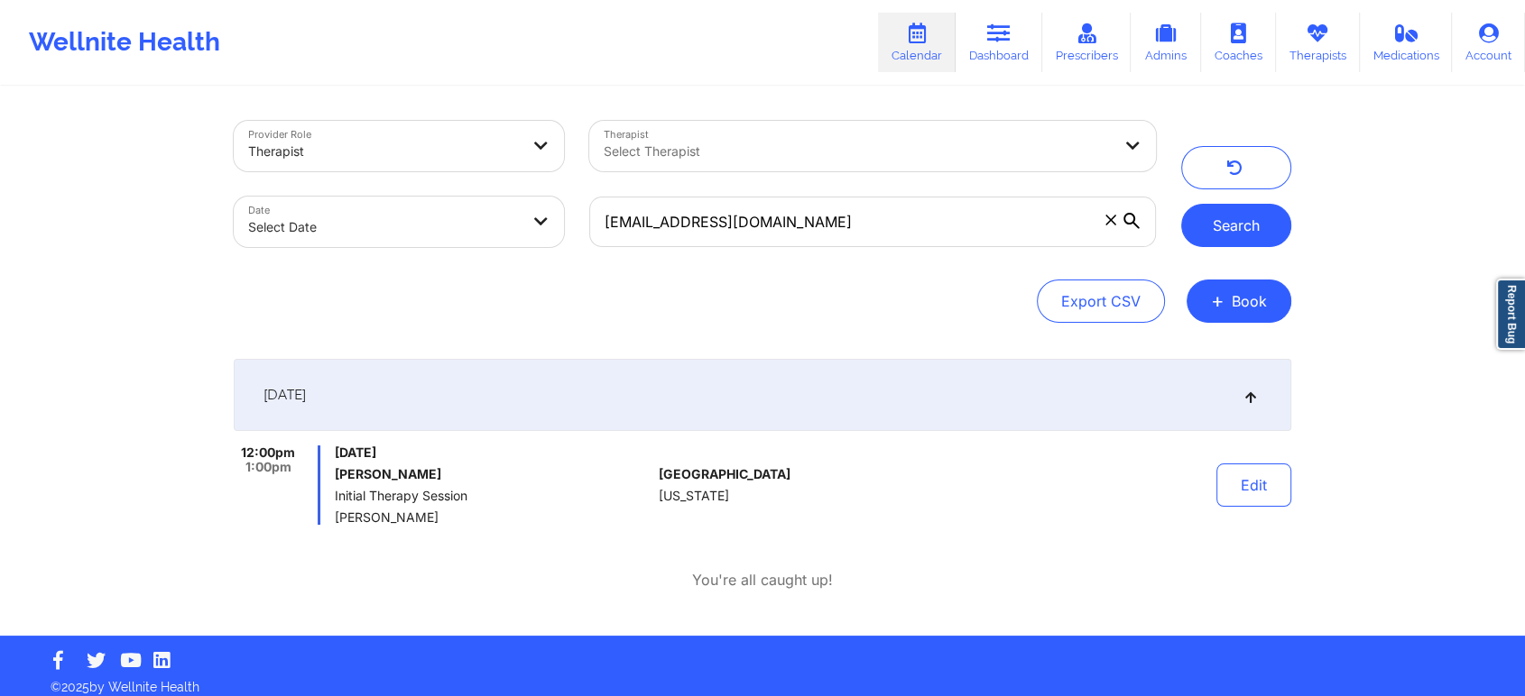
click at [1239, 240] on button "Search" at bounding box center [1236, 225] width 110 height 43
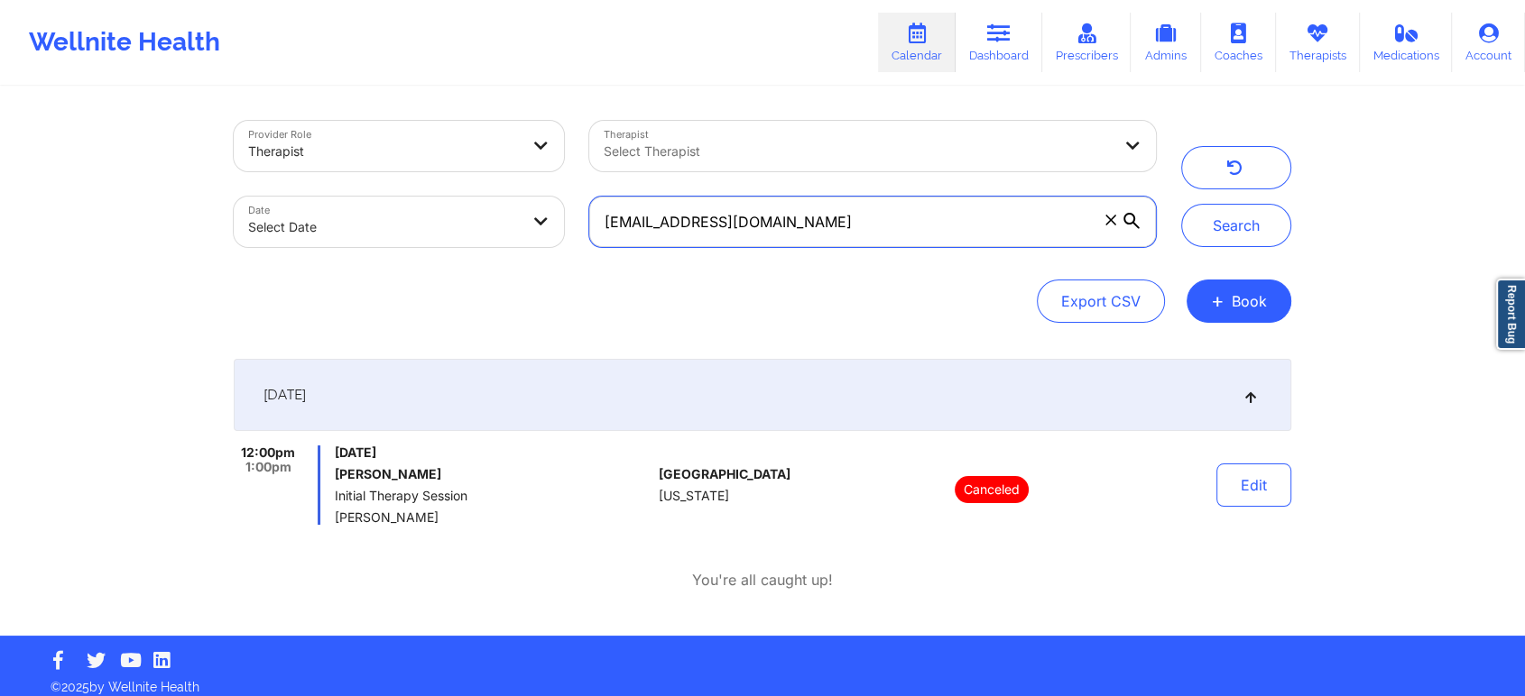
click at [983, 228] on input "[EMAIL_ADDRESS][DOMAIN_NAME]" at bounding box center [872, 222] width 567 height 51
paste input "vonzell93@icloud"
type input "vonzell93@icloud.com"
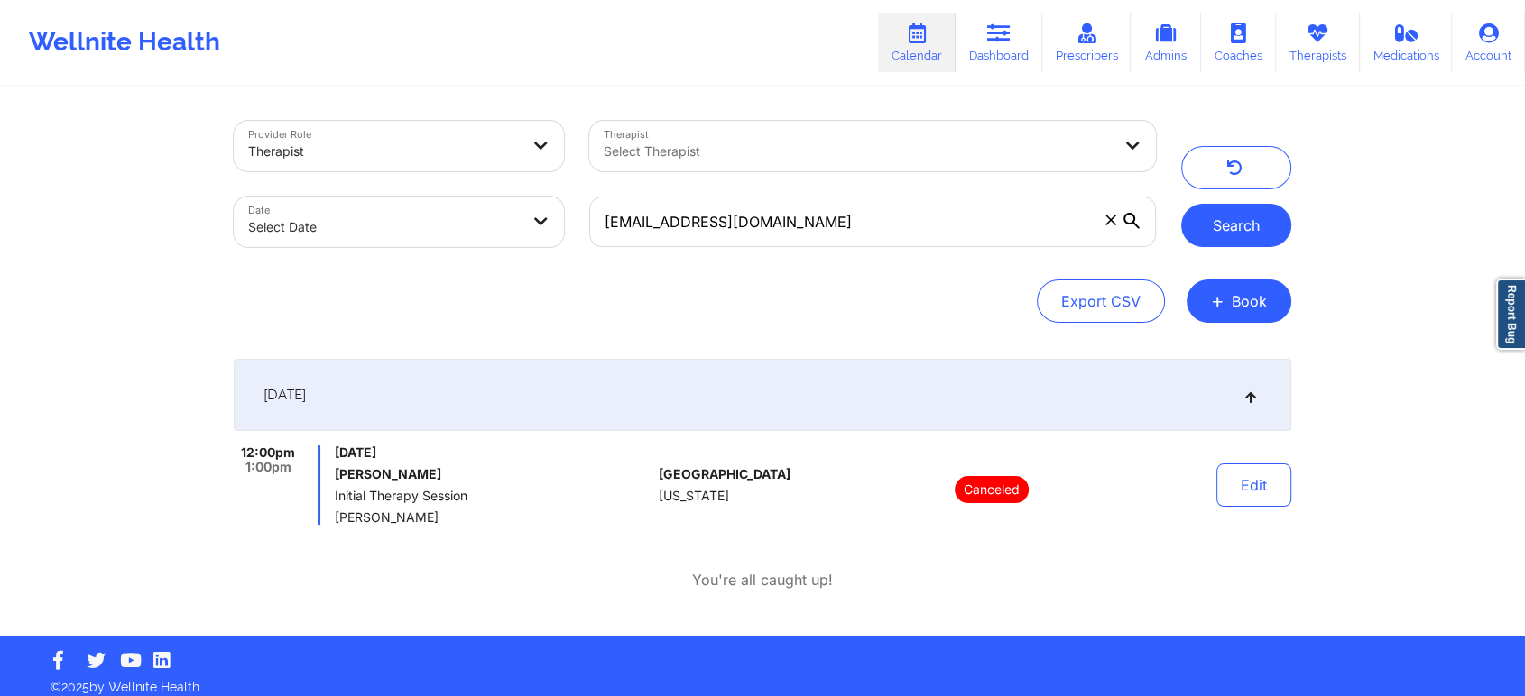
click at [1270, 223] on button "Search" at bounding box center [1236, 225] width 110 height 43
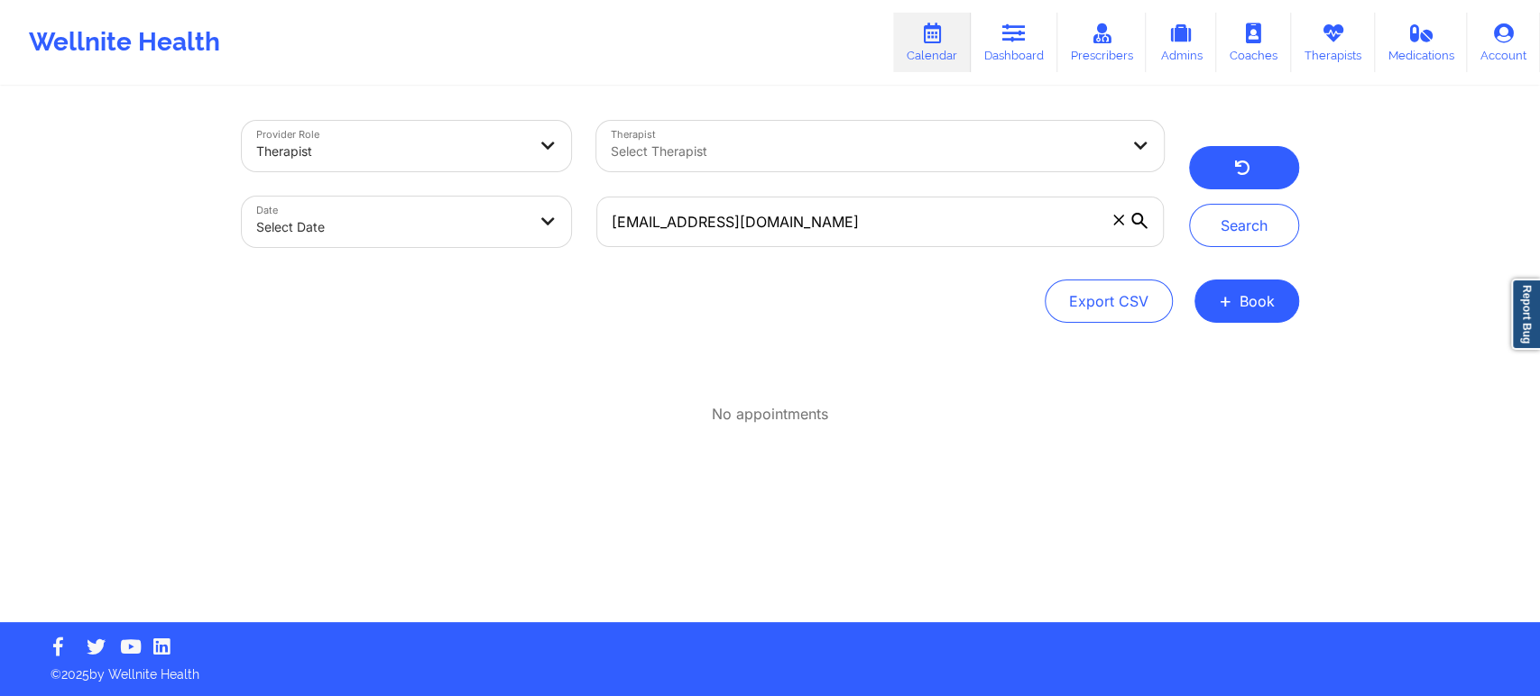
click at [1241, 159] on button "button" at bounding box center [1244, 167] width 110 height 43
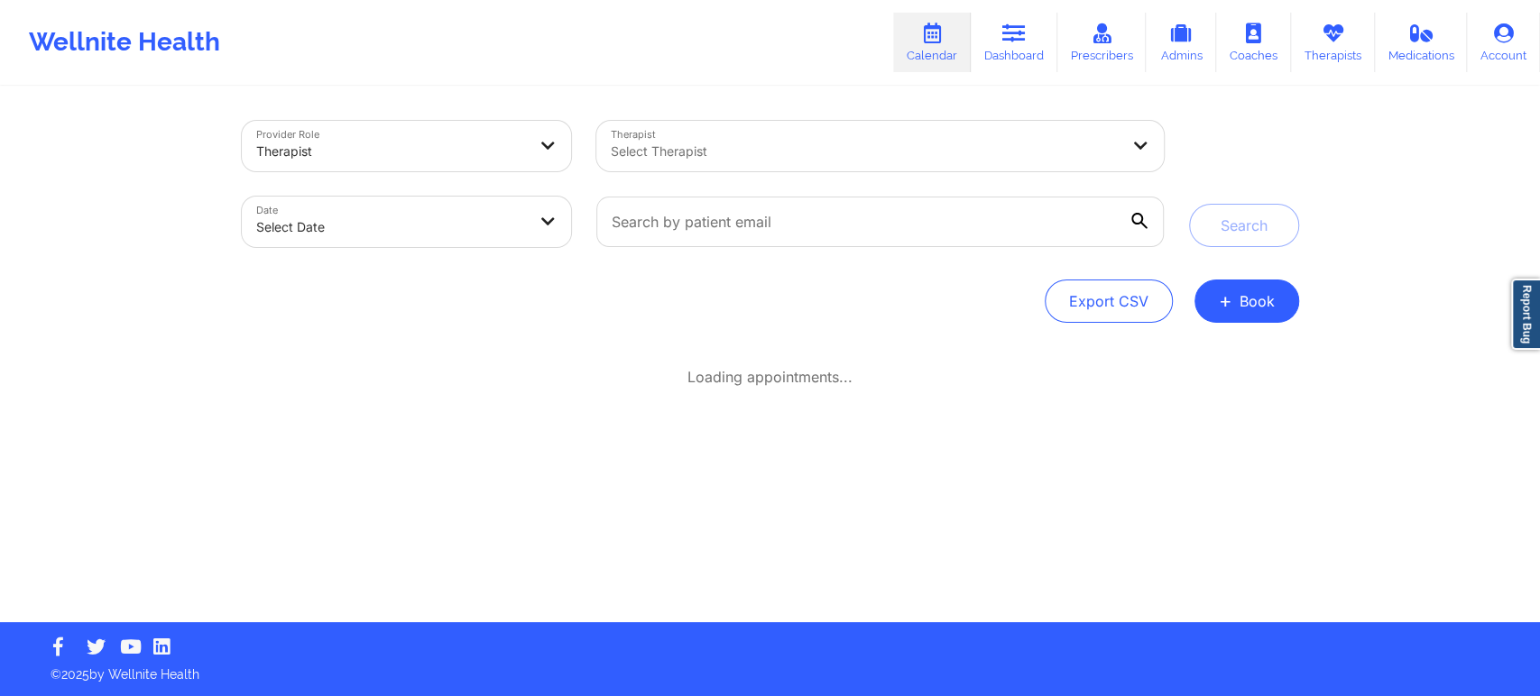
click at [997, 158] on div at bounding box center [865, 152] width 508 height 22
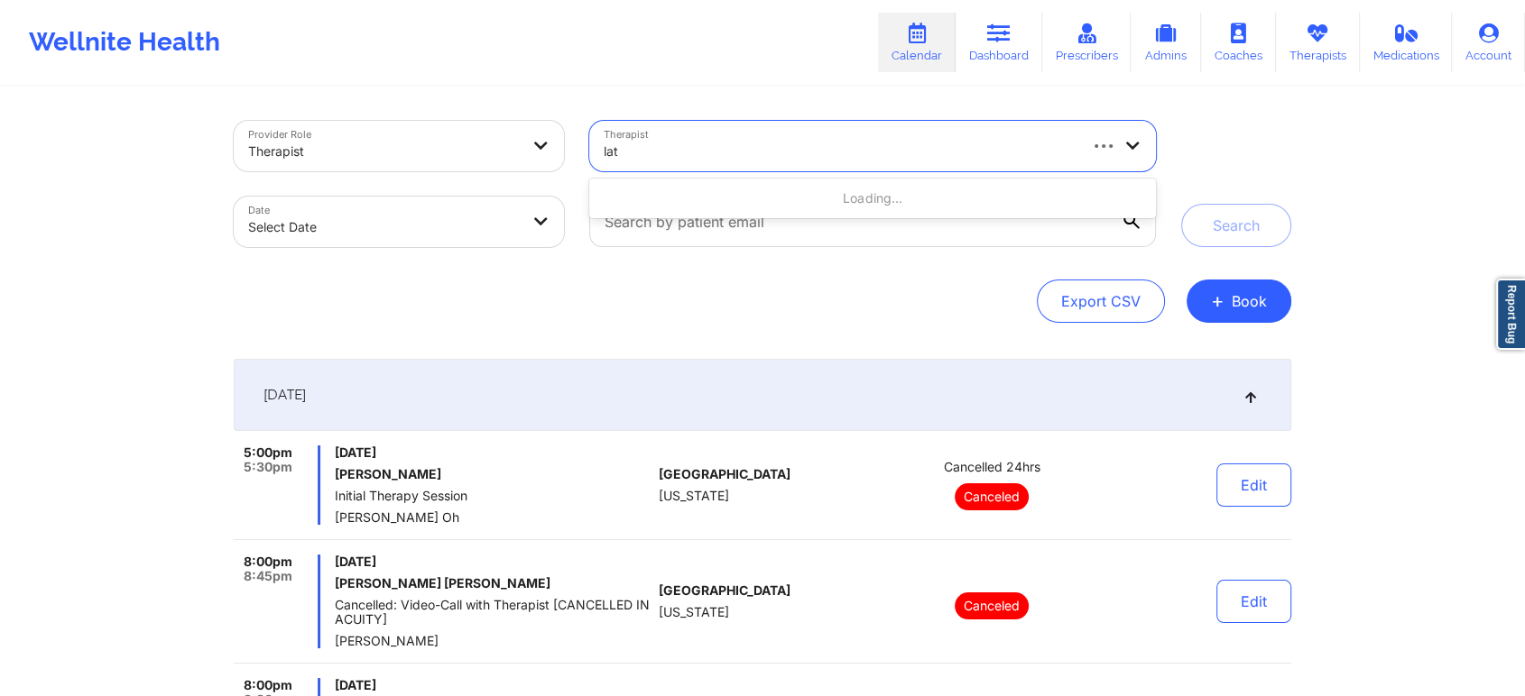
type input "lato"
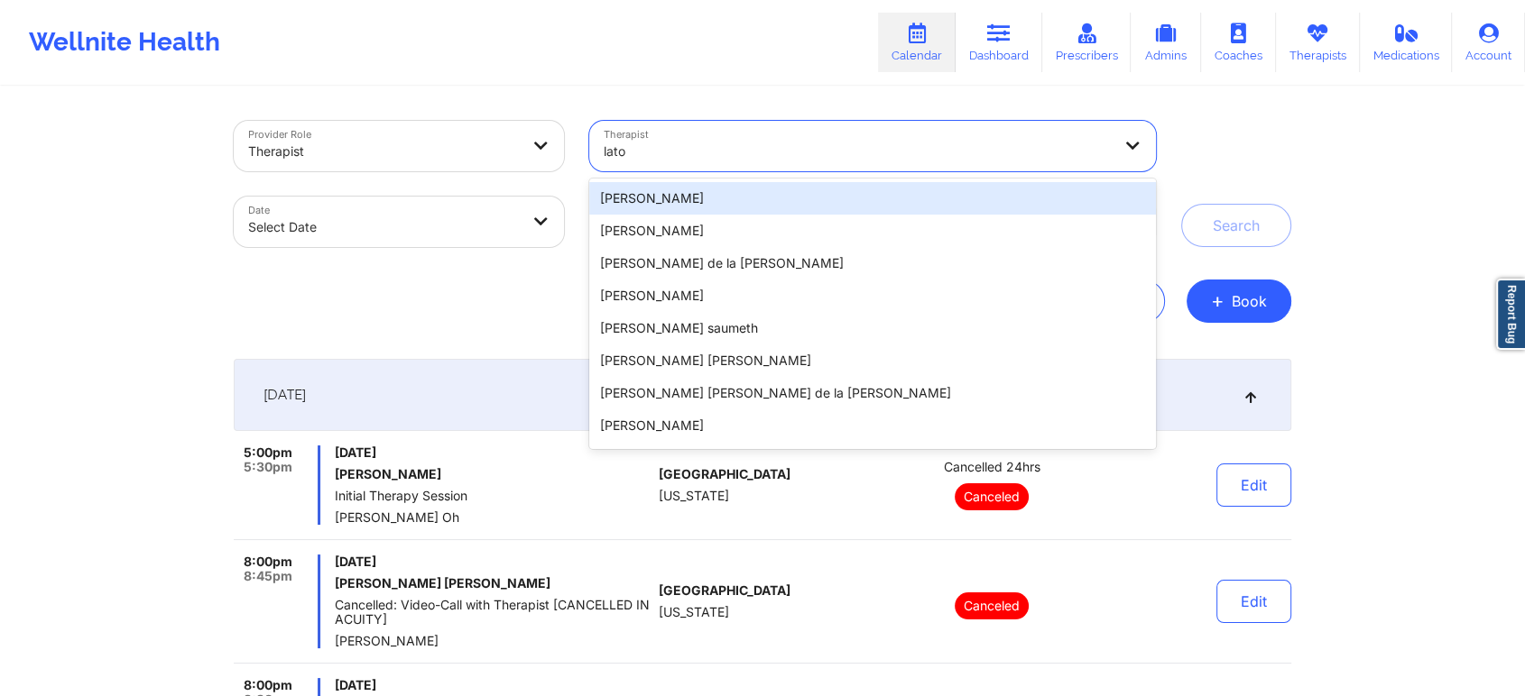
click at [843, 199] on div "LaToya Harvey" at bounding box center [872, 198] width 567 height 32
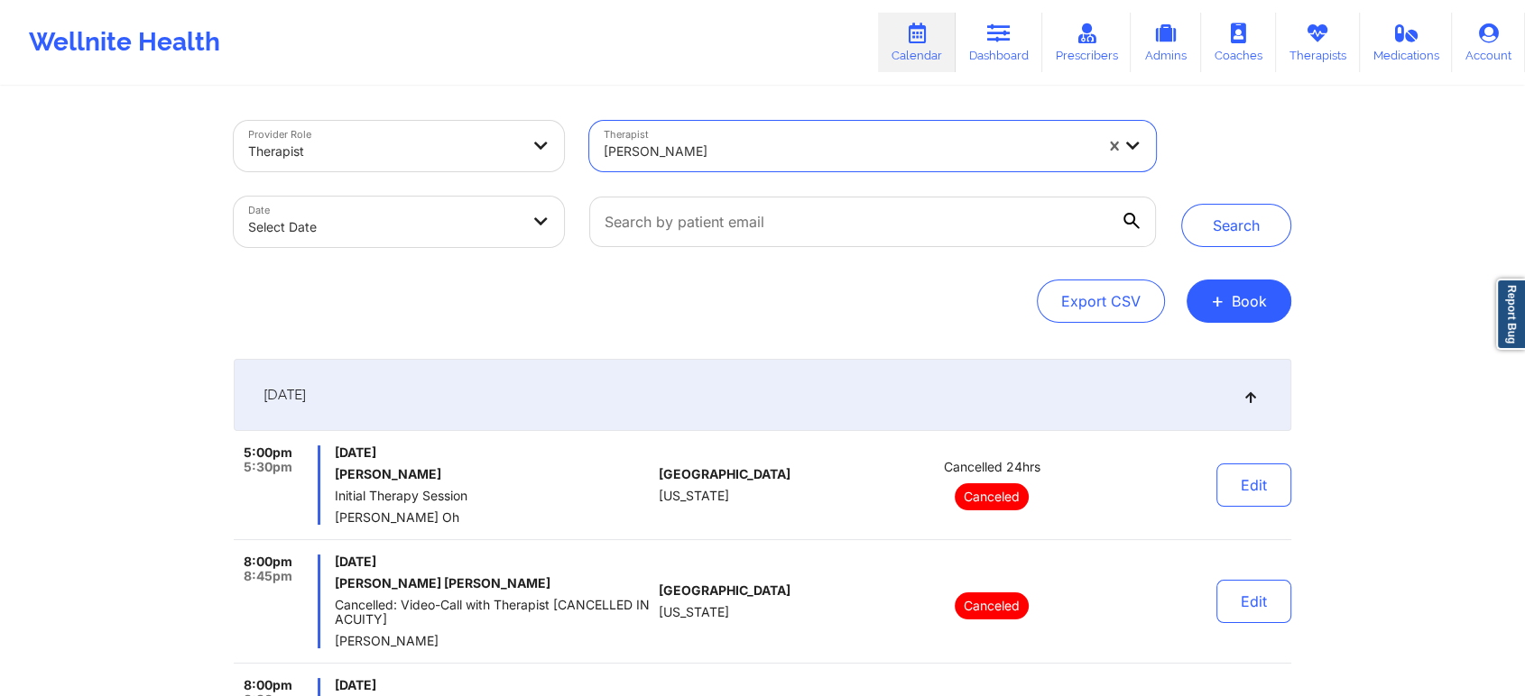
click at [802, 144] on div at bounding box center [849, 152] width 490 height 22
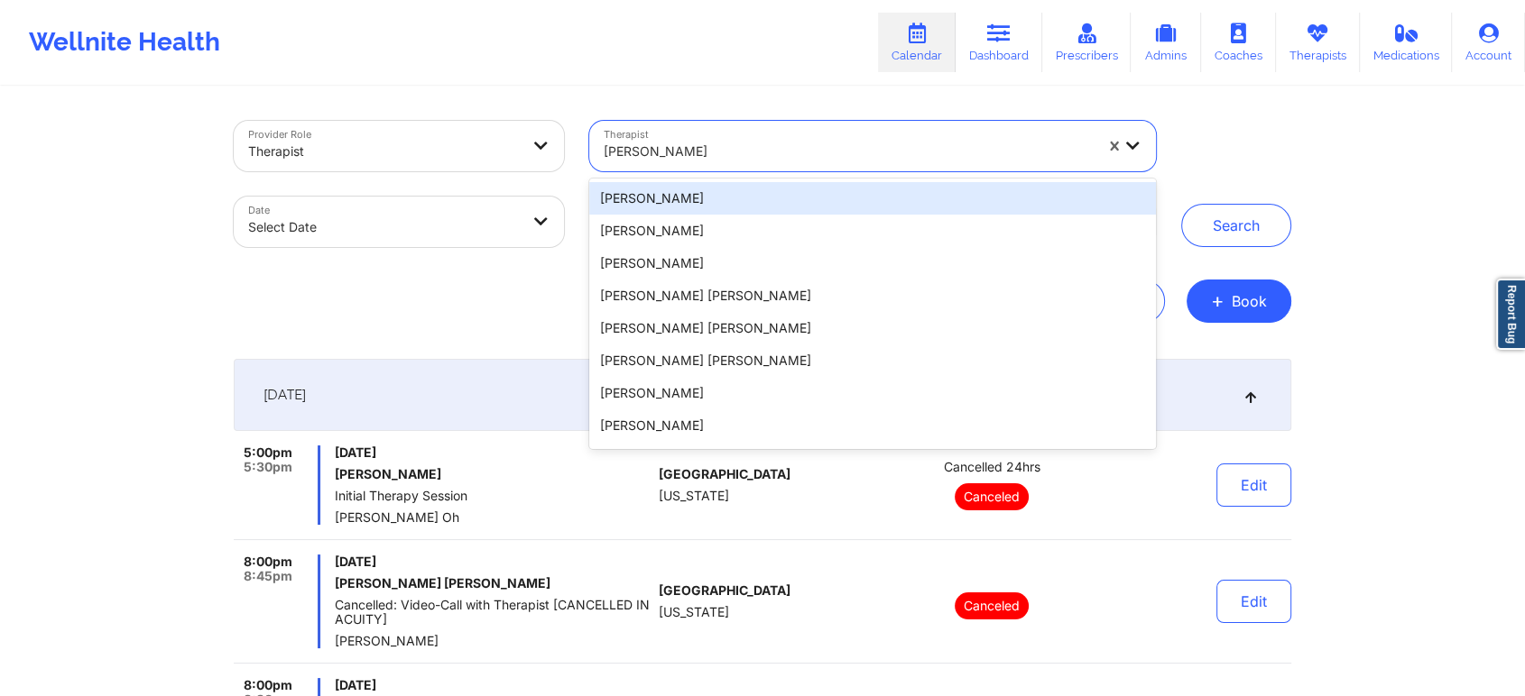
click at [791, 153] on div at bounding box center [849, 152] width 490 height 22
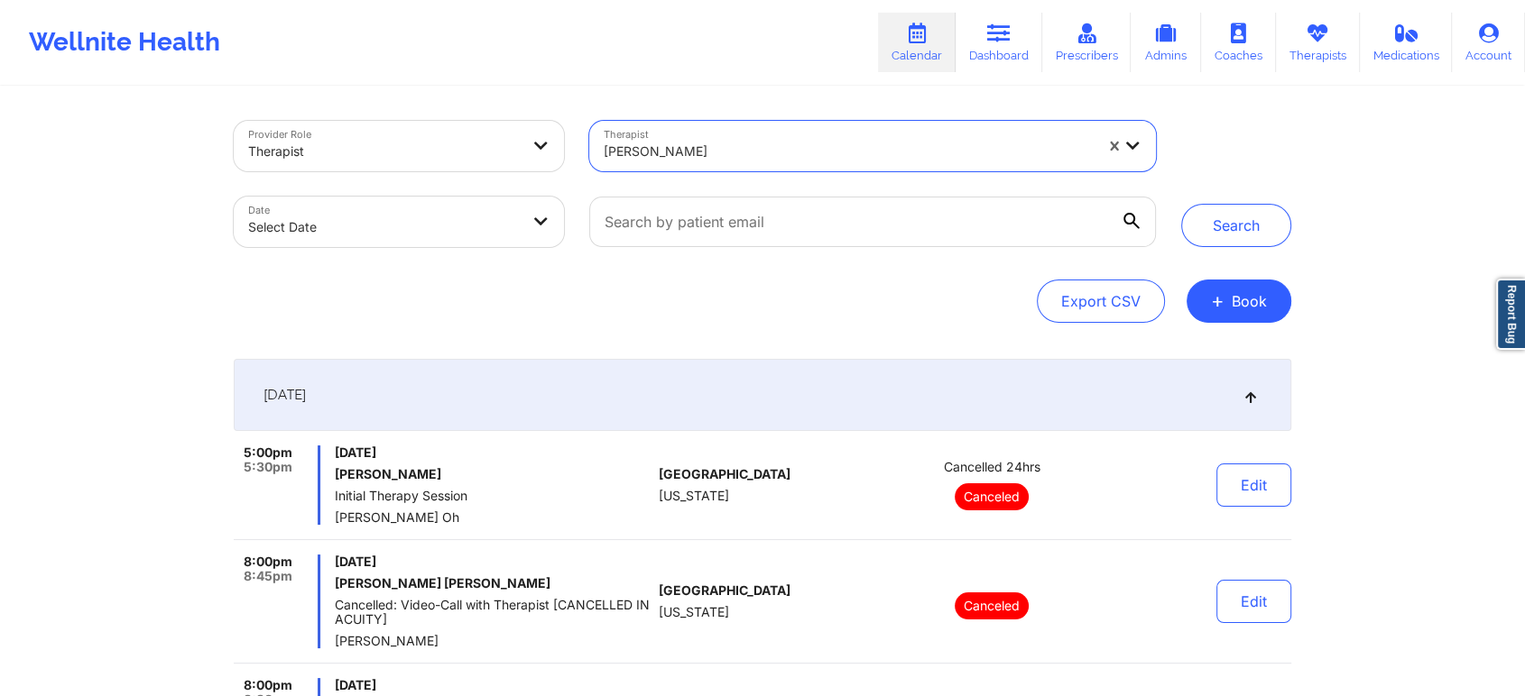
click at [791, 153] on div at bounding box center [849, 152] width 490 height 22
type input "latoya mi"
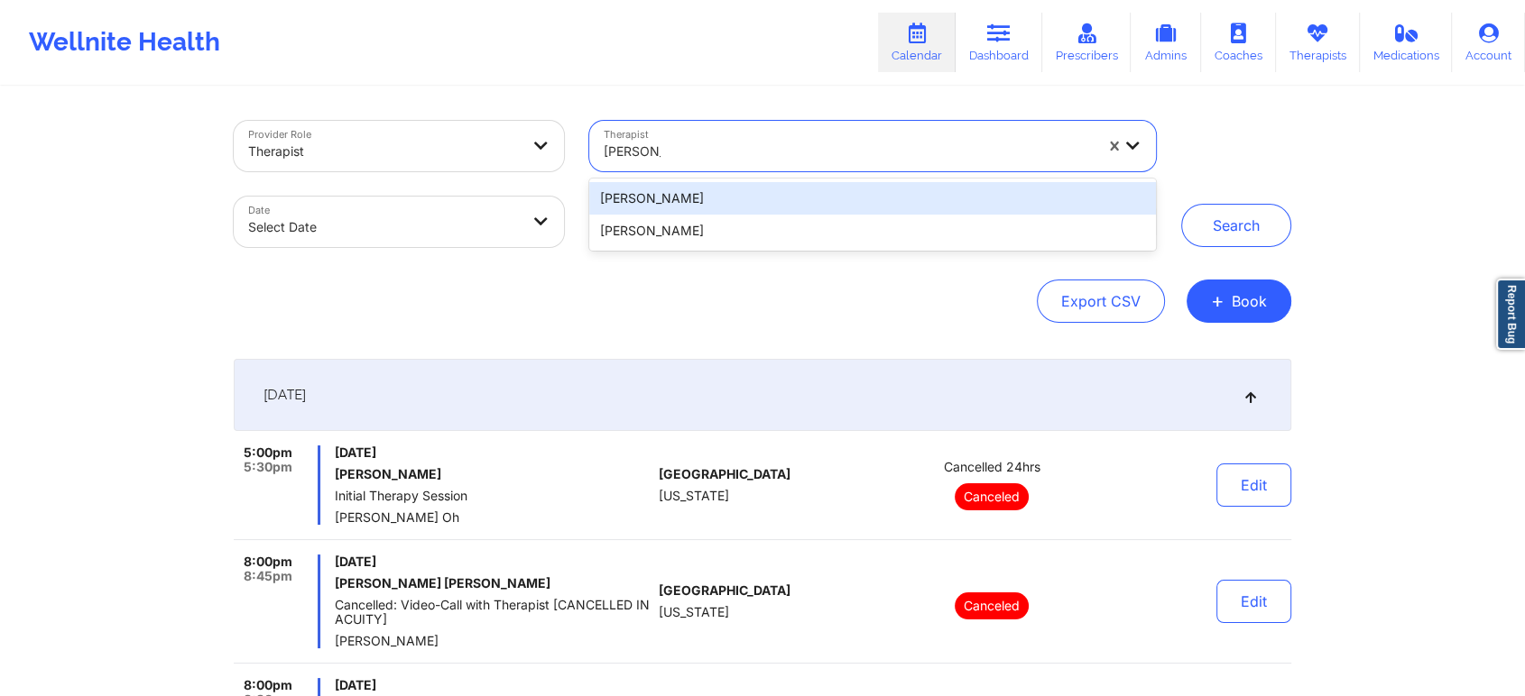
click at [722, 198] on div "Latoya Miller" at bounding box center [872, 198] width 567 height 32
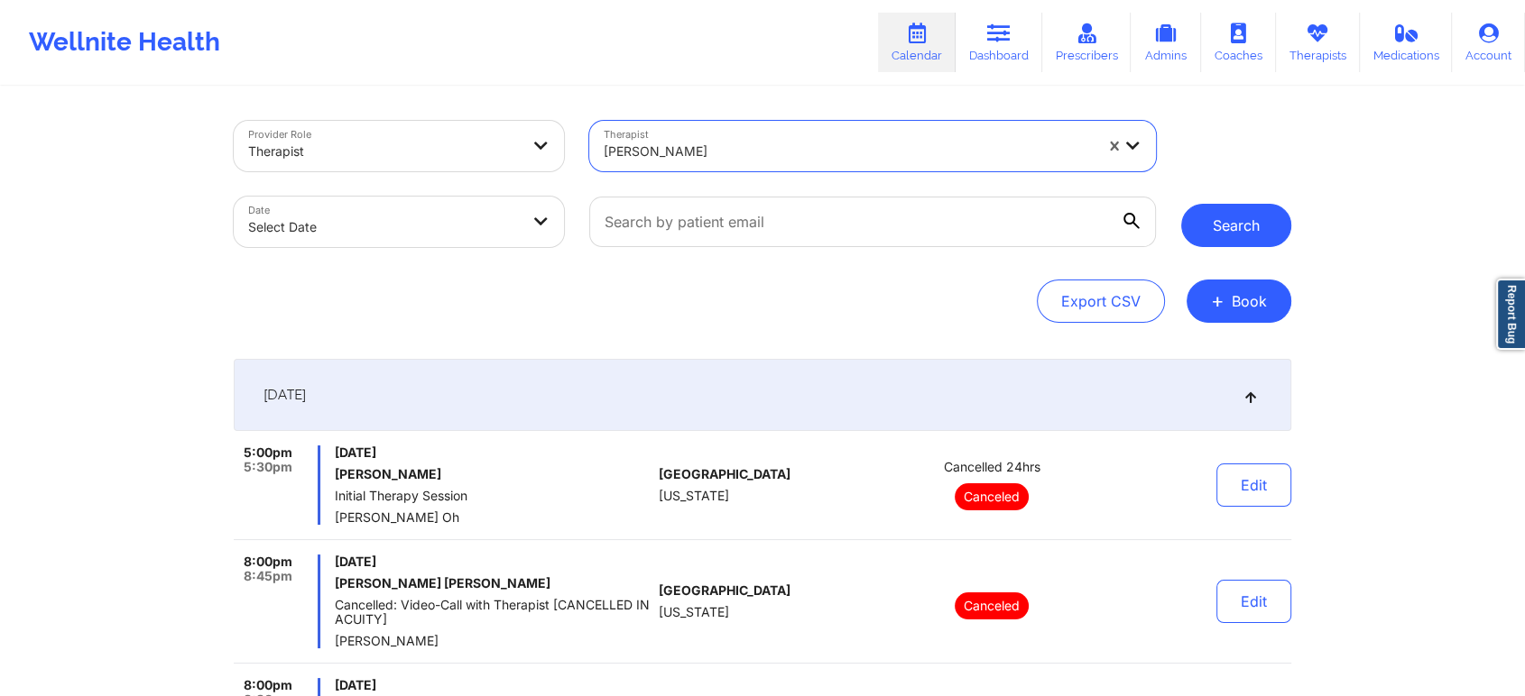
click at [1249, 229] on button "Search" at bounding box center [1236, 225] width 110 height 43
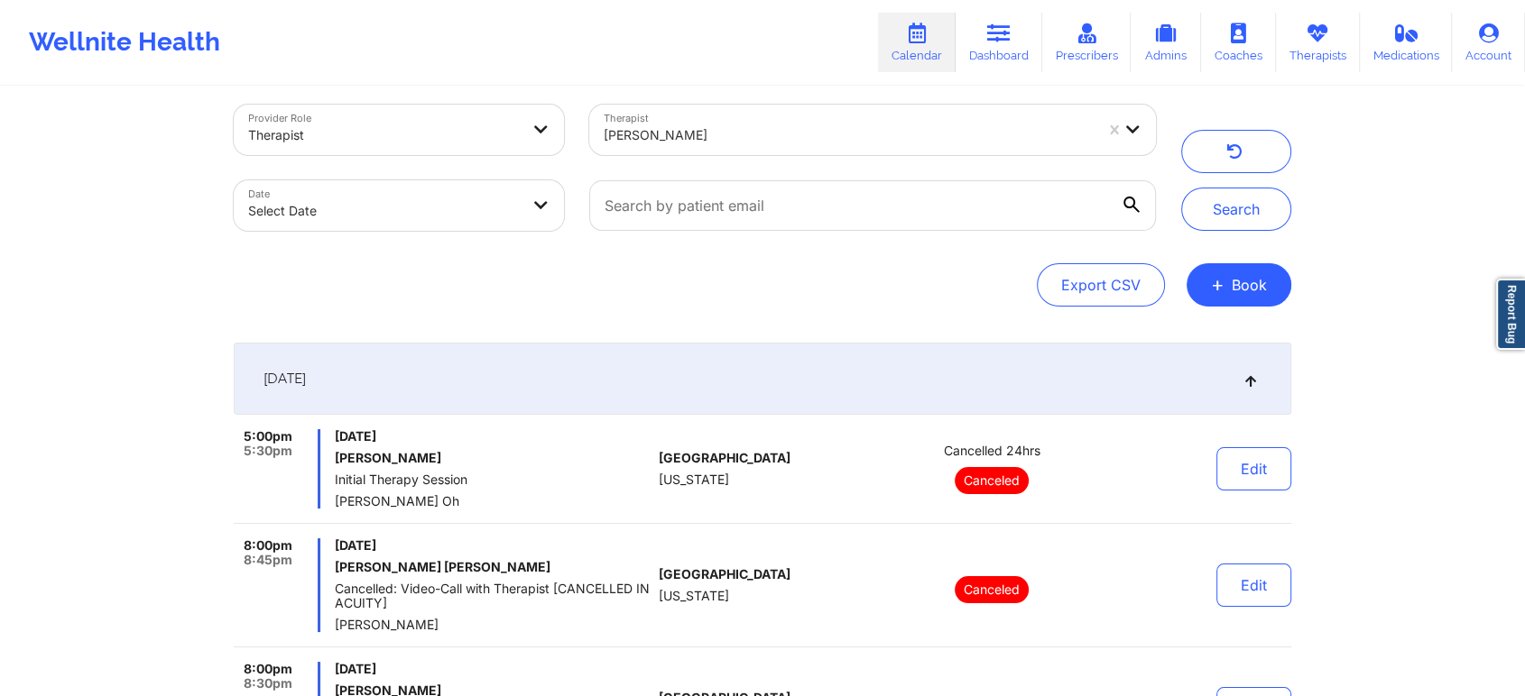
scroll to position [0, 0]
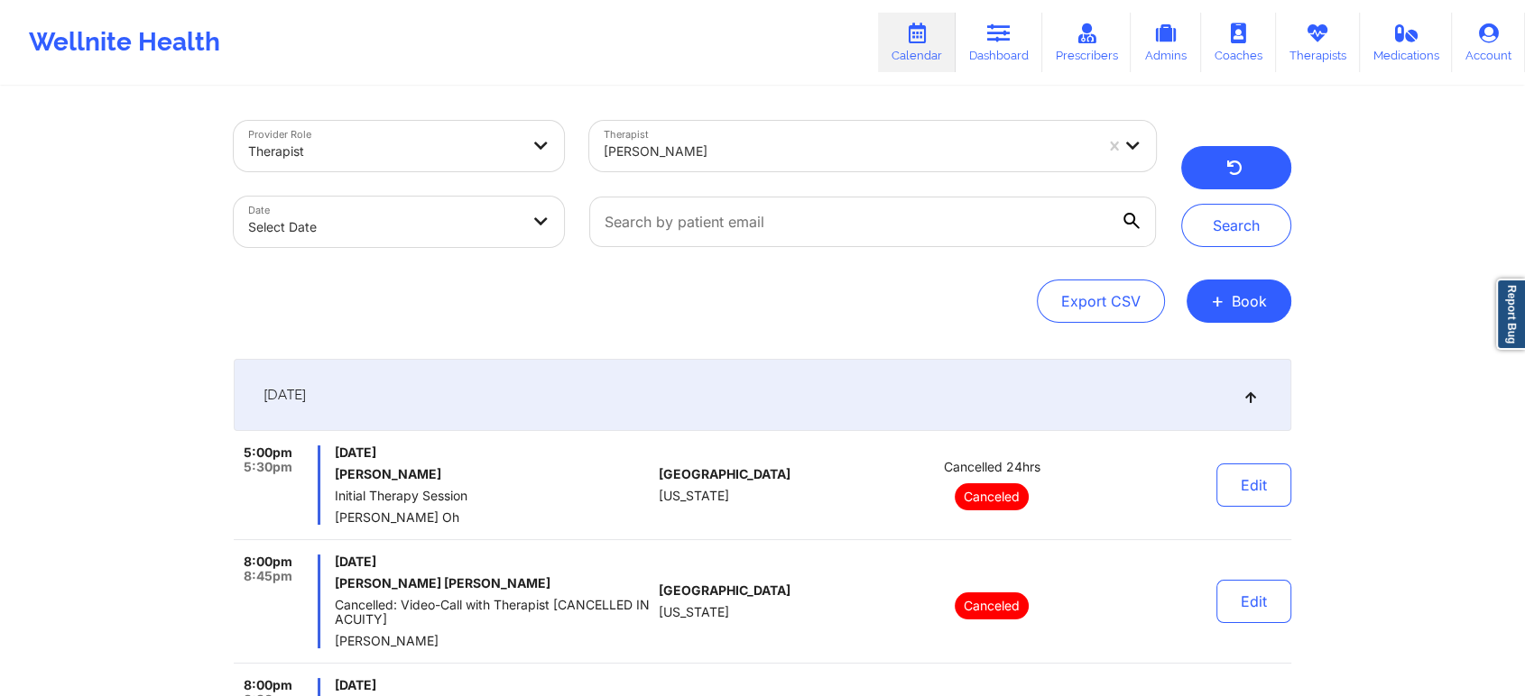
click at [1258, 162] on button "button" at bounding box center [1236, 167] width 110 height 43
click at [830, 144] on div at bounding box center [858, 152] width 508 height 22
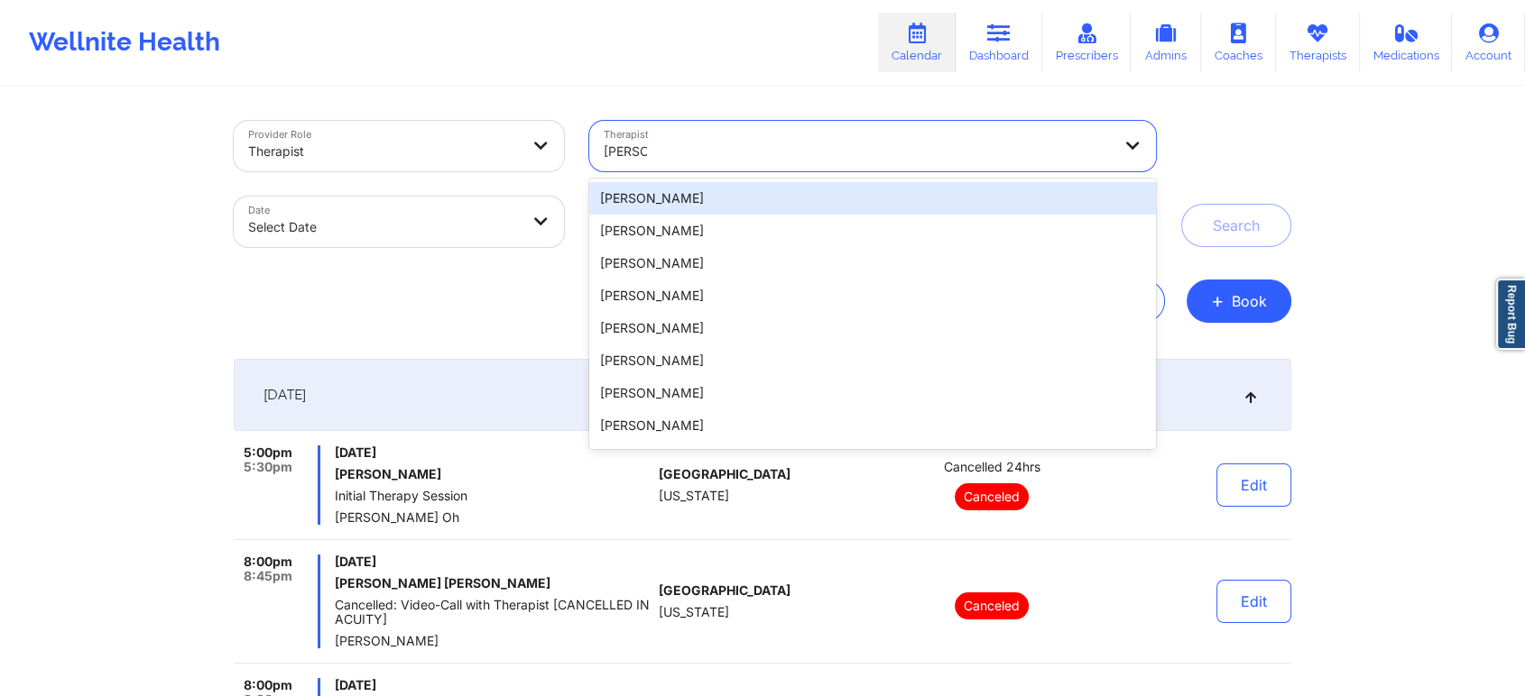
type input "latoya mi"
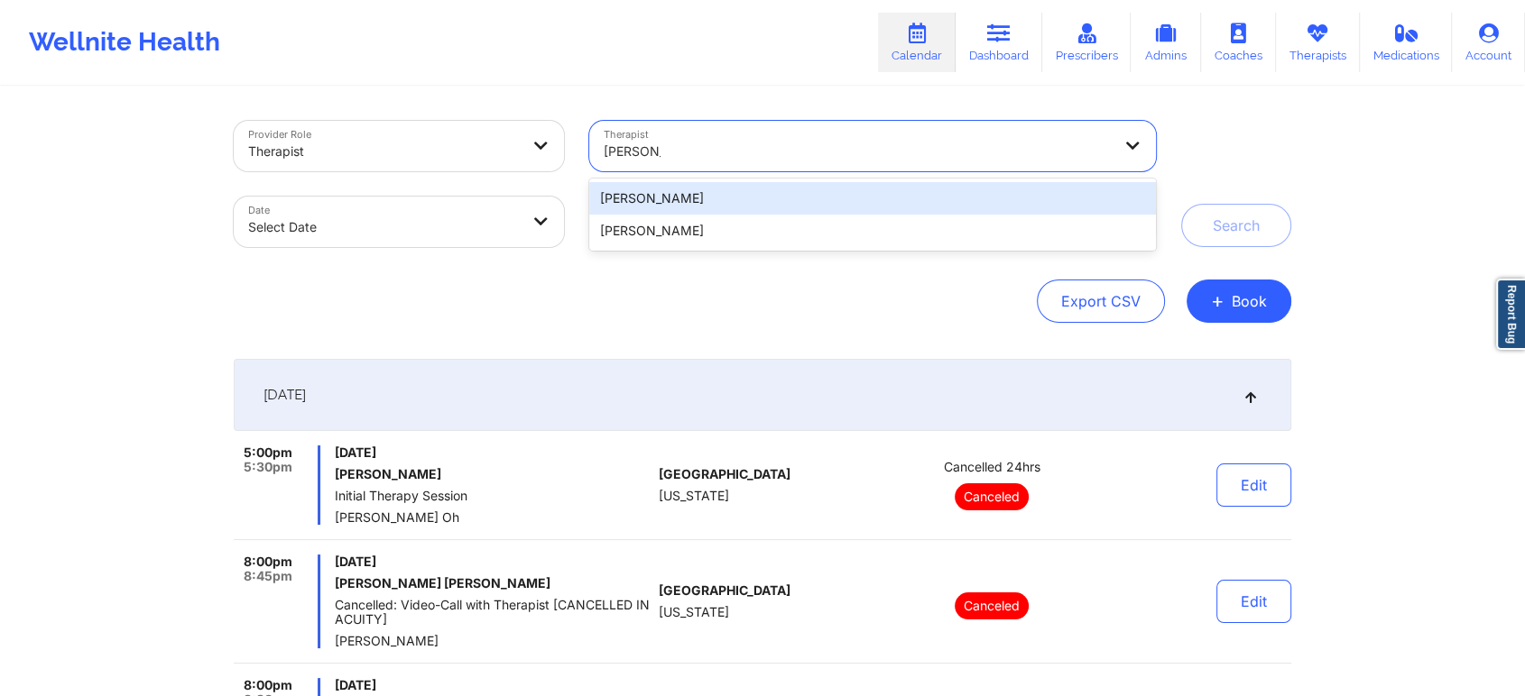
click at [806, 198] on div "Latoya Miller" at bounding box center [872, 198] width 567 height 32
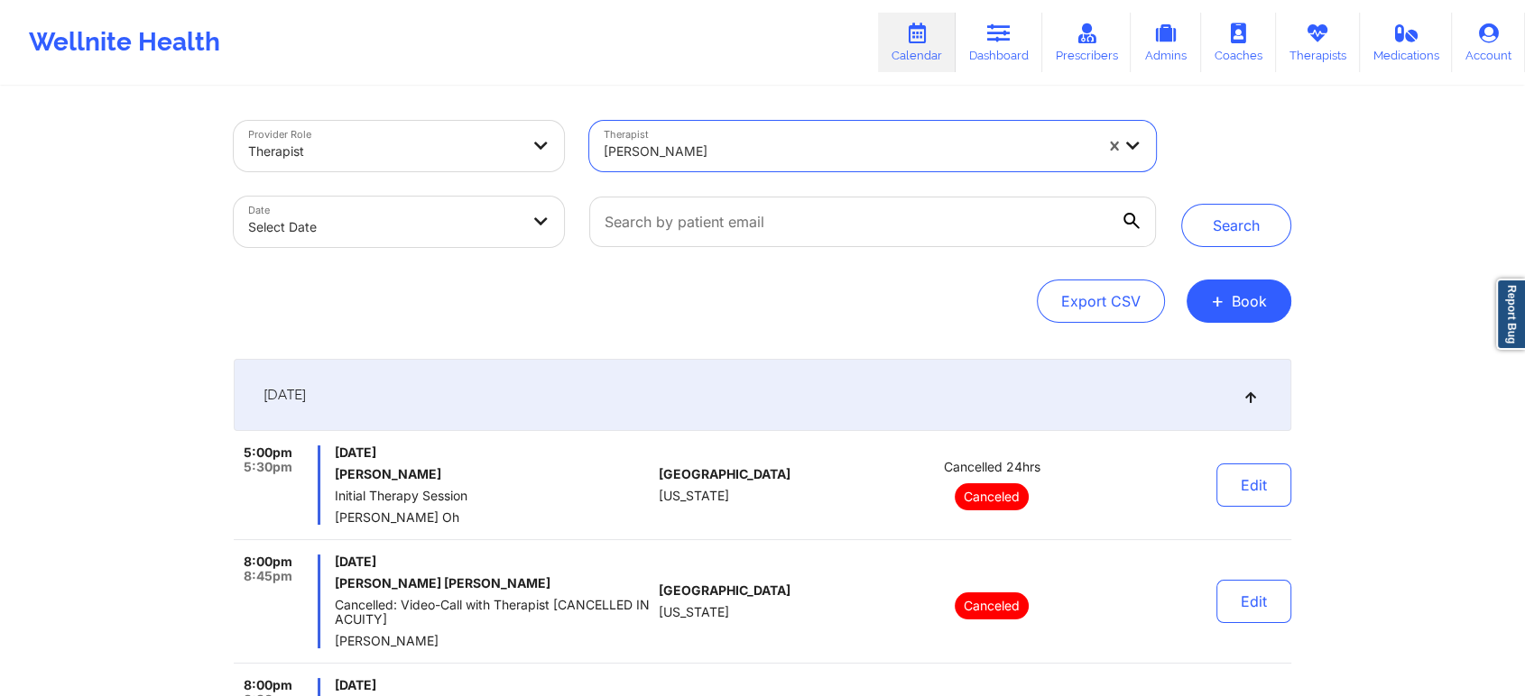
click at [492, 226] on body "Wellnite Health Calendar Dashboard Prescribers Admins Coaches Therapists Medica…" at bounding box center [762, 348] width 1525 height 696
select select "2025-8"
select select "2025-9"
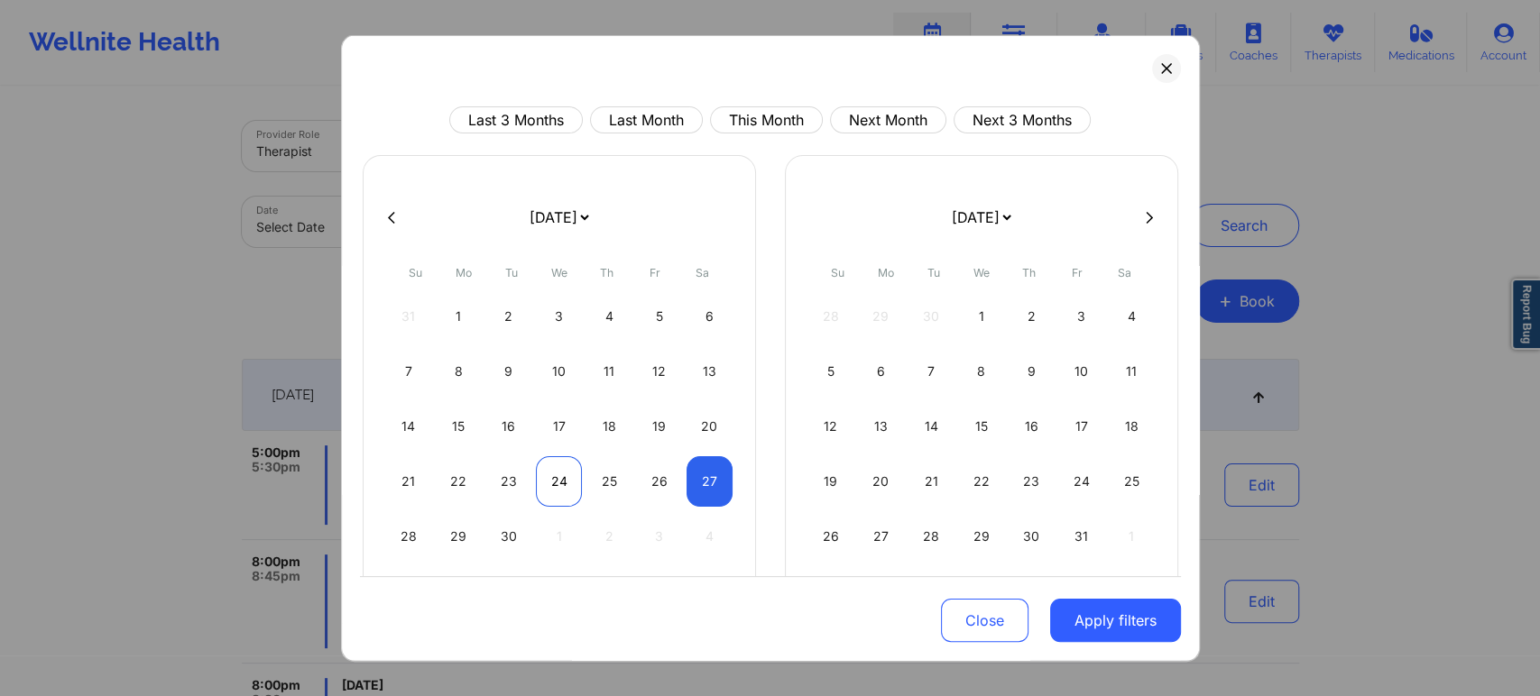
click at [542, 478] on div "24" at bounding box center [559, 481] width 46 height 51
select select "2025-8"
select select "2025-9"
select select "2025-8"
select select "2025-9"
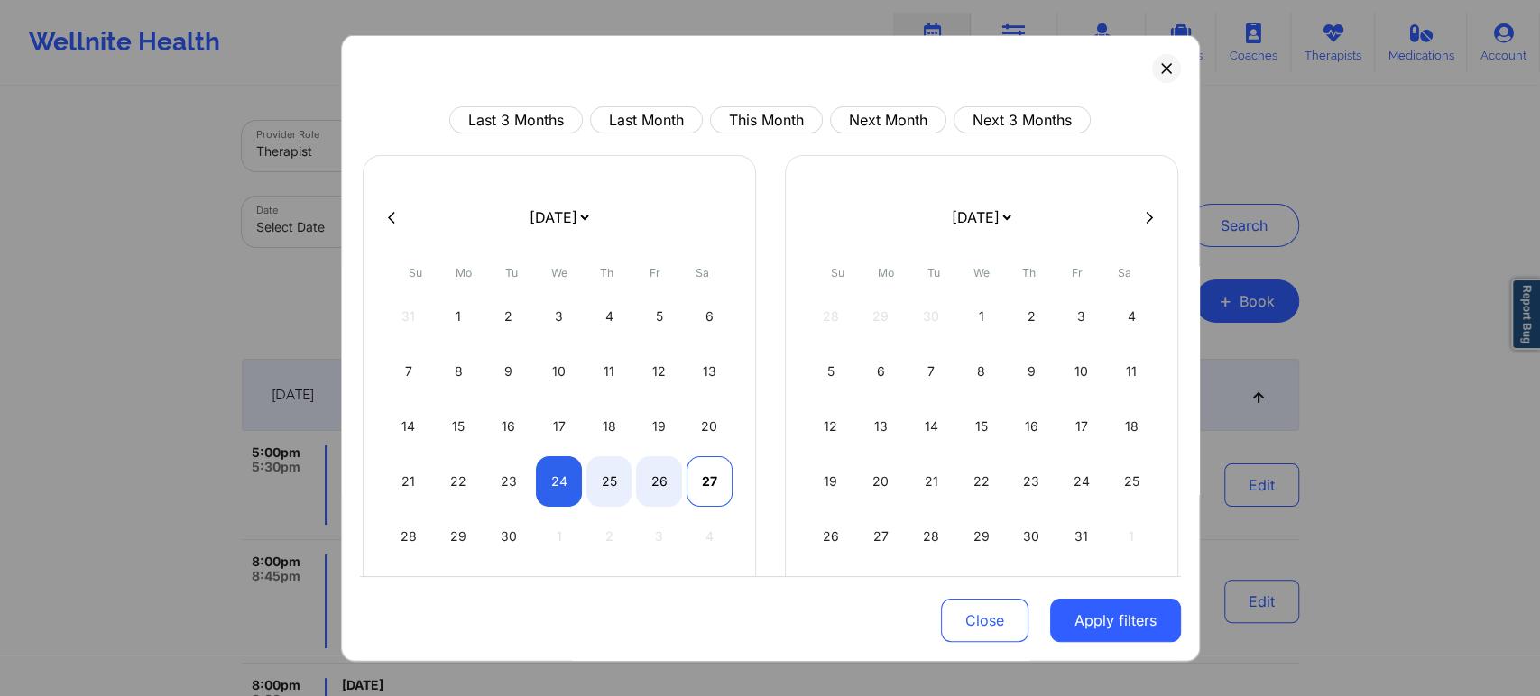
click at [703, 476] on div "27" at bounding box center [710, 481] width 46 height 51
select select "2025-8"
select select "2025-9"
click at [1115, 622] on button "Apply filters" at bounding box center [1115, 620] width 131 height 43
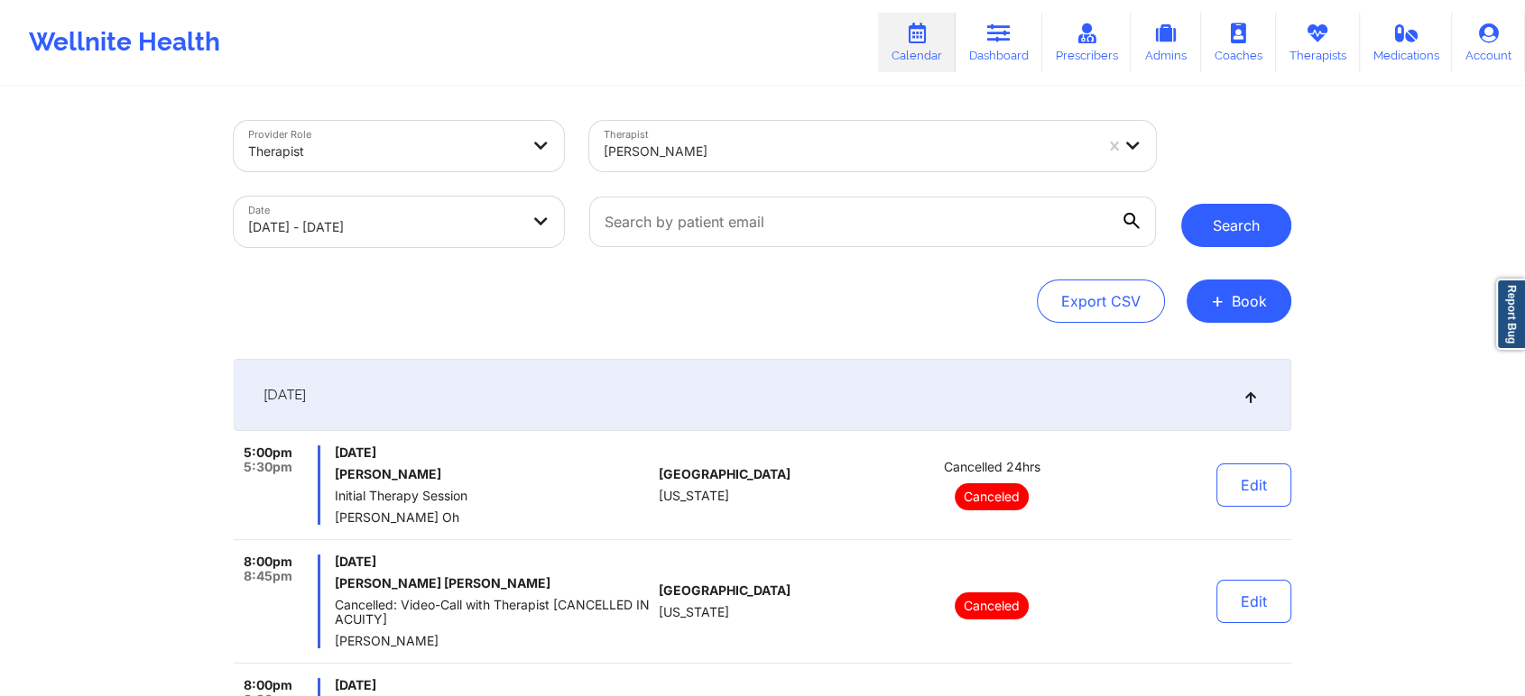
click at [1286, 229] on button "Search" at bounding box center [1236, 225] width 110 height 43
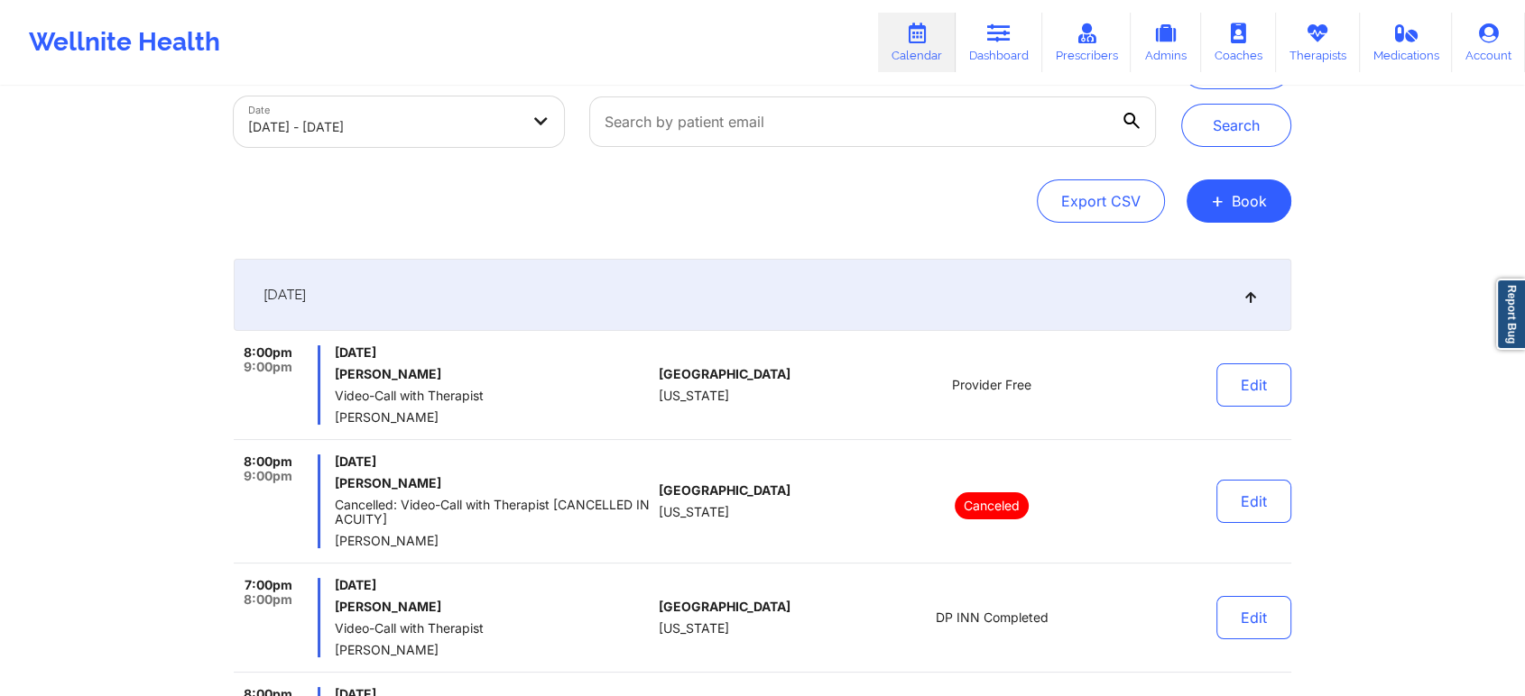
click at [1252, 301] on icon at bounding box center [1250, 295] width 15 height 13
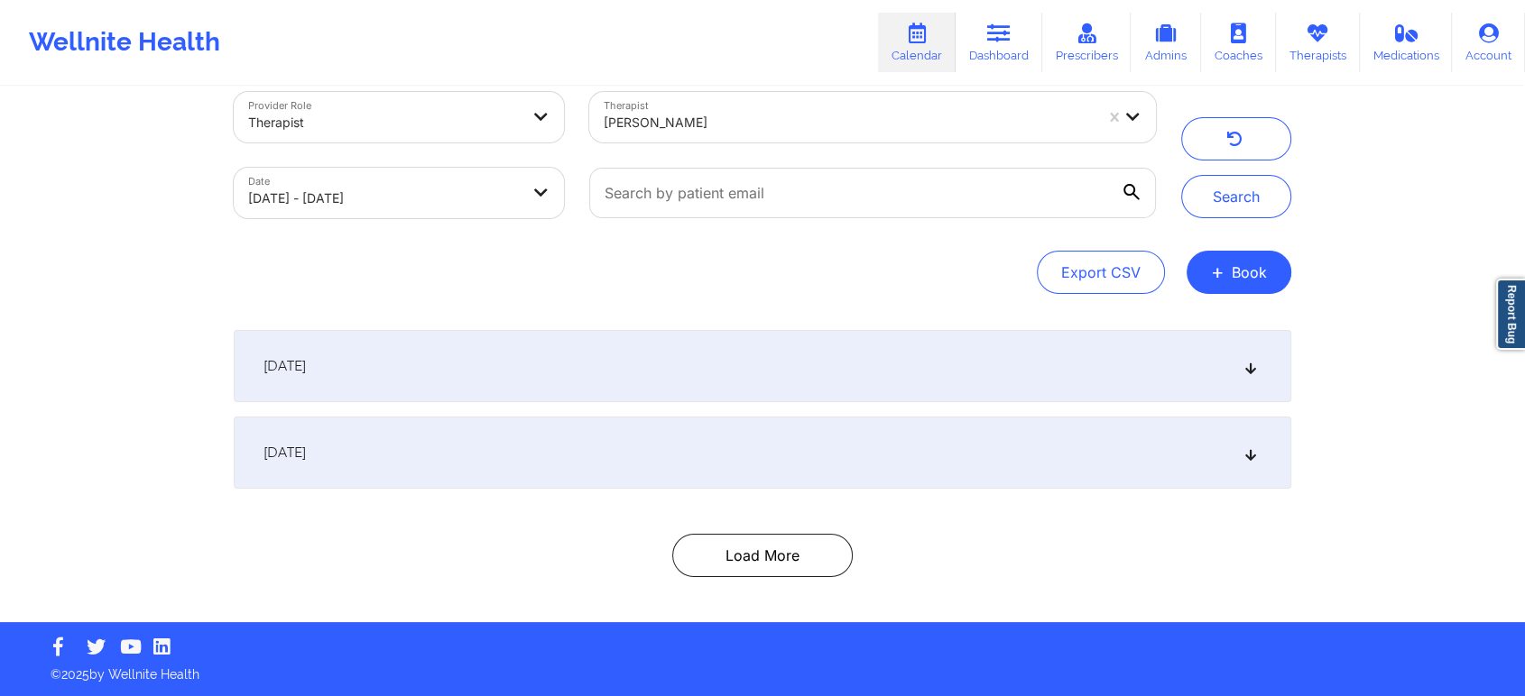
scroll to position [28, 0]
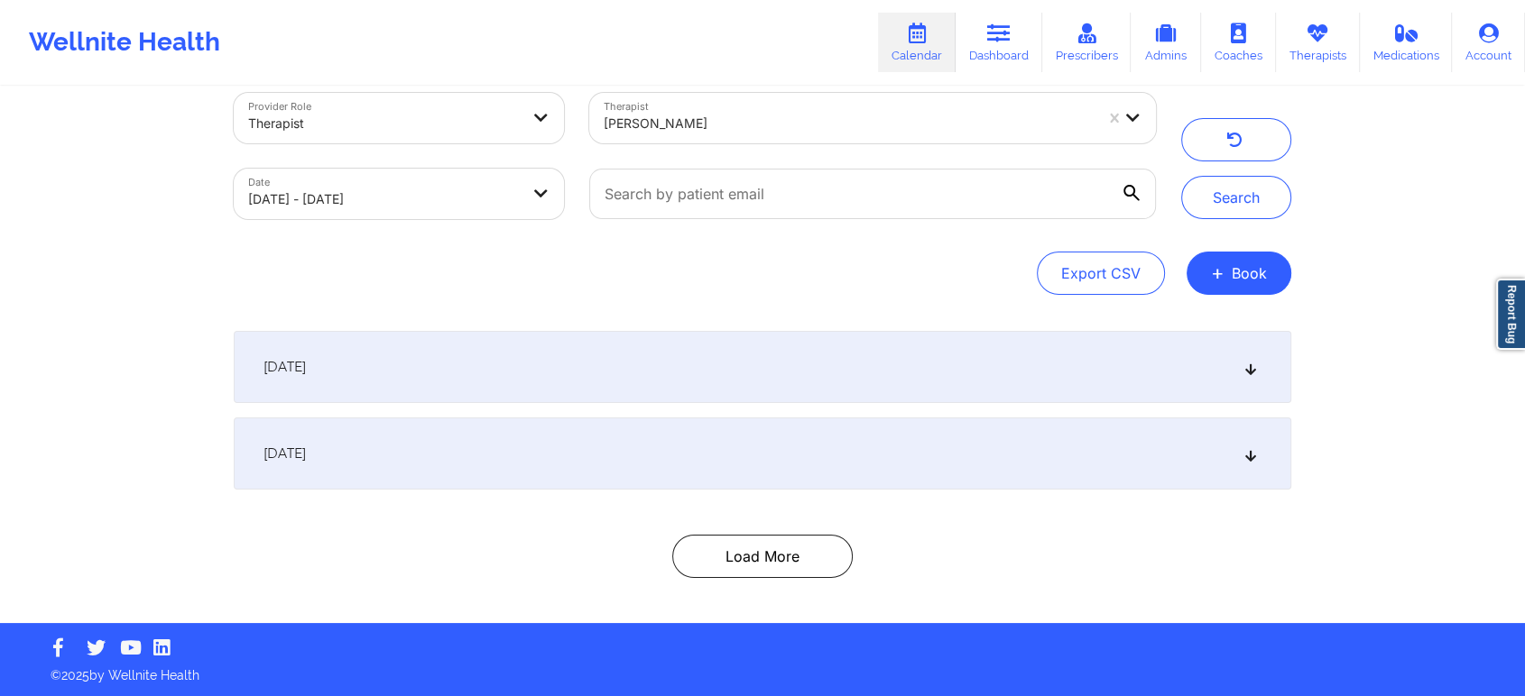
click at [1245, 453] on icon at bounding box center [1250, 453] width 15 height 13
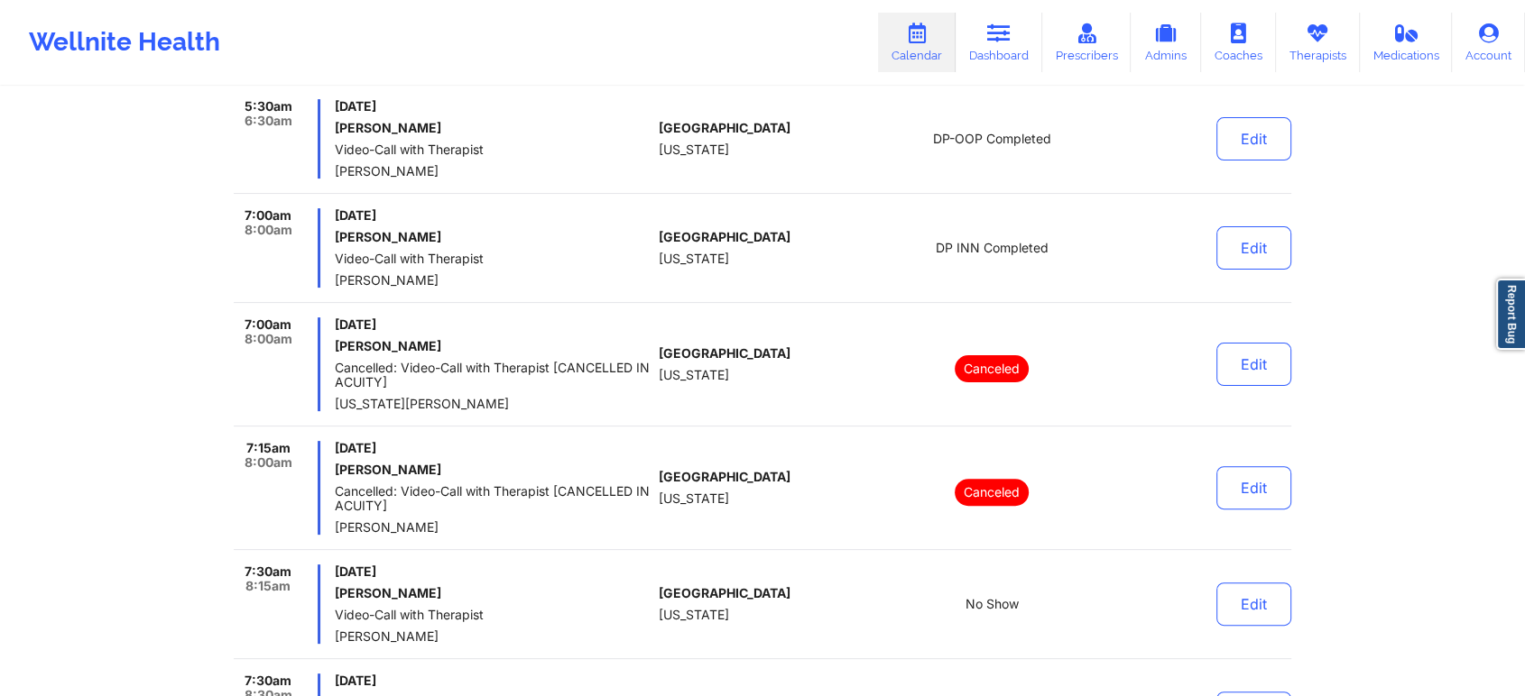
scroll to position [258, 0]
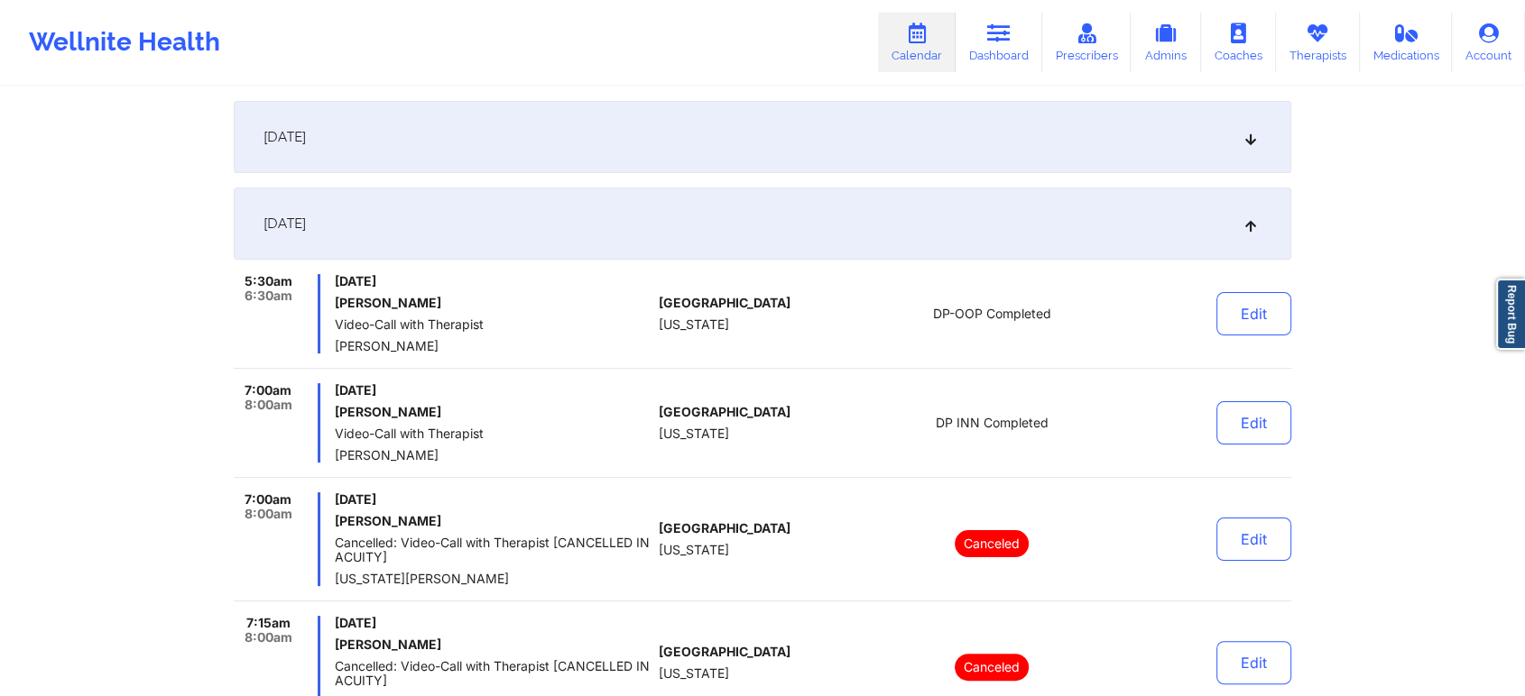
click at [1249, 224] on icon at bounding box center [1250, 223] width 15 height 13
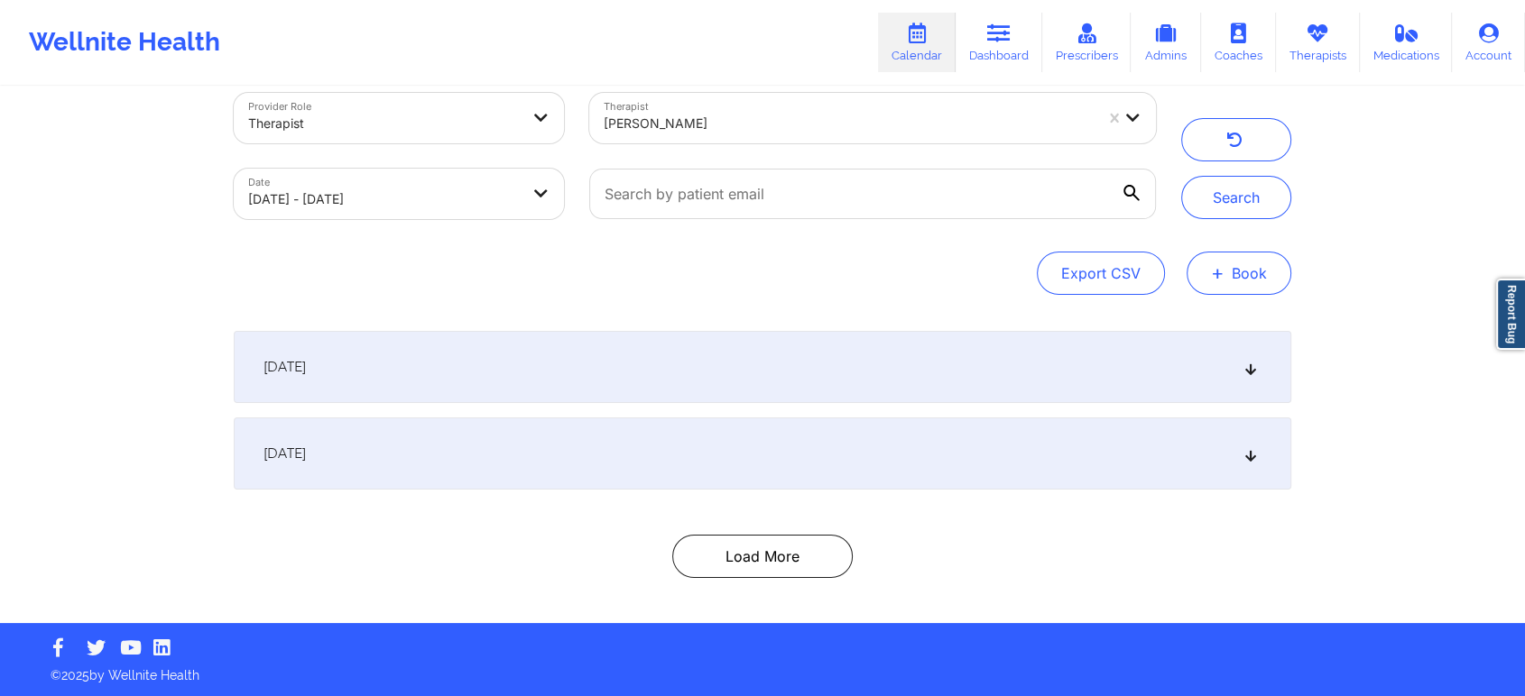
click at [1258, 281] on button "+ Book" at bounding box center [1238, 273] width 105 height 43
click at [1222, 323] on button "Therapy Session" at bounding box center [1208, 331] width 138 height 30
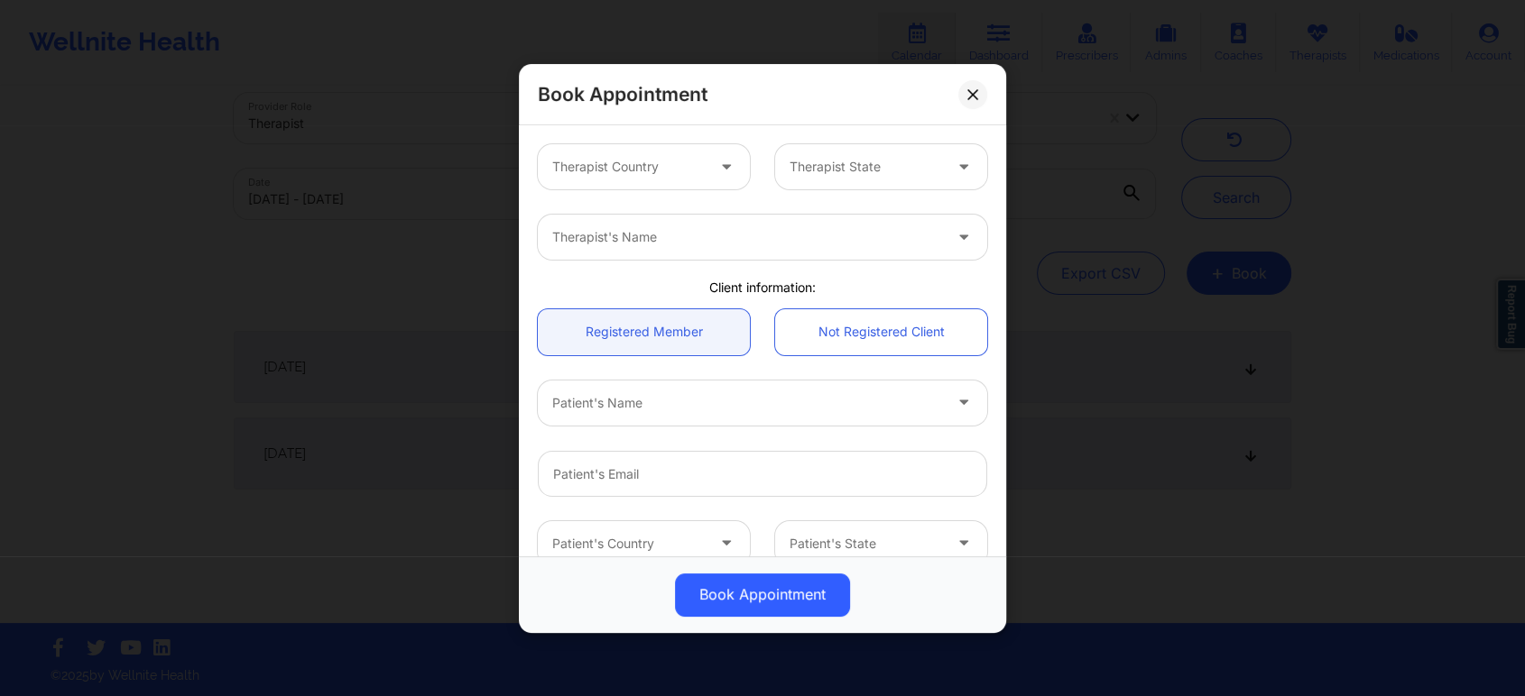
click at [700, 164] on div at bounding box center [628, 167] width 152 height 22
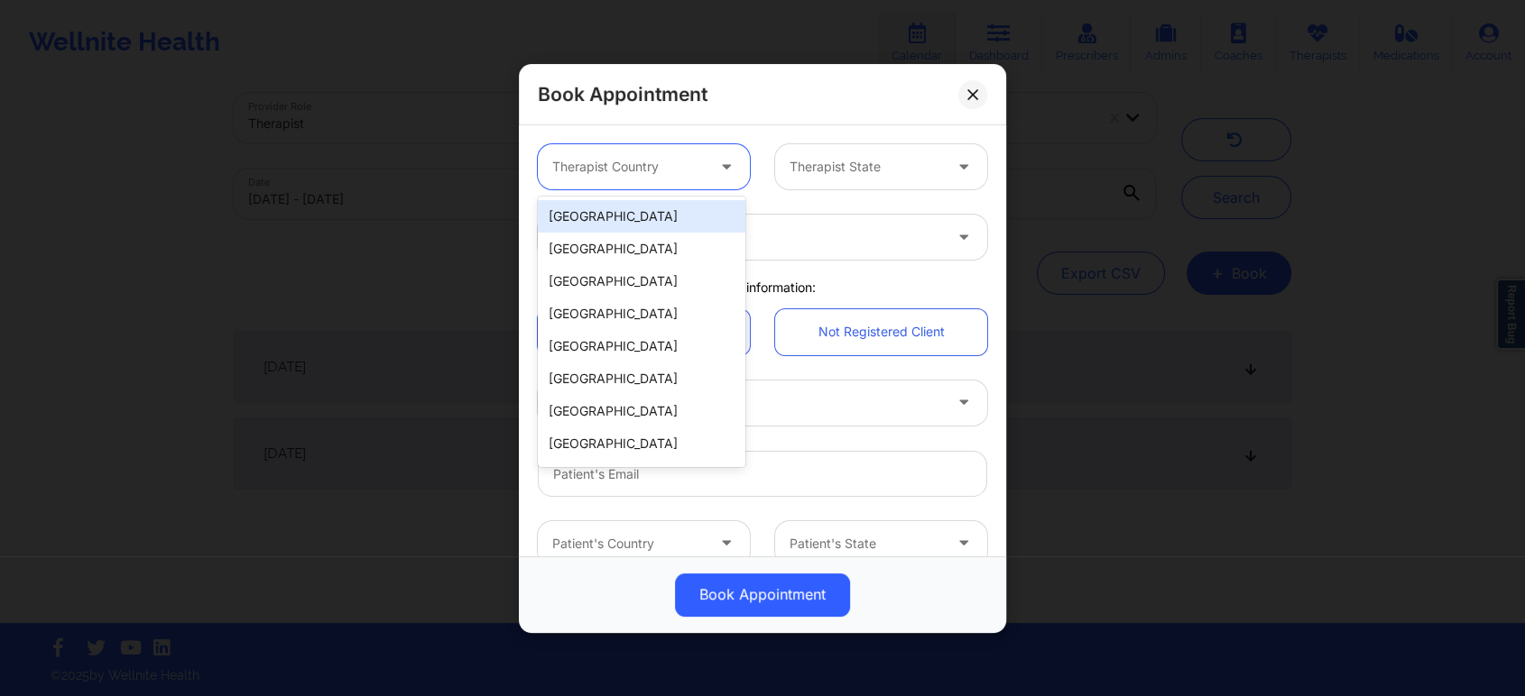
click at [675, 215] on div "[GEOGRAPHIC_DATA]" at bounding box center [641, 216] width 207 height 32
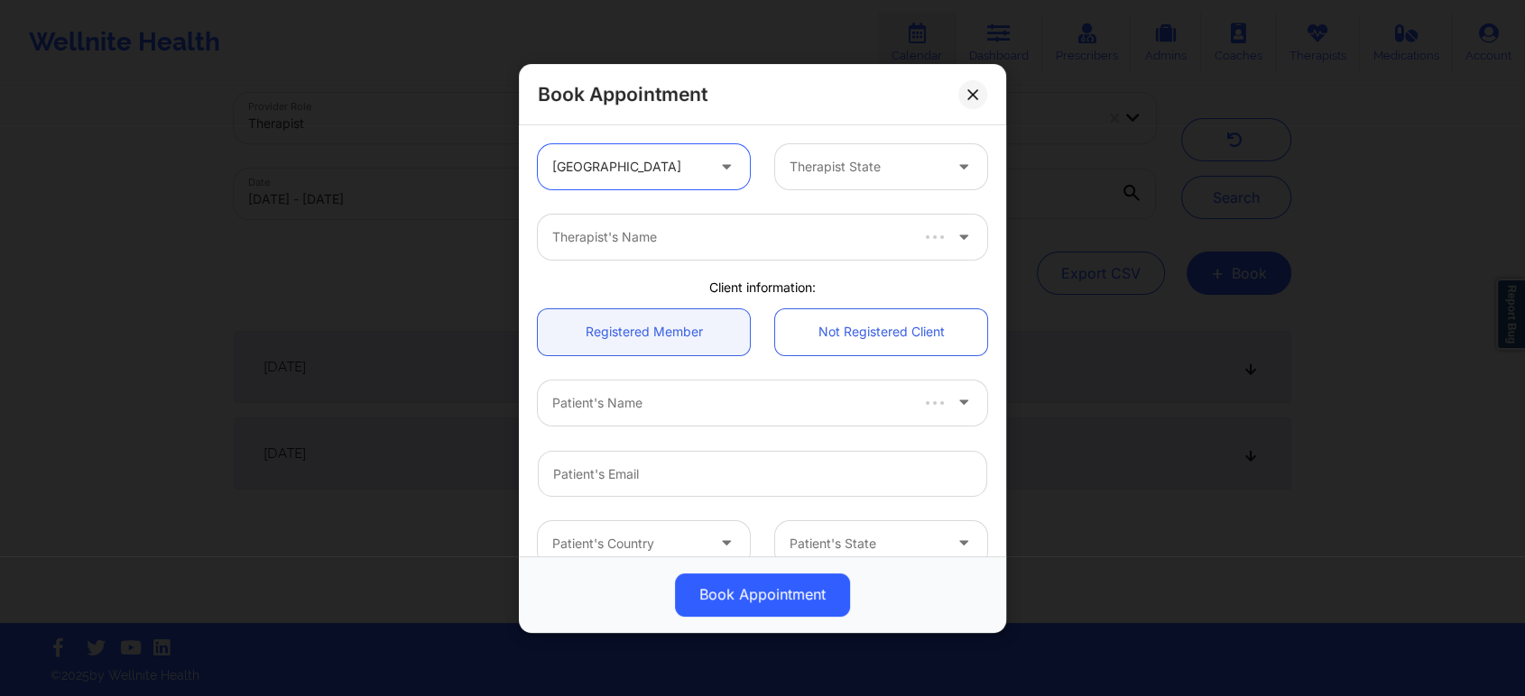
click at [837, 162] on div at bounding box center [865, 167] width 152 height 22
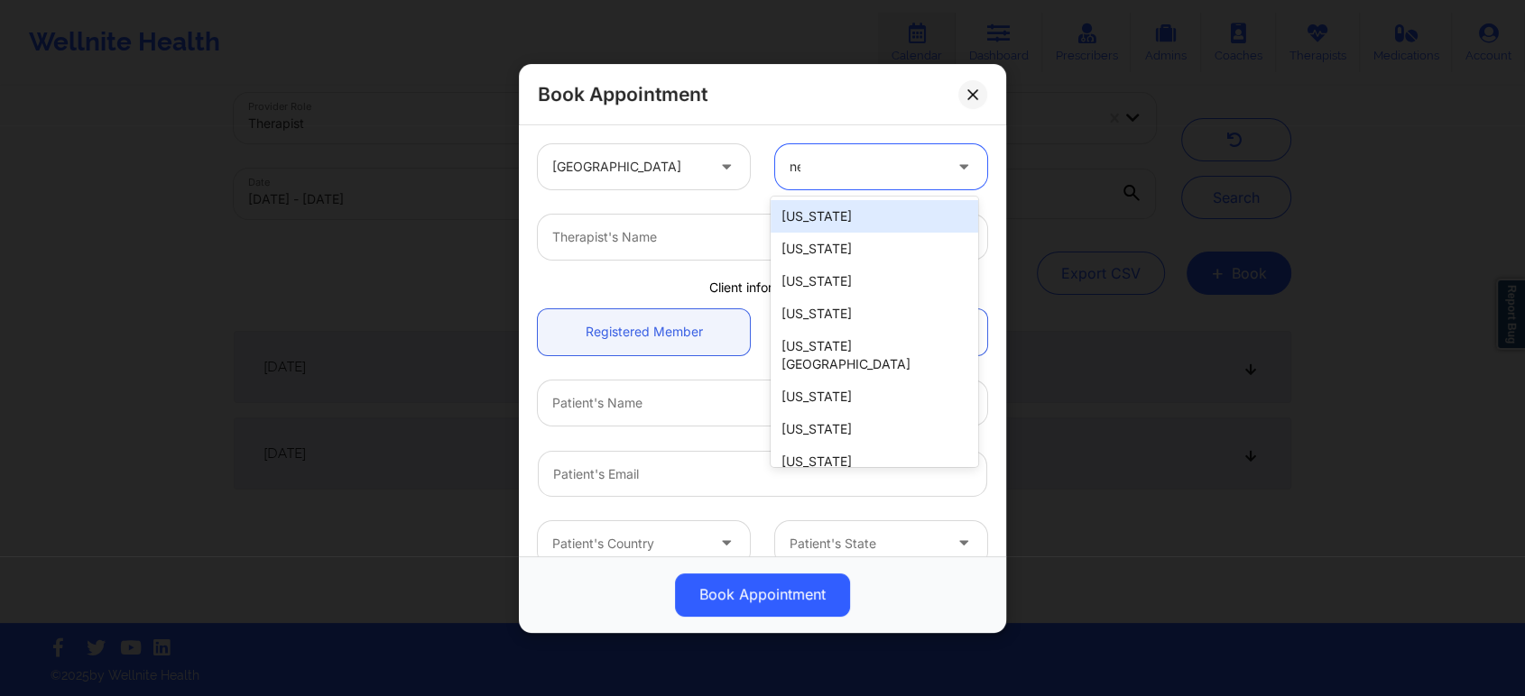
type input "new"
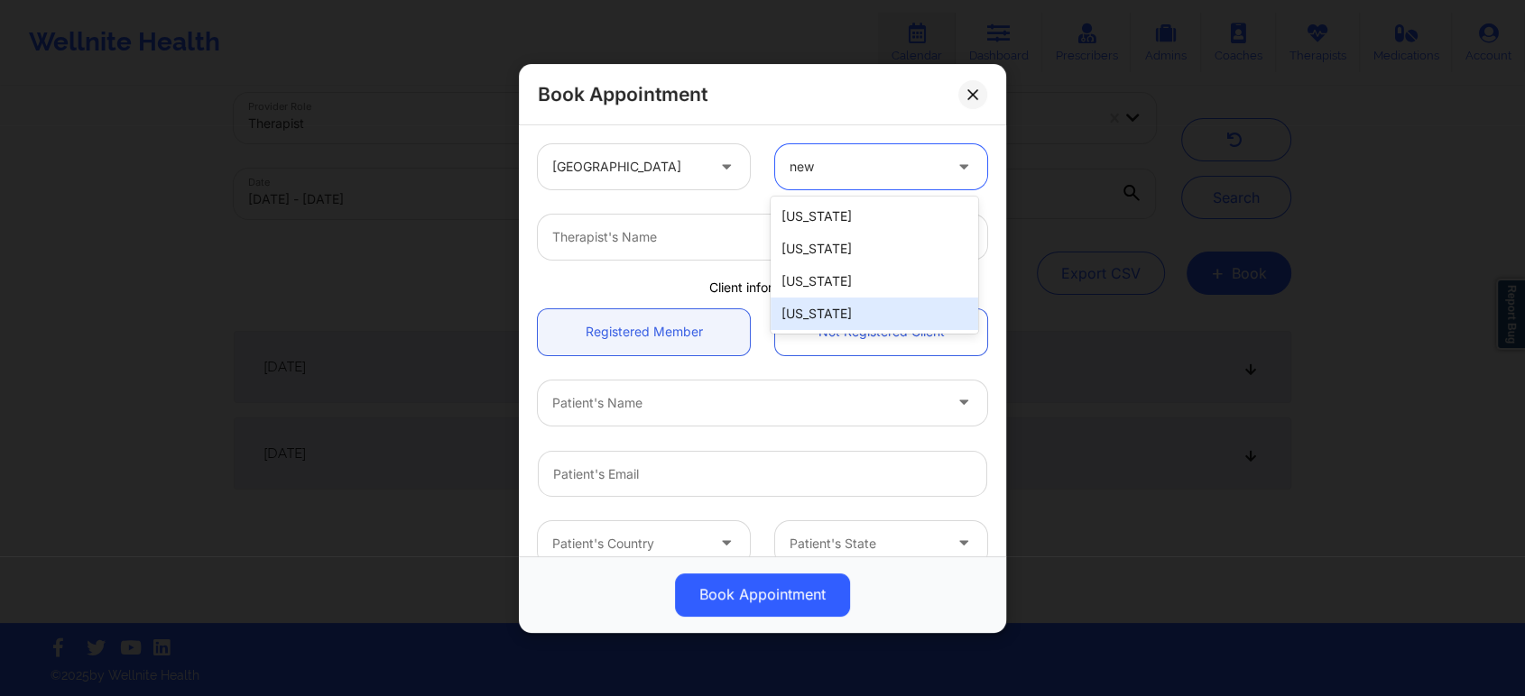
click at [862, 309] on div "[US_STATE]" at bounding box center [873, 314] width 207 height 32
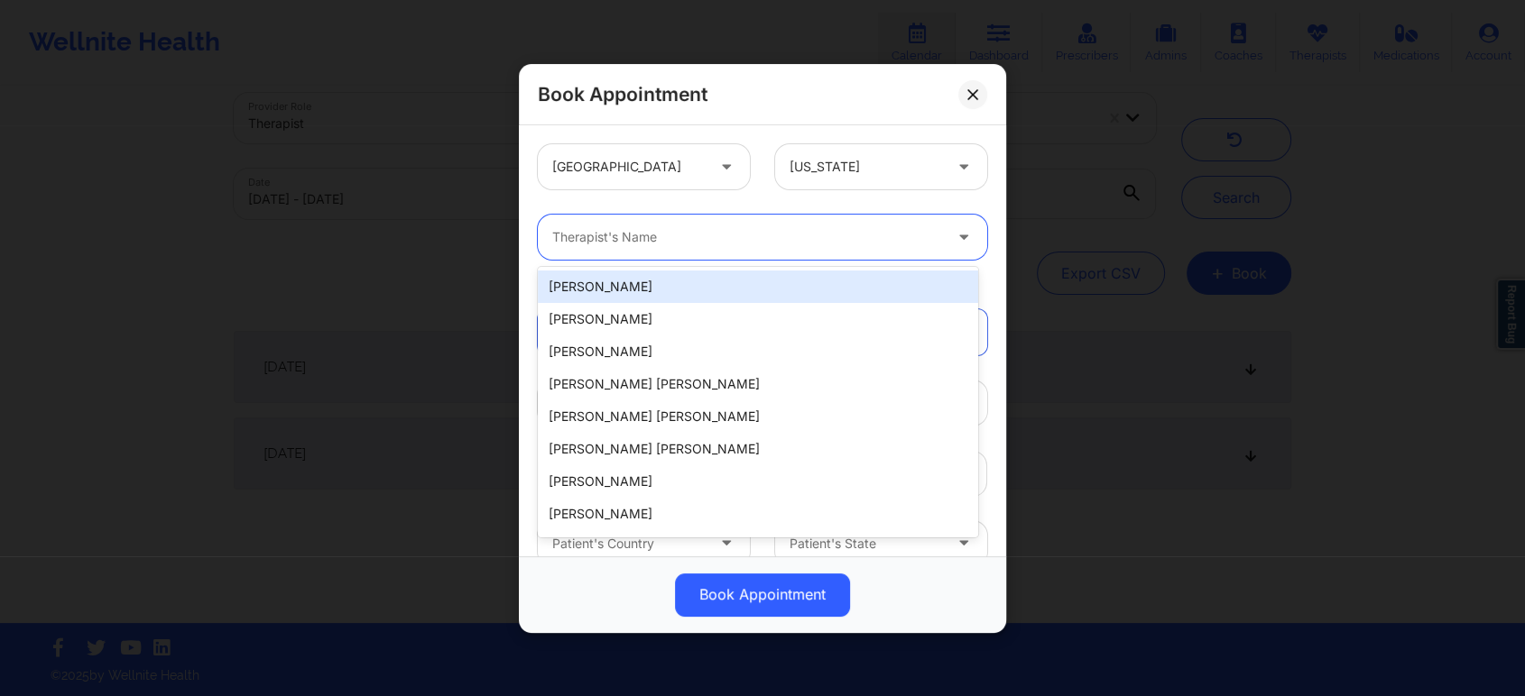
click at [851, 249] on div "Therapist's Name" at bounding box center [741, 237] width 406 height 45
paste input "Dashima Green"
type input "Dashima Green"
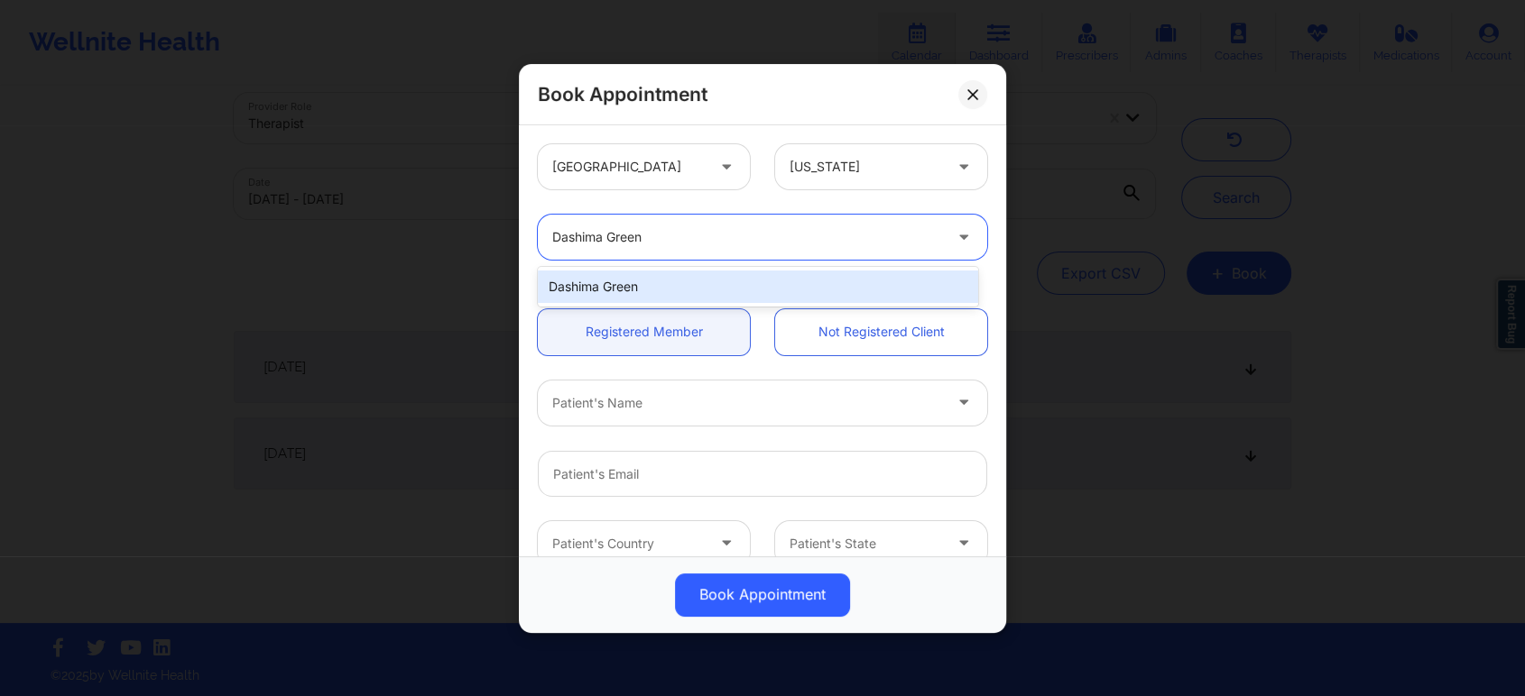
click at [714, 280] on div "Dashima Green" at bounding box center [758, 287] width 440 height 32
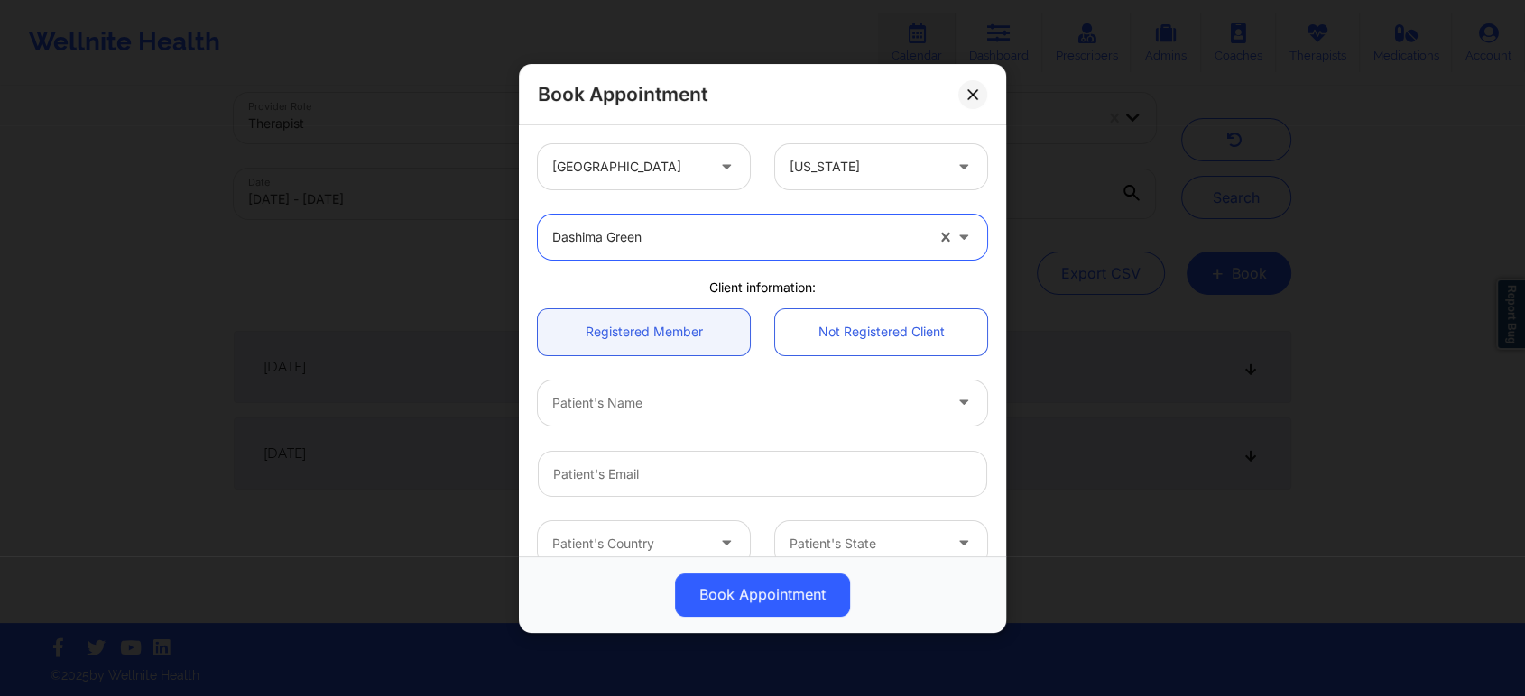
click at [679, 410] on div at bounding box center [747, 403] width 390 height 22
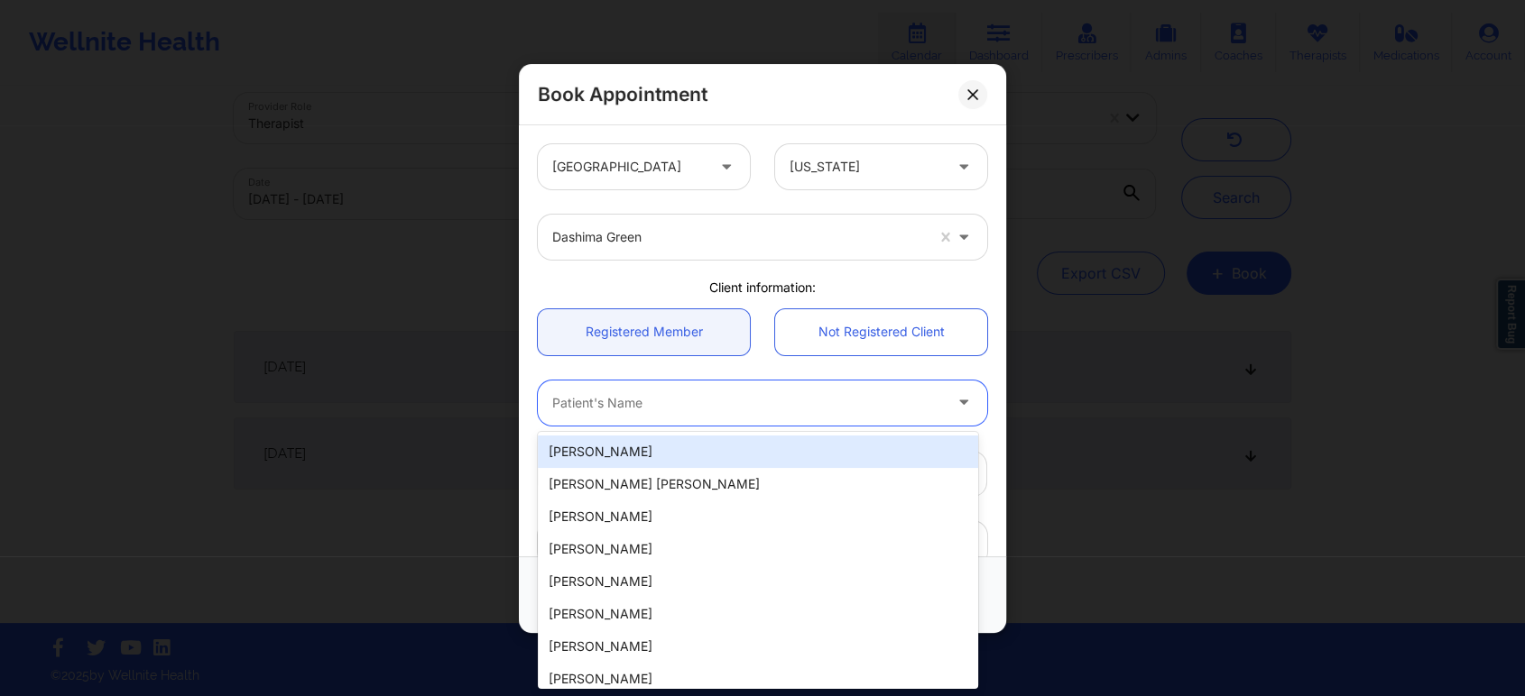
paste input "Christine Mcbride"
type input "Christine Mcbride"
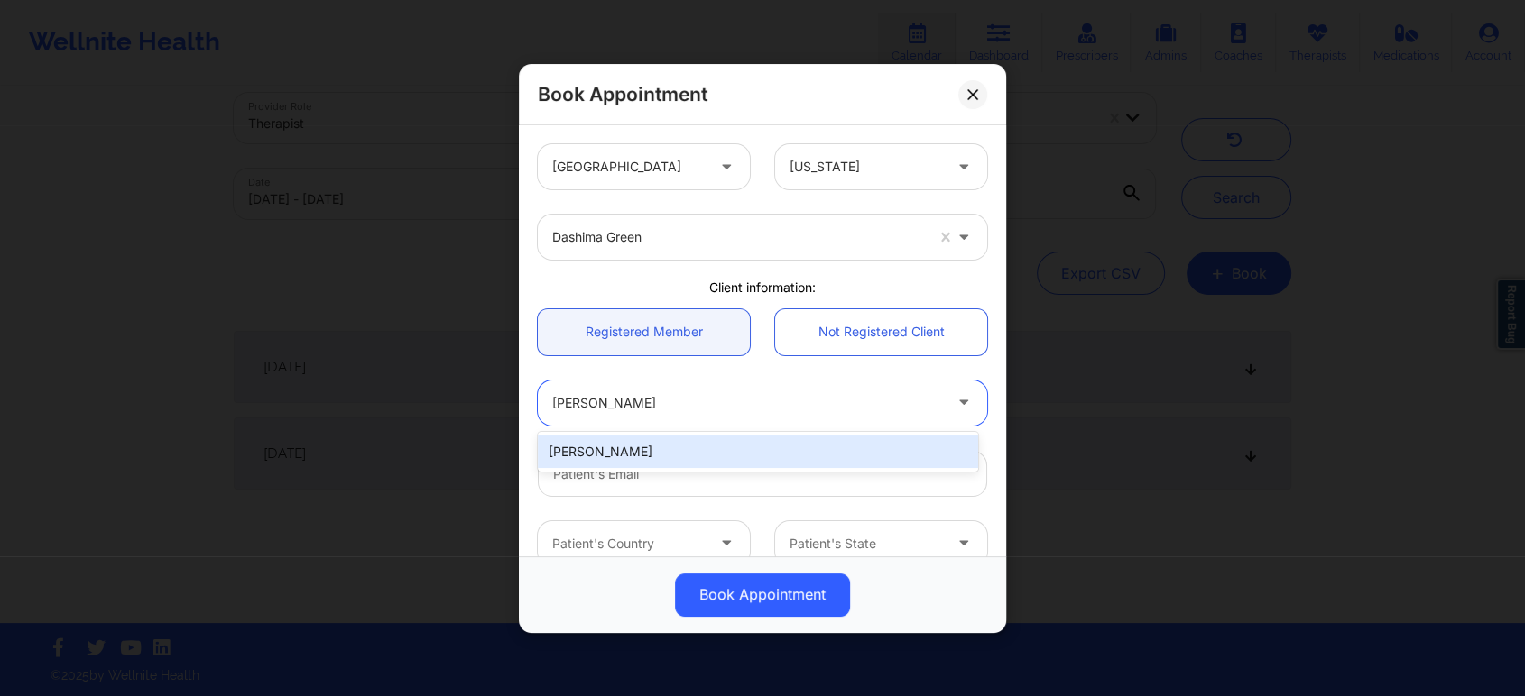
click at [695, 447] on div "Christine Mcbride" at bounding box center [758, 452] width 440 height 32
type input "christine3449@hotmail.com"
type input "8562835156"
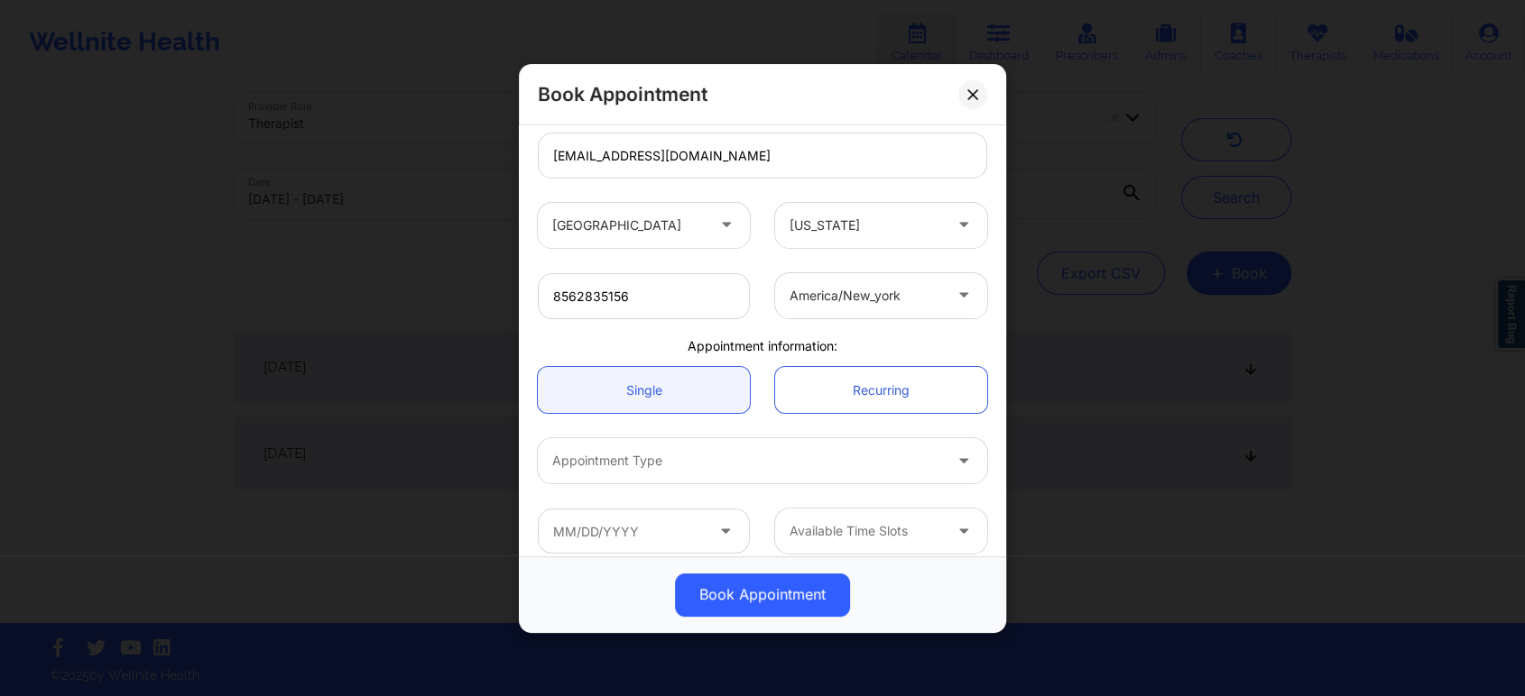
scroll to position [334, 0]
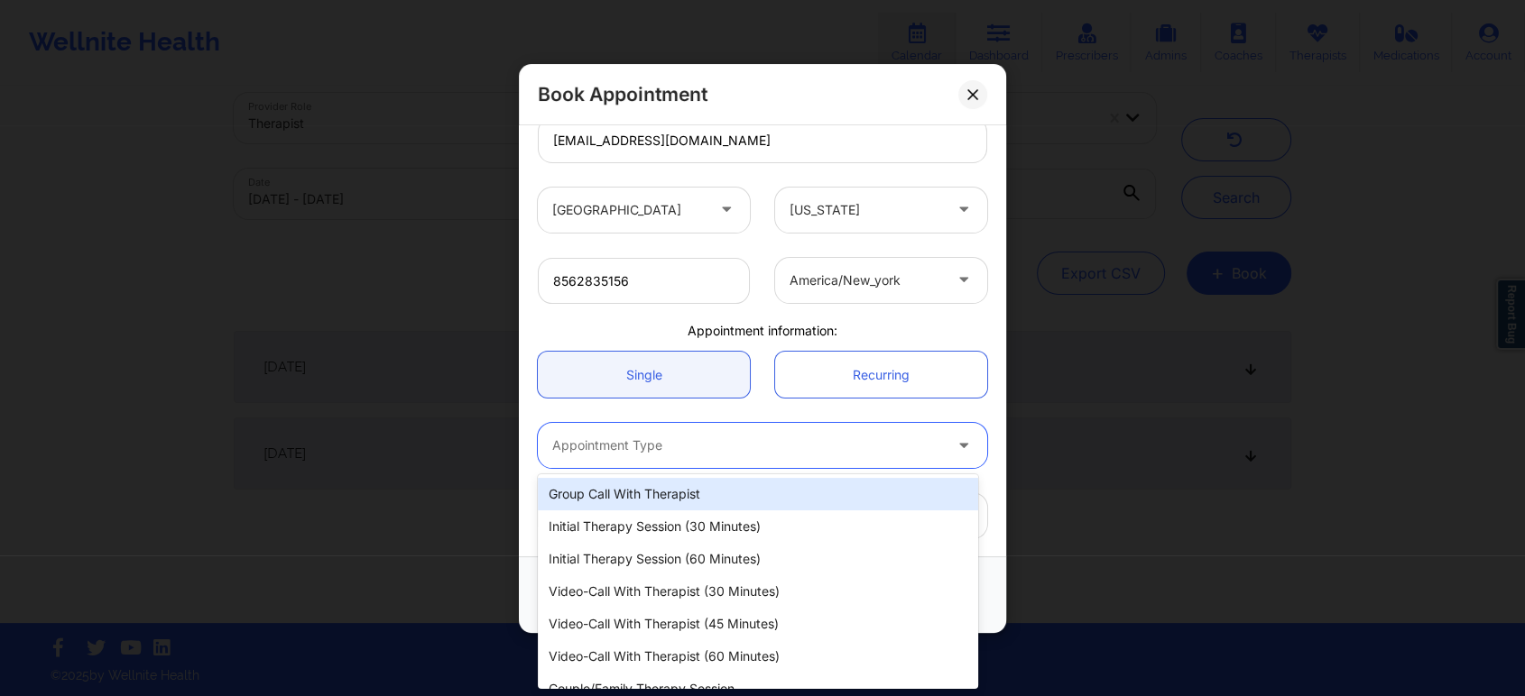
click at [779, 456] on div "Appointment Type" at bounding box center [741, 445] width 406 height 45
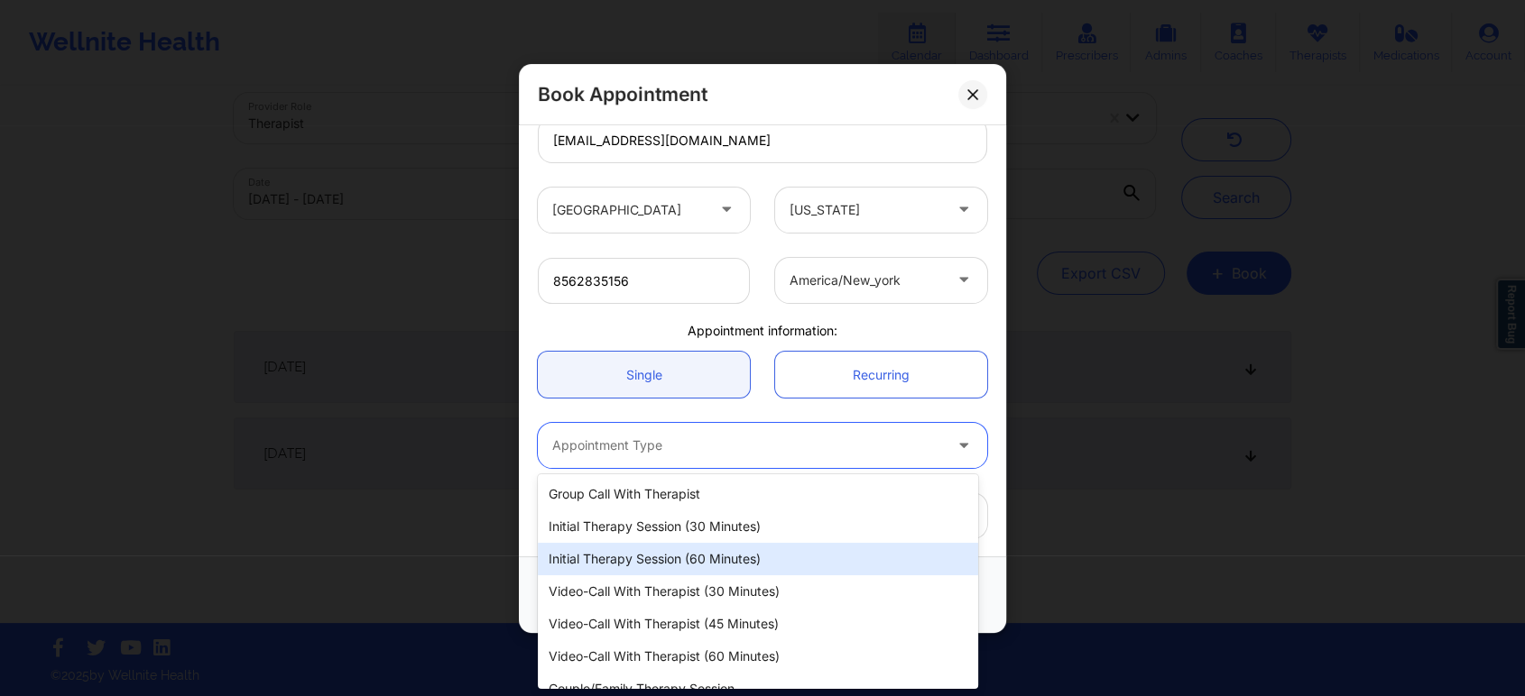
click at [750, 554] on div "Initial Therapy Session (60 minutes)" at bounding box center [758, 559] width 440 height 32
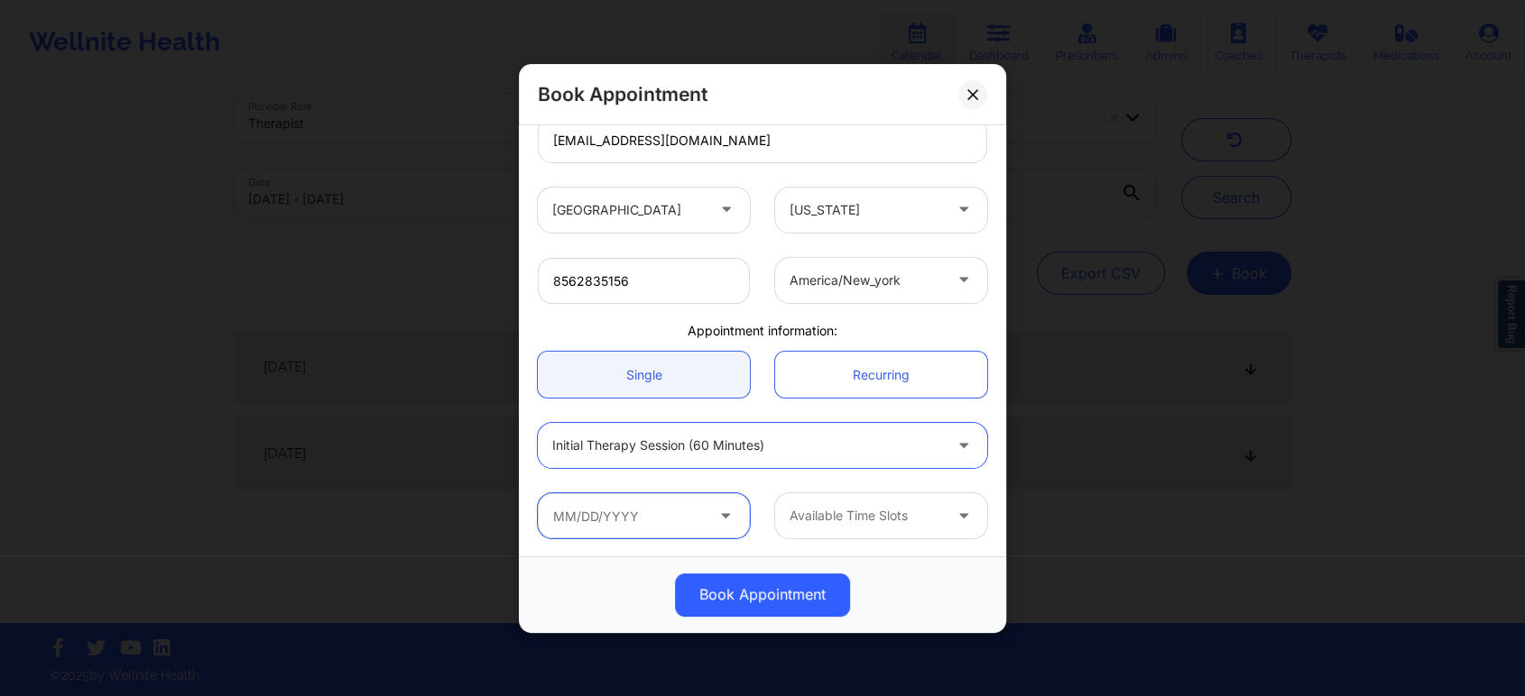
click at [693, 512] on input "text" at bounding box center [644, 515] width 212 height 45
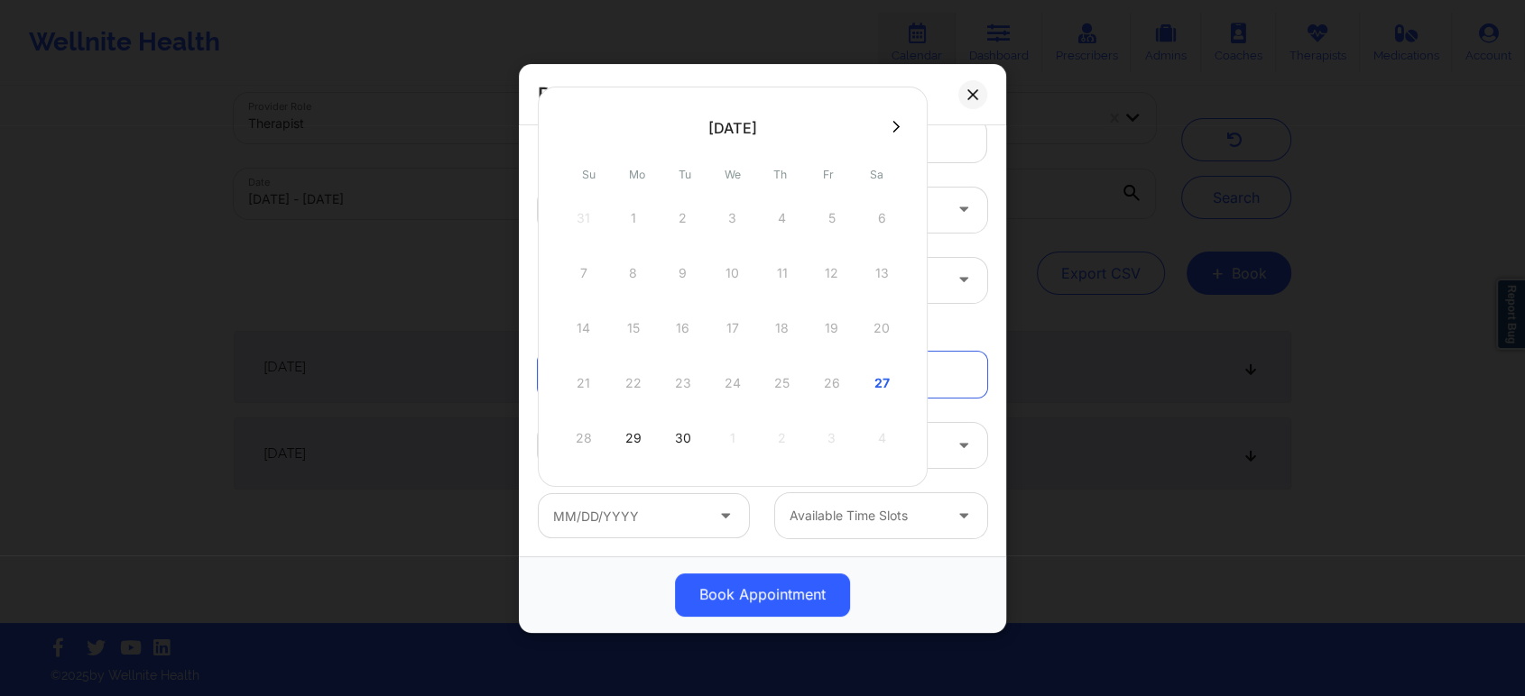
click at [729, 435] on div "28 29 30 1 2 3 4" at bounding box center [732, 438] width 343 height 51
click at [894, 119] on button at bounding box center [896, 126] width 18 height 15
click at [731, 217] on div "1" at bounding box center [732, 218] width 45 height 51
type input "10/01/2025"
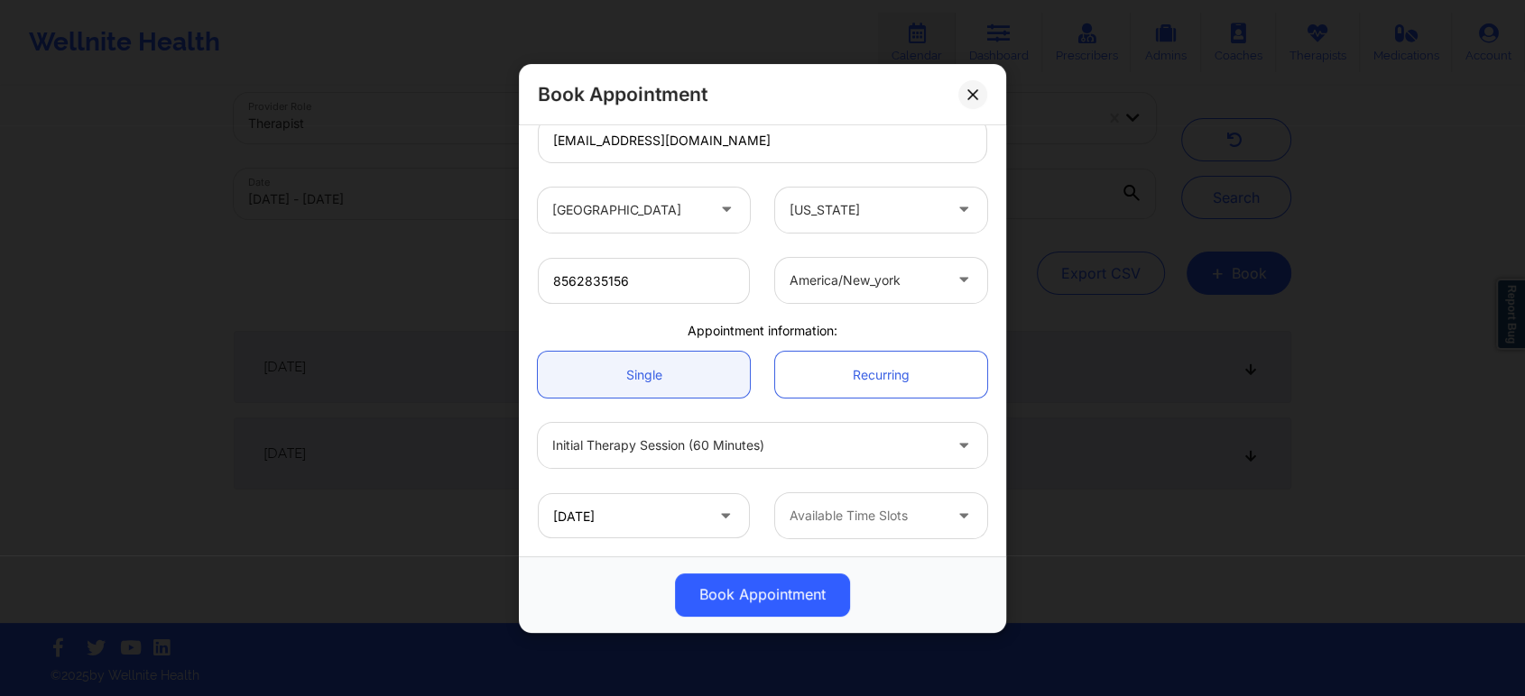
click at [911, 518] on div at bounding box center [865, 516] width 152 height 22
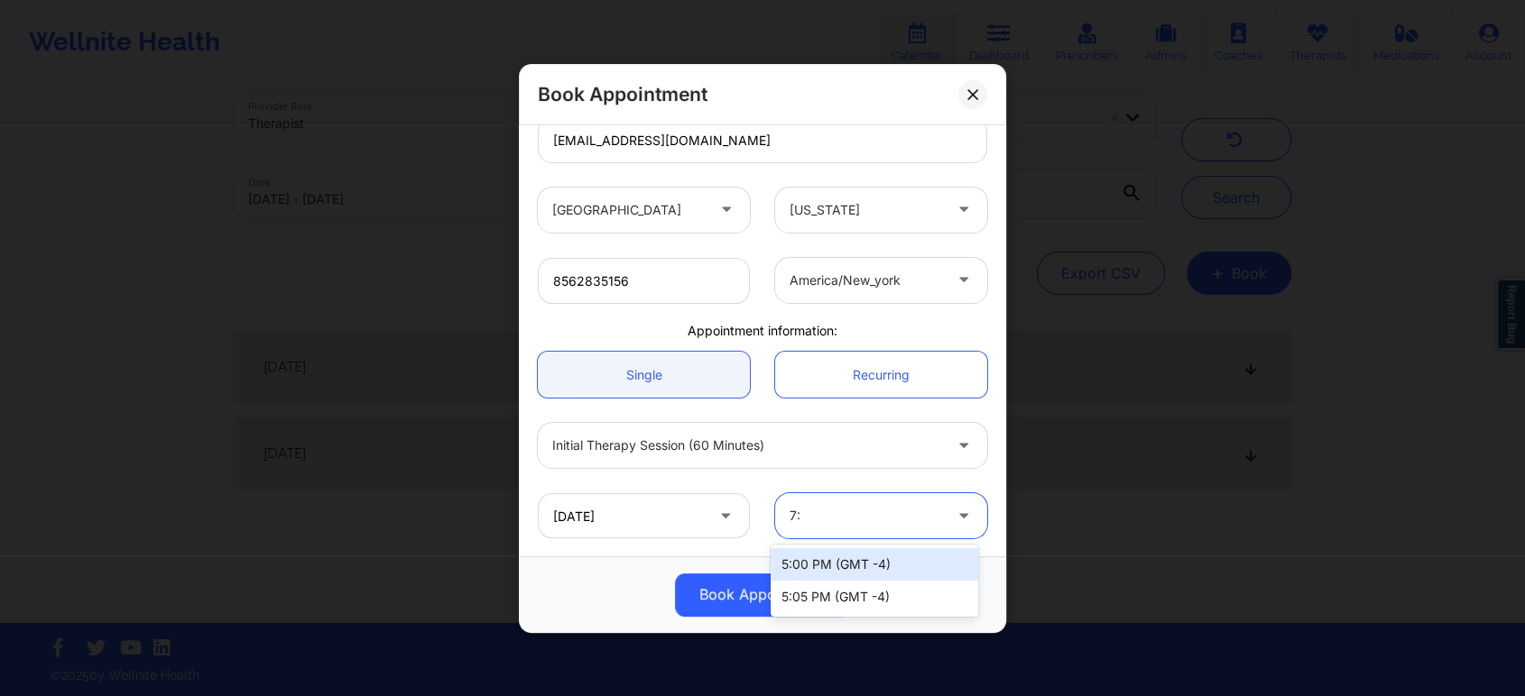
type input "7"
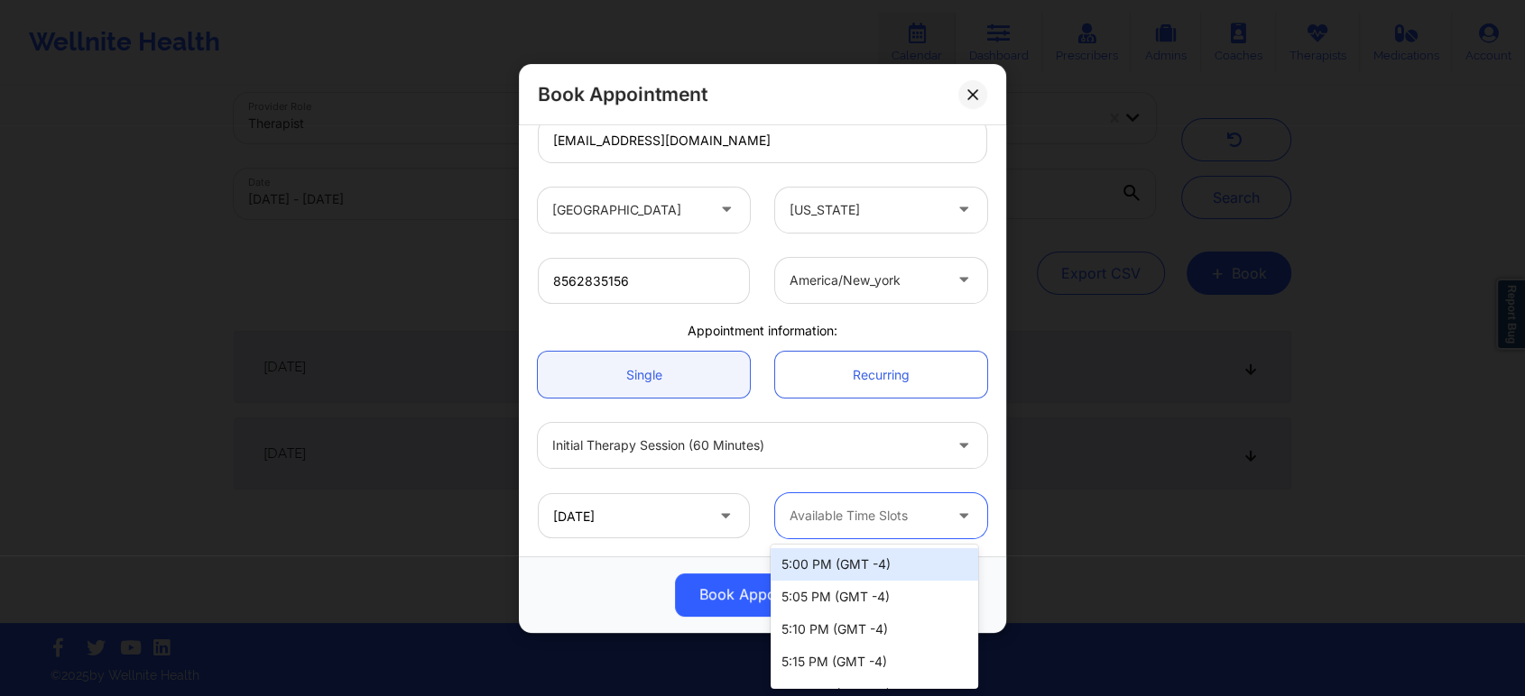
scroll to position [3598, 0]
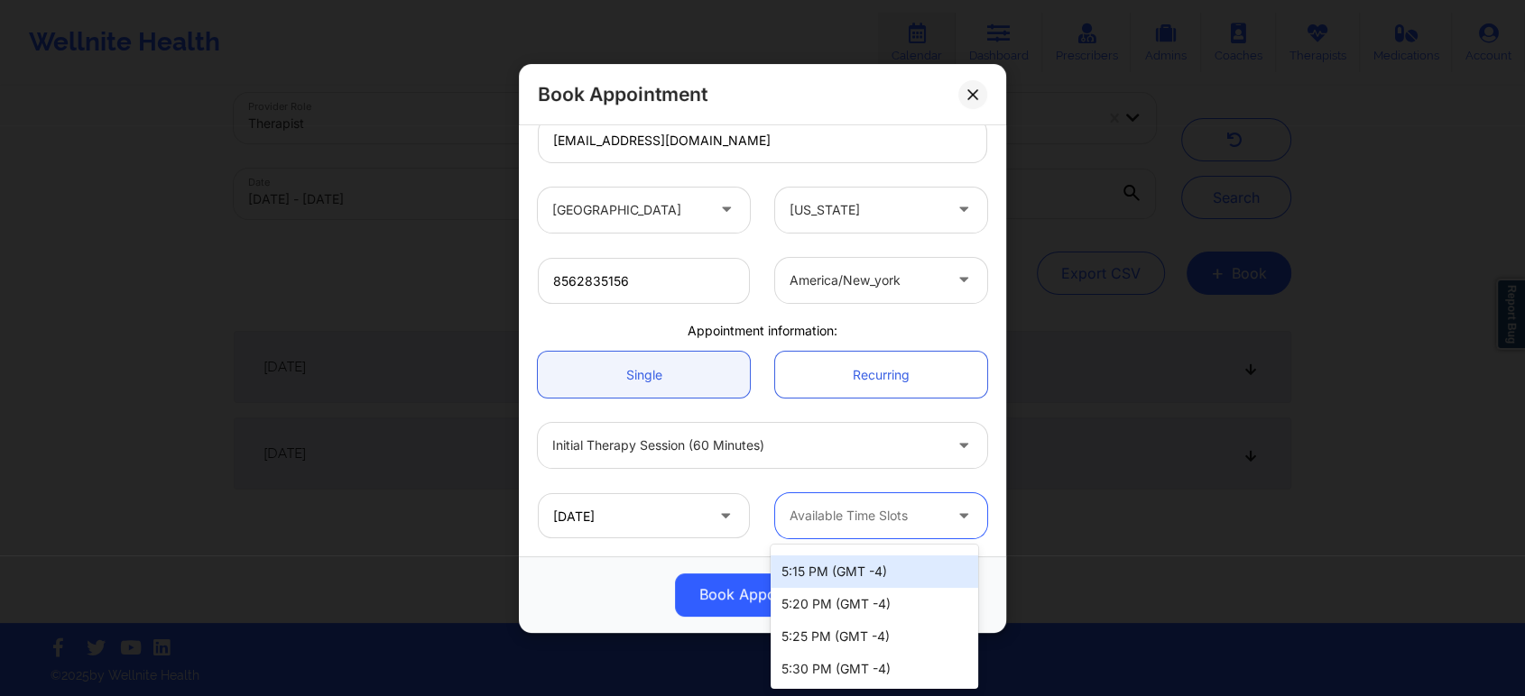
click at [610, 585] on div "Book Appointment" at bounding box center [762, 594] width 462 height 43
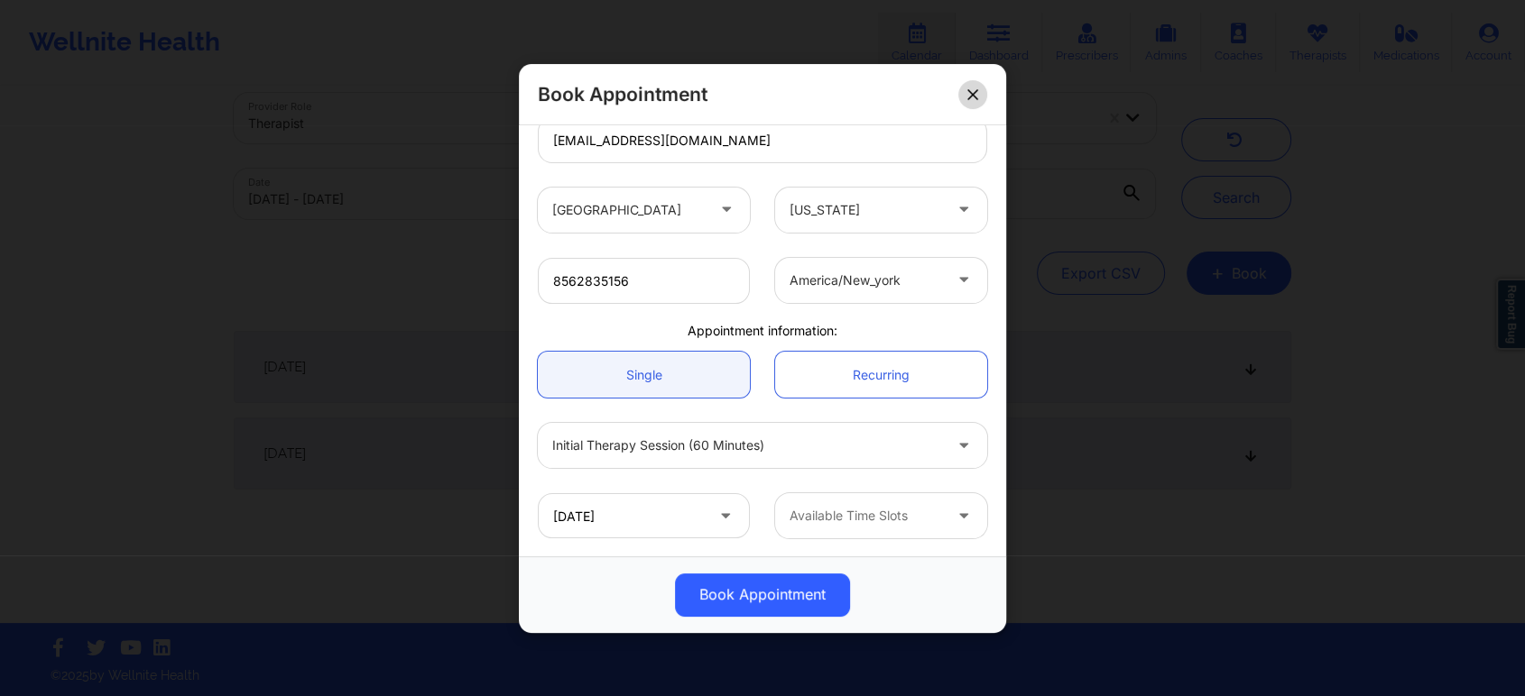
click at [975, 92] on icon at bounding box center [972, 93] width 11 height 11
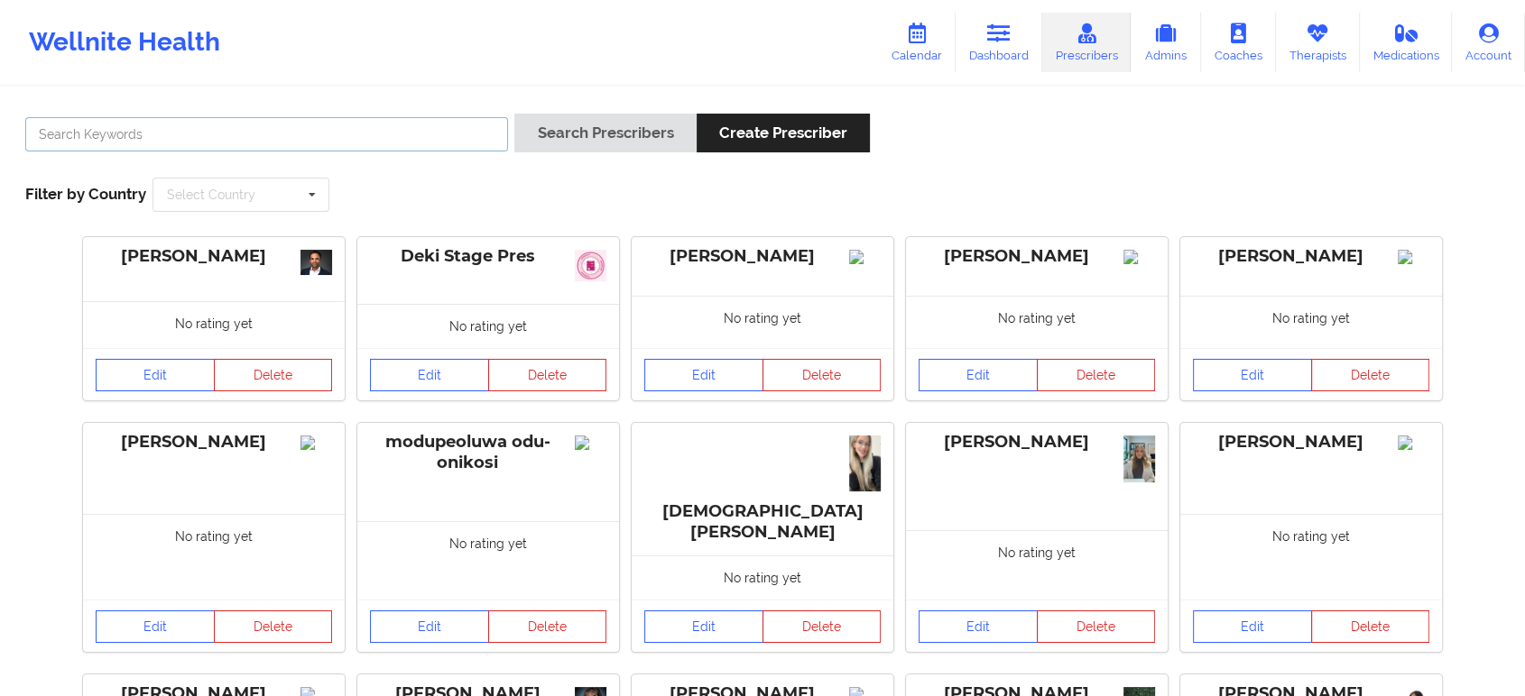
click at [453, 147] on input "text" at bounding box center [266, 134] width 483 height 34
paste input "Renee Washington-Hyde -"
type input "Renee Washington"
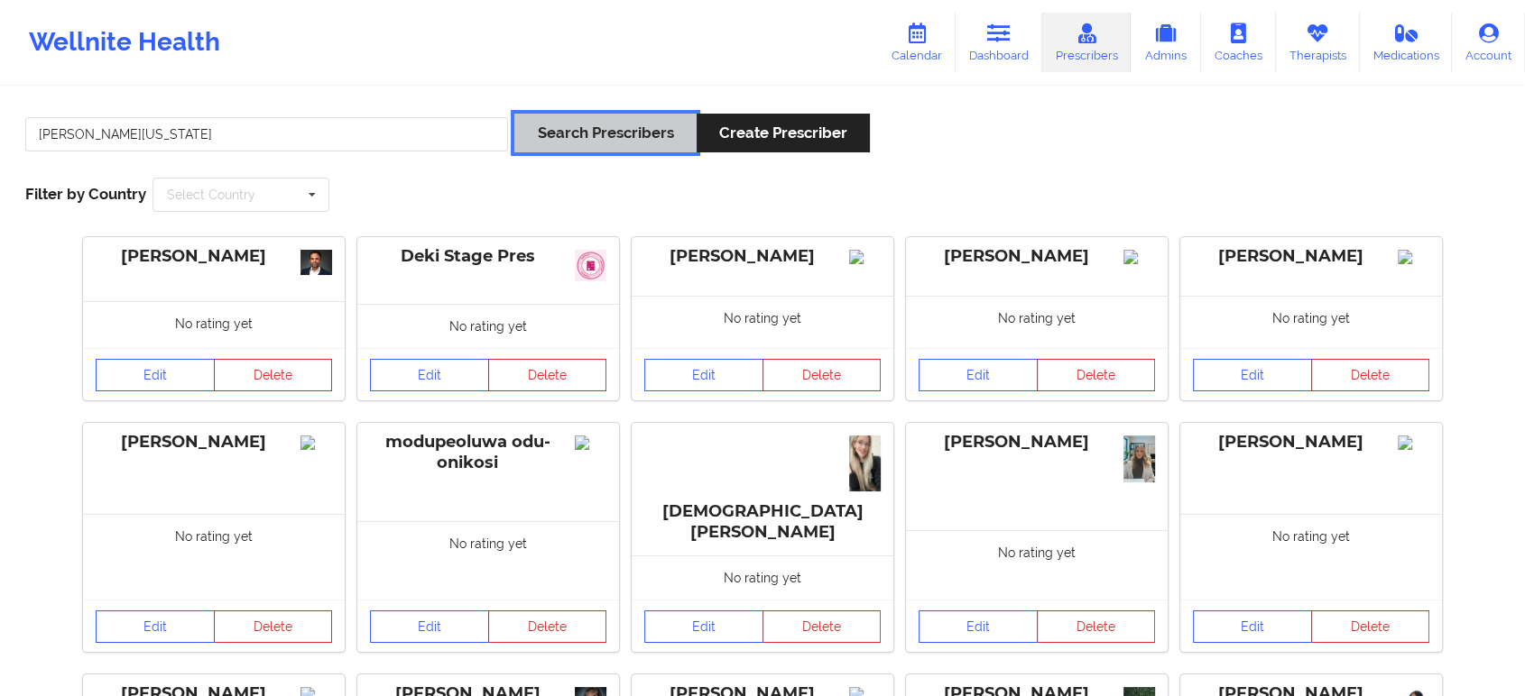
click at [570, 116] on button "Search Prescribers" at bounding box center [604, 133] width 181 height 39
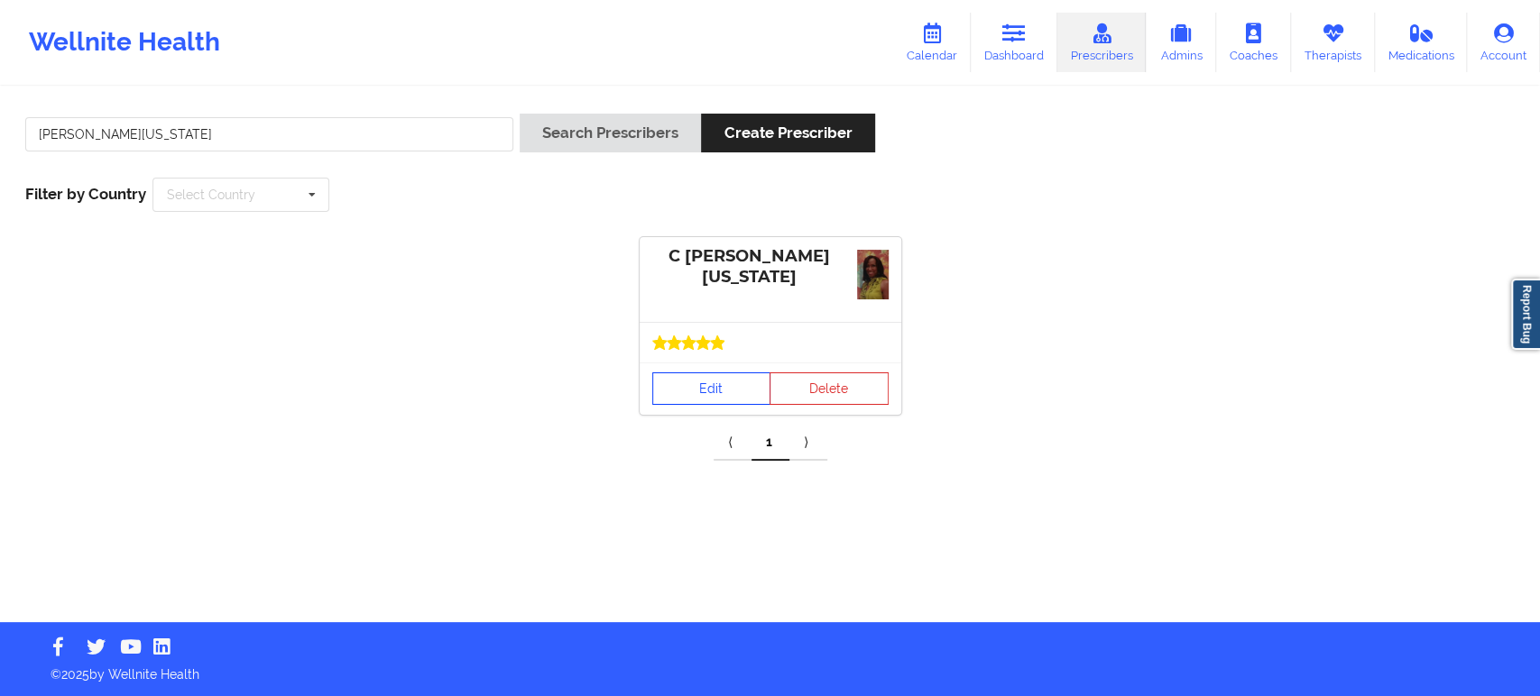
click at [736, 388] on link "Edit" at bounding box center [711, 389] width 119 height 32
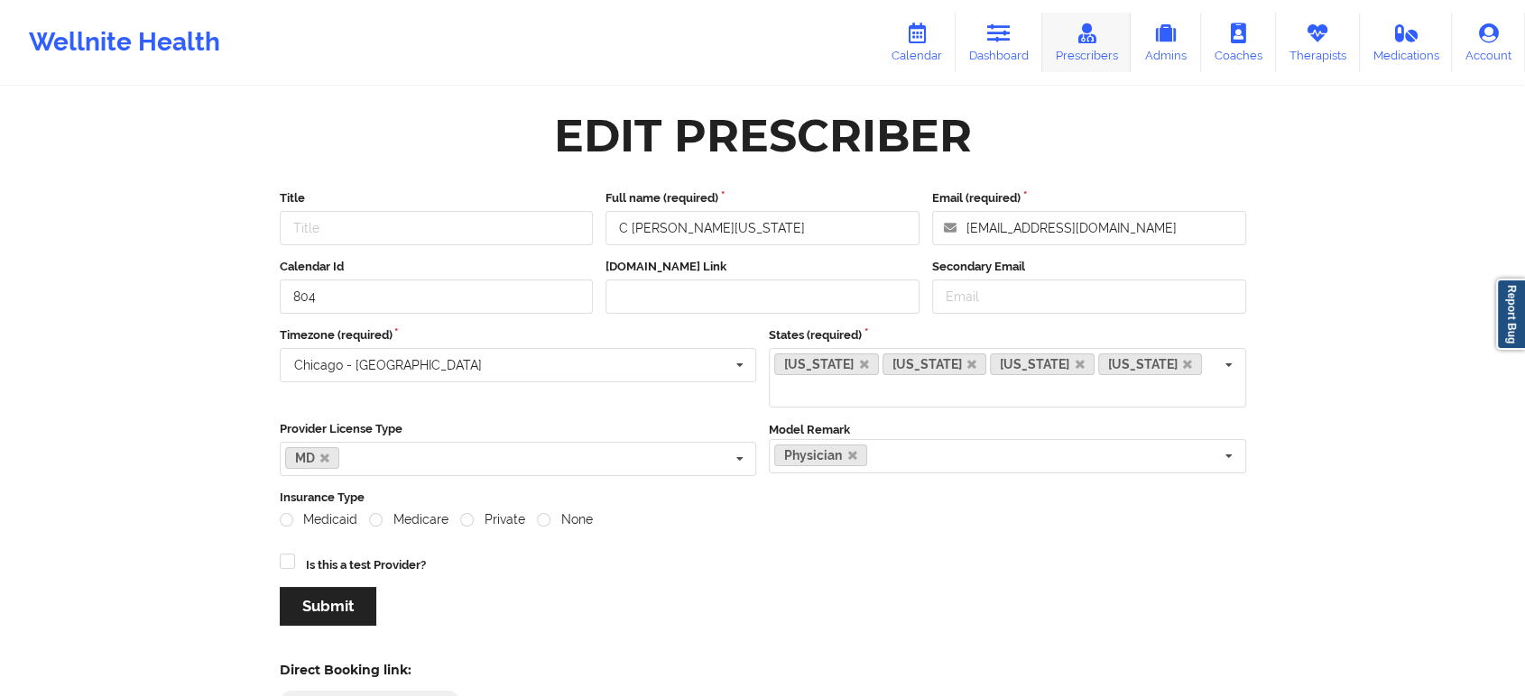
click at [1085, 38] on icon at bounding box center [1085, 33] width 23 height 20
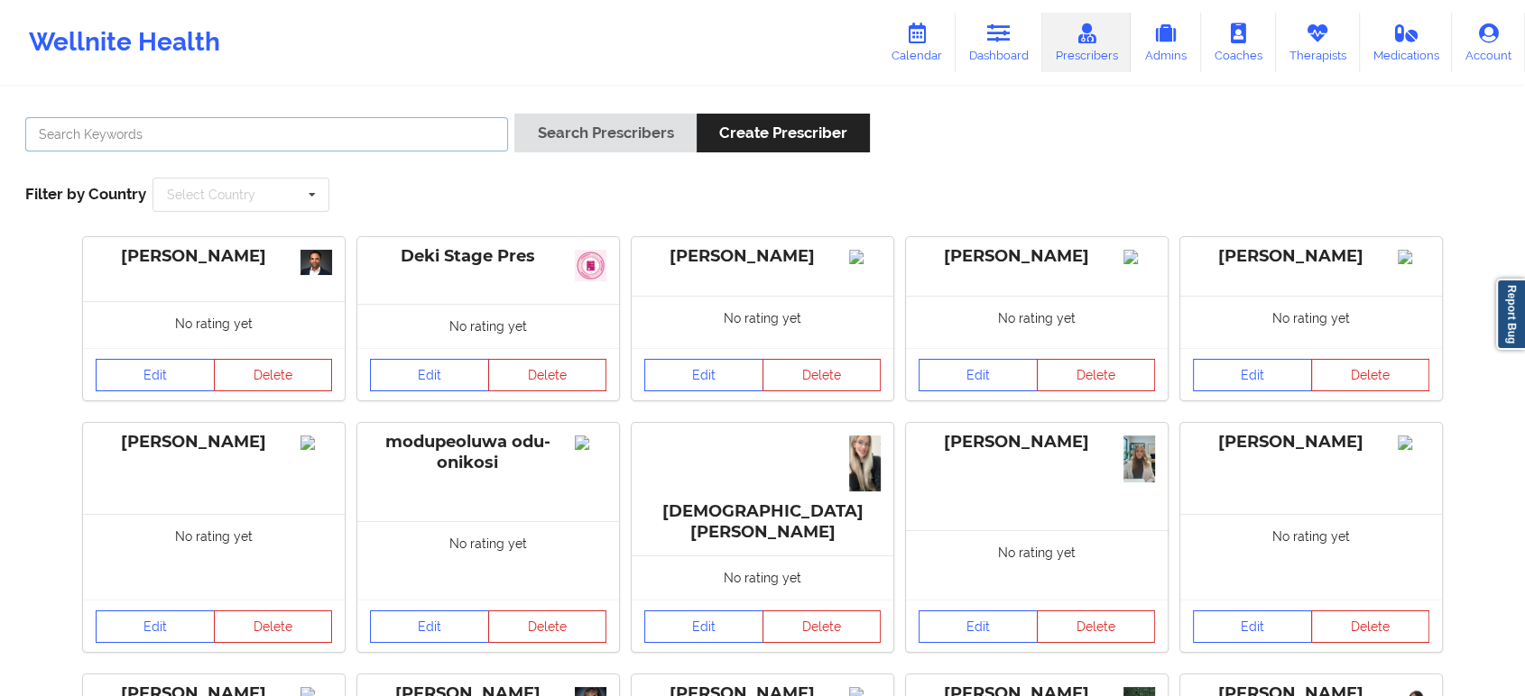
click at [435, 130] on input "text" at bounding box center [266, 134] width 483 height 34
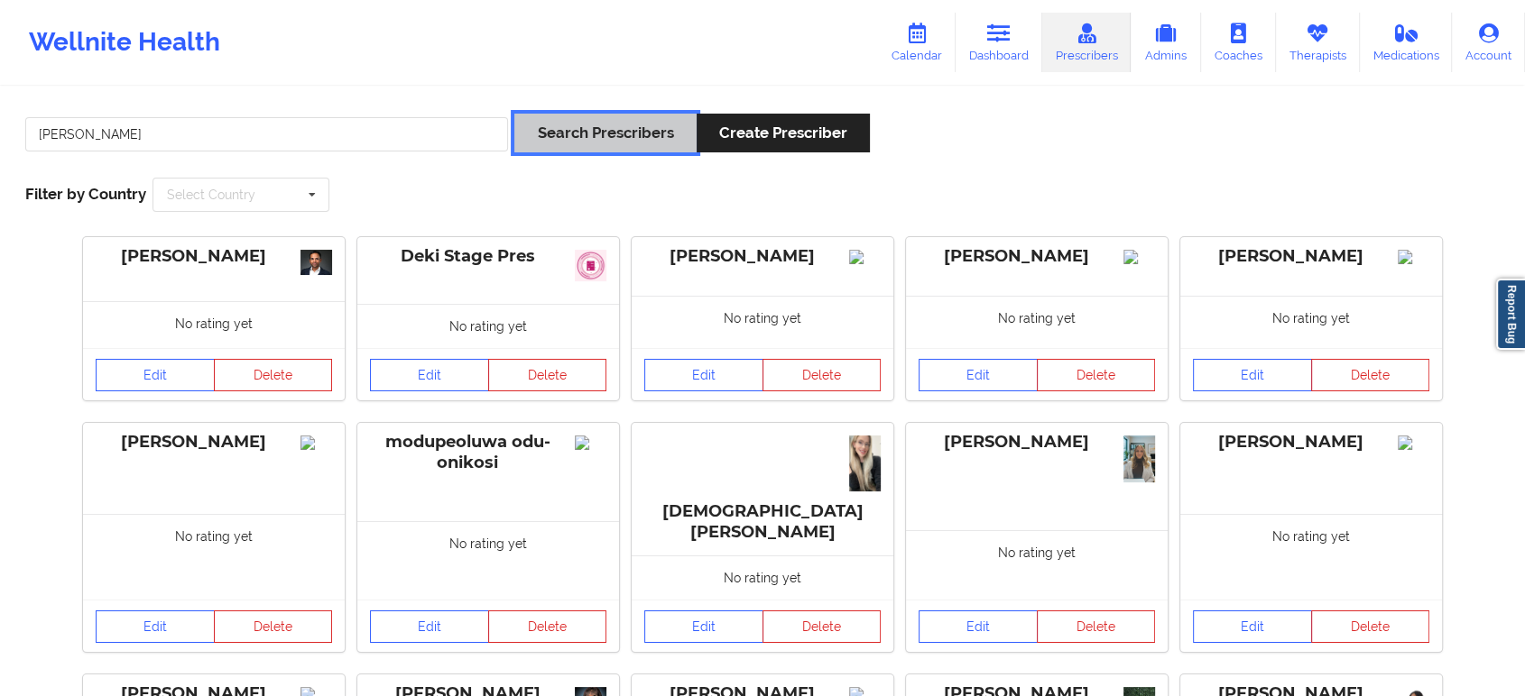
click at [569, 138] on button "Search Prescribers" at bounding box center [604, 133] width 181 height 39
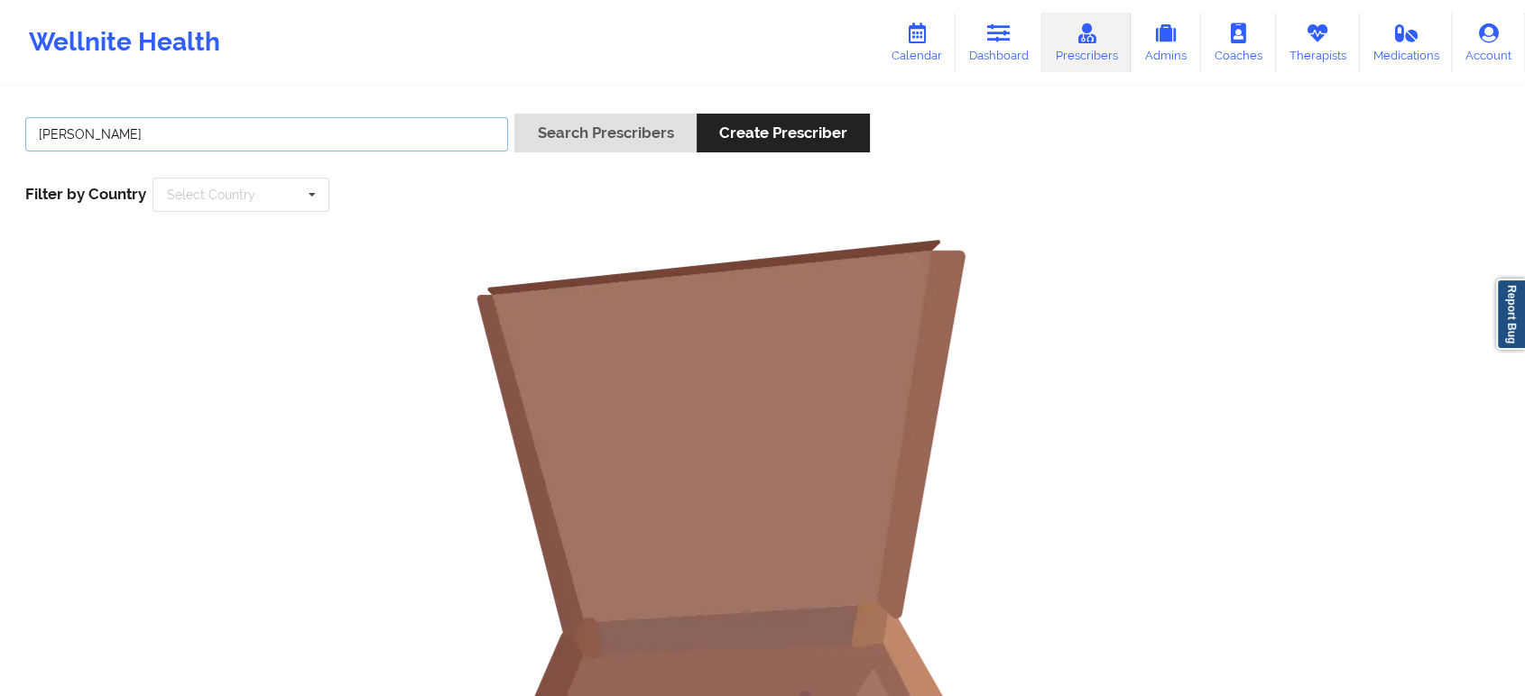
click at [362, 144] on input "Amy Halenski" at bounding box center [266, 134] width 483 height 34
type input "Amy"
click at [514, 114] on button "Search Prescribers" at bounding box center [604, 133] width 181 height 39
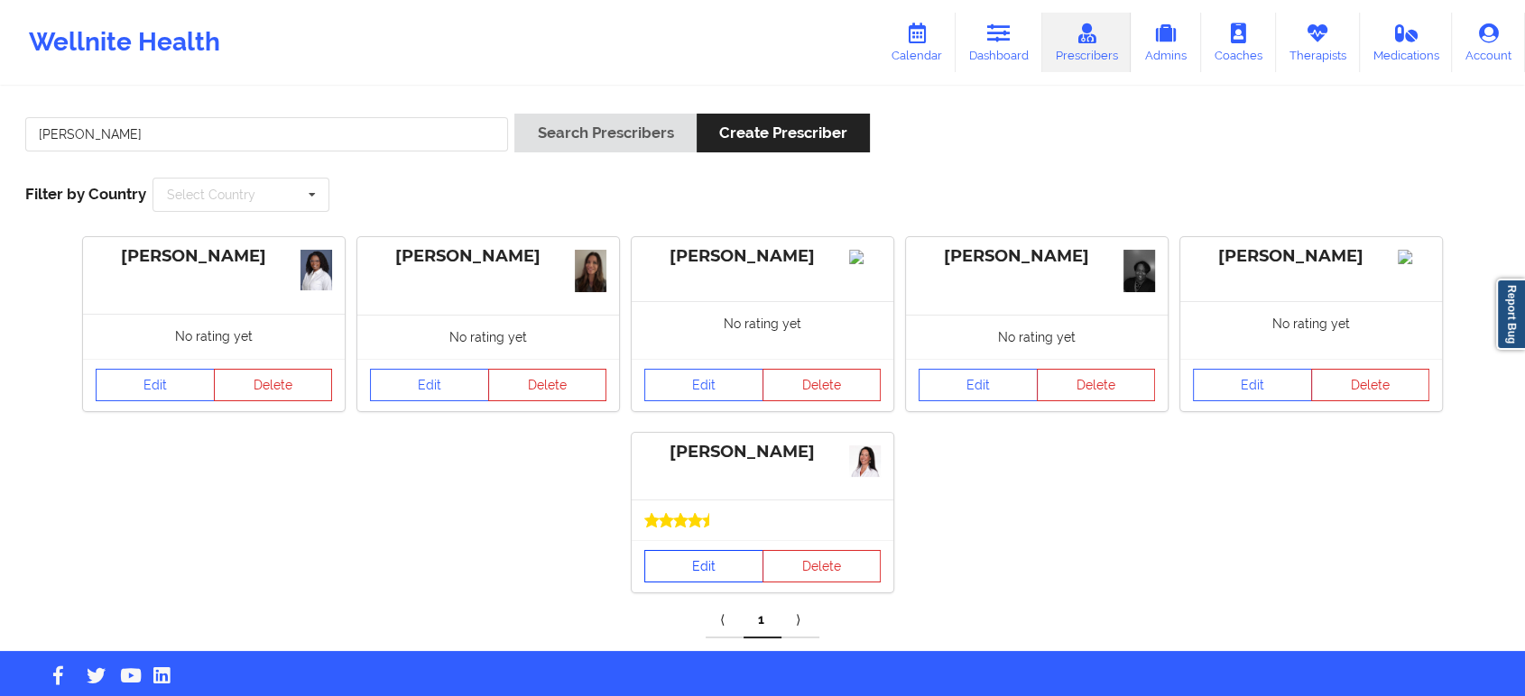
click at [697, 565] on link "Edit" at bounding box center [703, 566] width 119 height 32
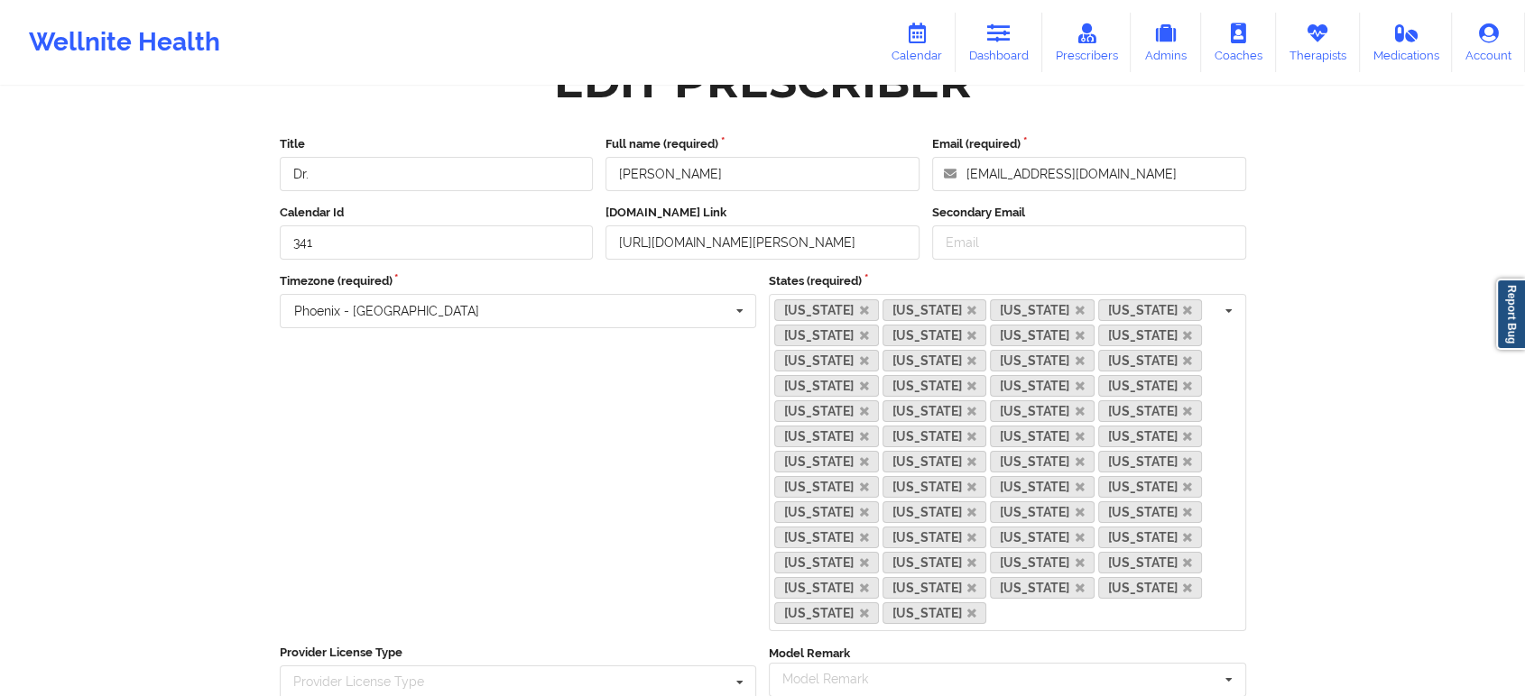
scroll to position [100, 0]
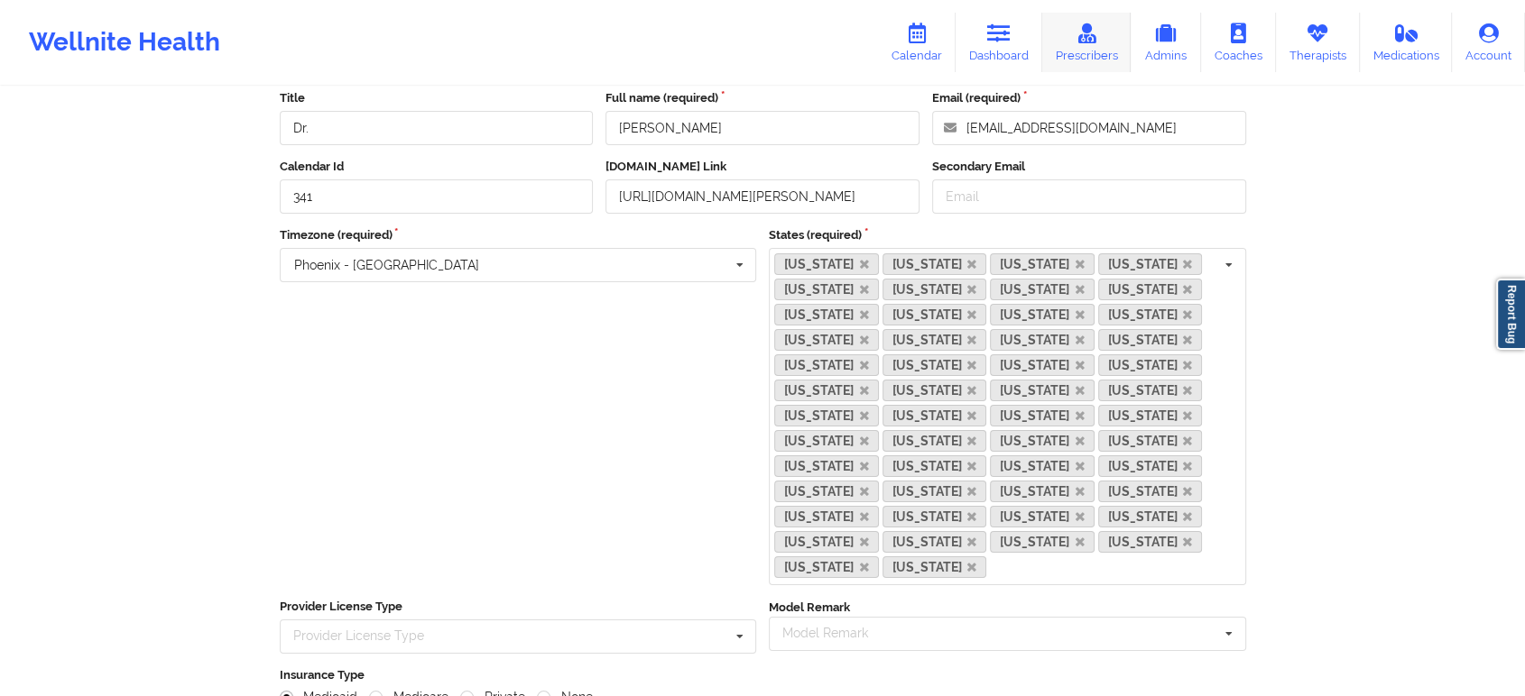
click at [1079, 28] on icon at bounding box center [1085, 33] width 23 height 20
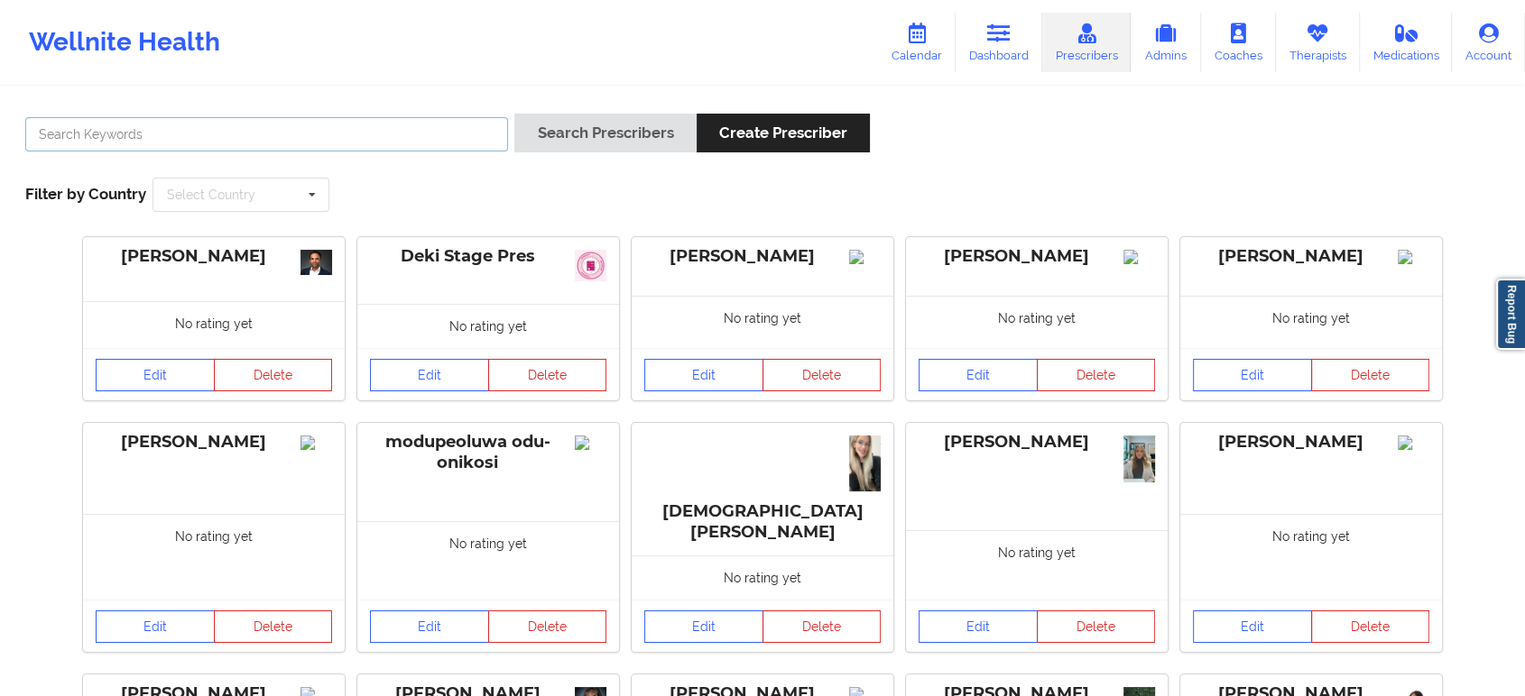
click at [437, 124] on input "text" at bounding box center [266, 134] width 483 height 34
paste input "Gailbriel Jenkins"
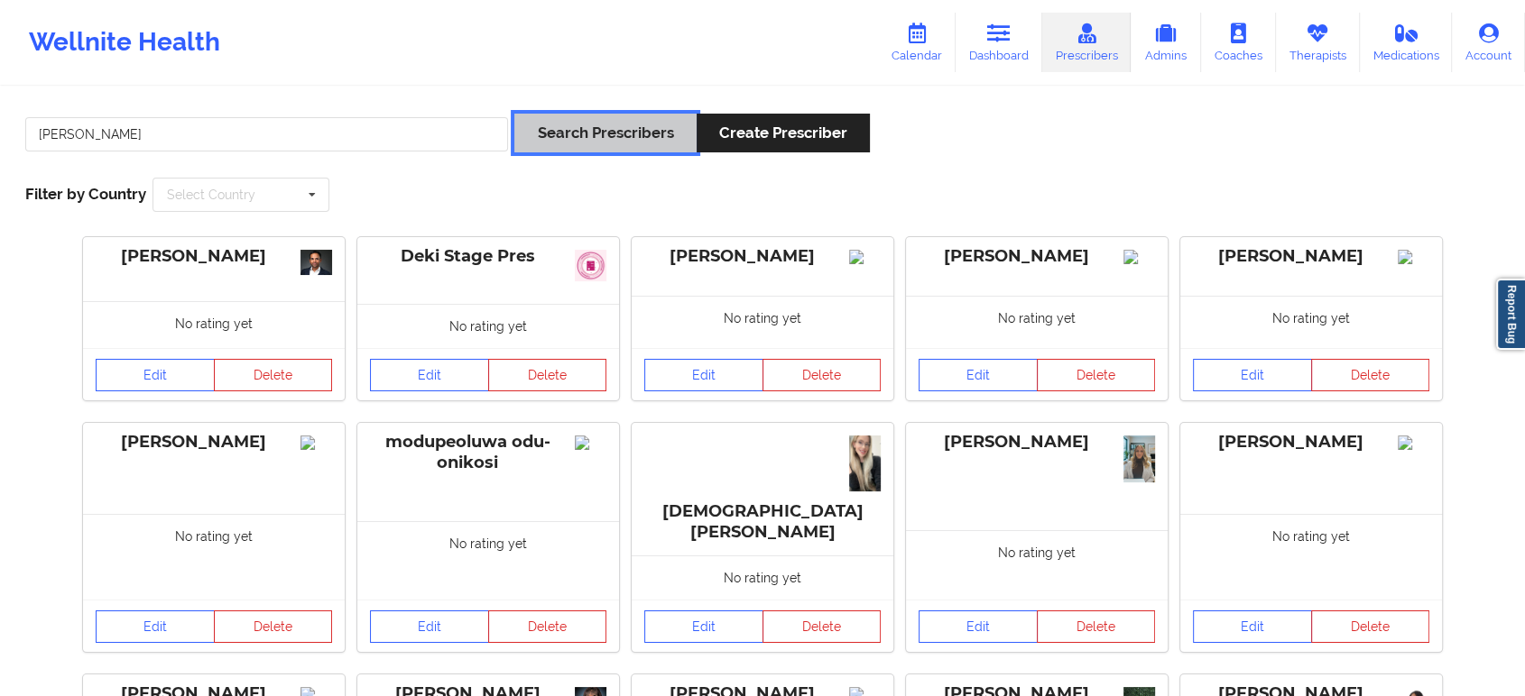
click at [578, 134] on button "Search Prescribers" at bounding box center [604, 133] width 181 height 39
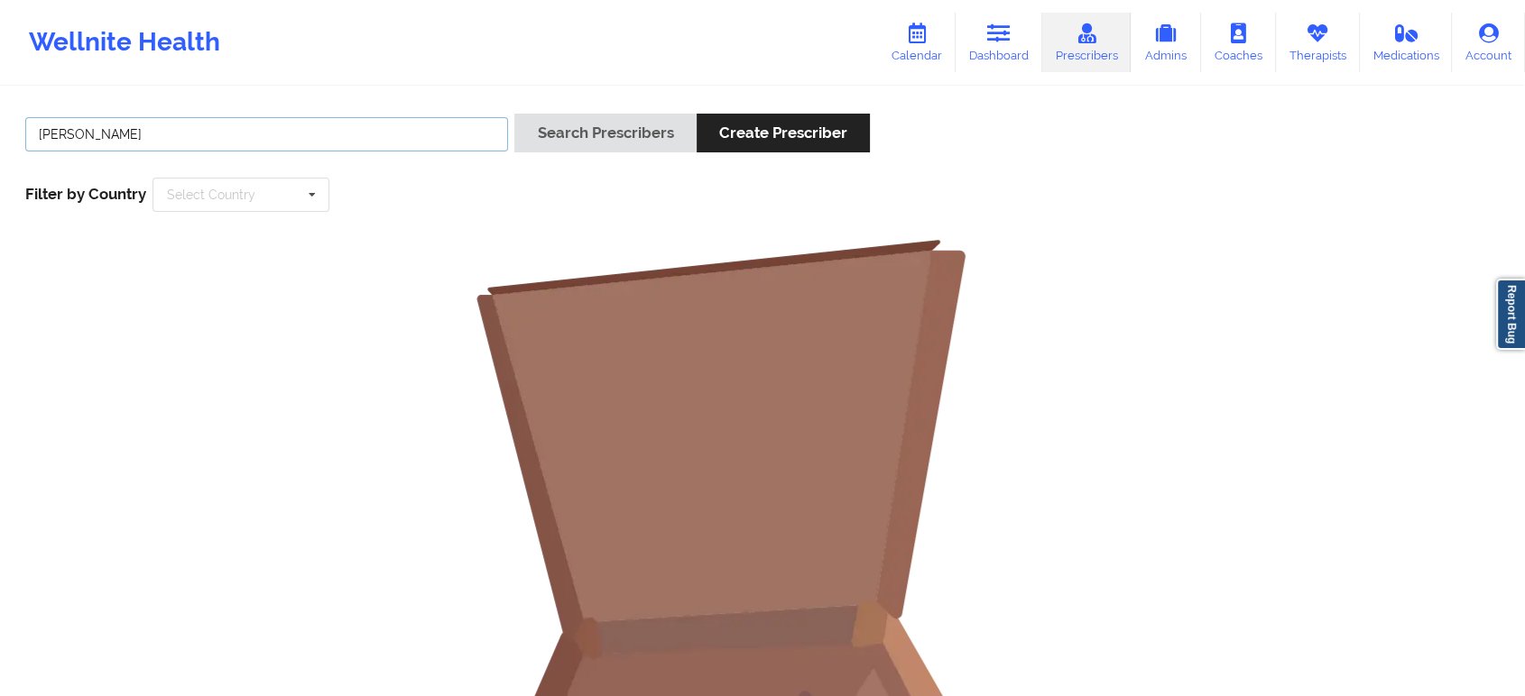
click at [412, 135] on input "Gailbriel Jenkins" at bounding box center [266, 134] width 483 height 34
click at [514, 114] on button "Search Prescribers" at bounding box center [604, 133] width 181 height 39
click at [408, 136] on input "Gailbriel" at bounding box center [266, 134] width 483 height 34
paste input "Jenkins"
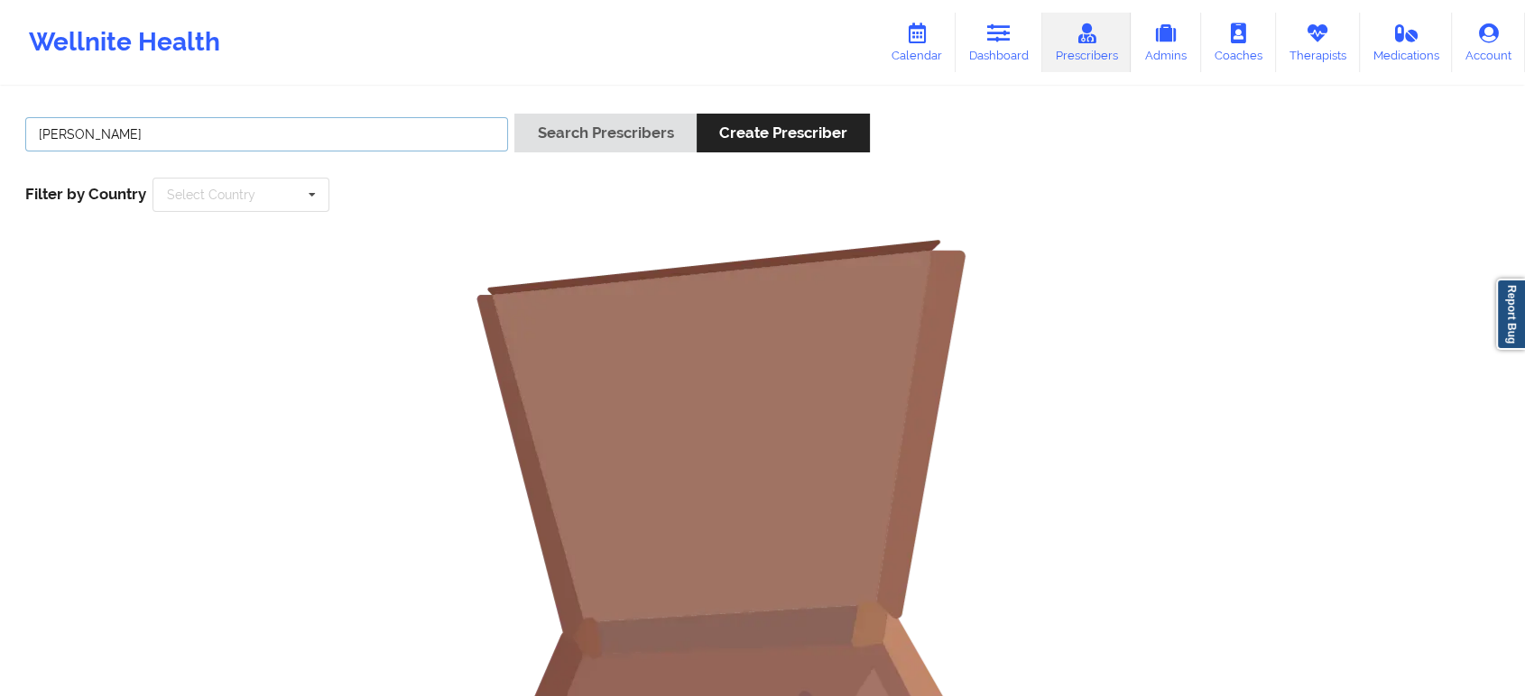
type input "Jenkins"
click at [650, 111] on div "Jenkins Search Prescribers Create Prescriber Filter by Country Select Country A…" at bounding box center [762, 163] width 1499 height 124
click at [647, 132] on button "Search Prescribers" at bounding box center [604, 133] width 181 height 39
